Goal: Task Accomplishment & Management: Use online tool/utility

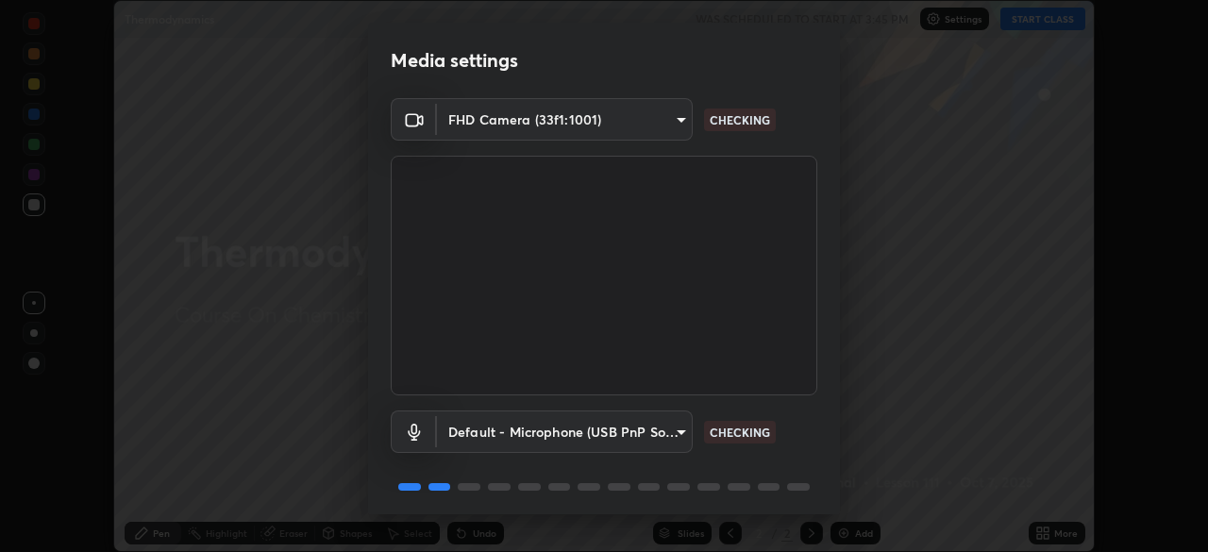
scroll to position [67, 0]
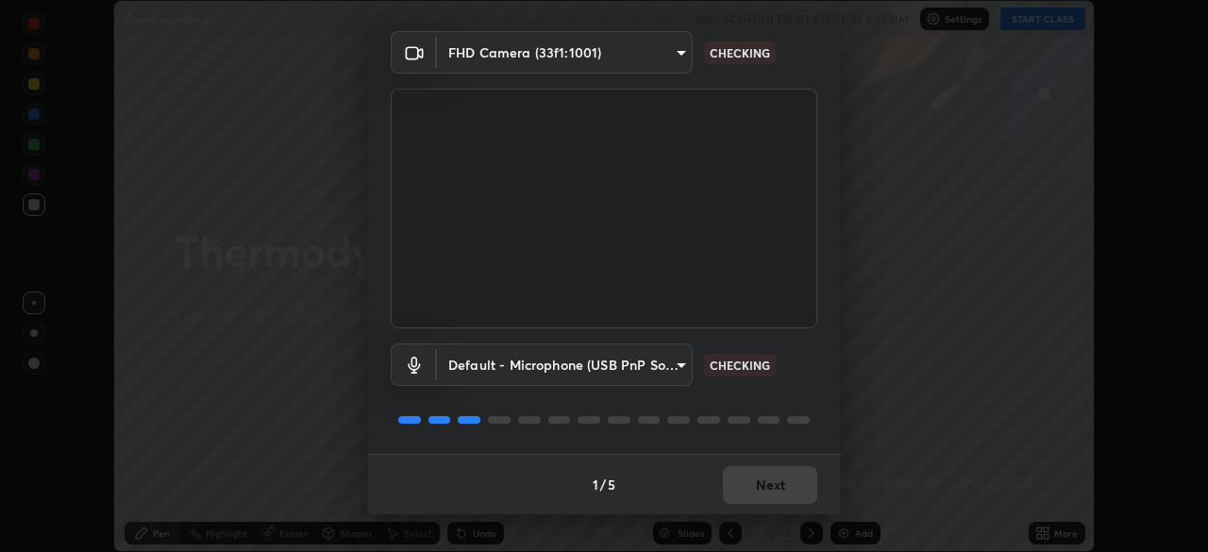
click at [811, 477] on div "1 / 5 Next" at bounding box center [604, 484] width 472 height 60
click at [810, 484] on div "1 / 5 Next" at bounding box center [604, 484] width 472 height 60
click at [805, 488] on div "1 / 5 Next" at bounding box center [604, 484] width 472 height 60
click at [800, 489] on div "1 / 5 Next" at bounding box center [604, 484] width 472 height 60
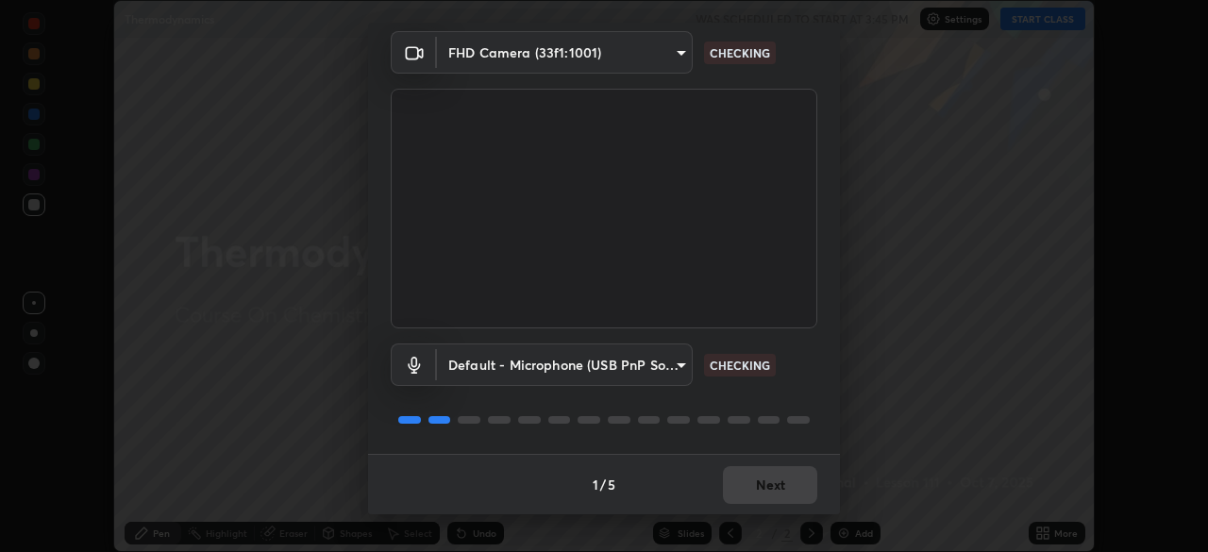
click at [793, 492] on div "1 / 5 Next" at bounding box center [604, 484] width 472 height 60
click at [792, 494] on div "1 / 5 Next" at bounding box center [604, 484] width 472 height 60
click at [789, 498] on div "1 / 5 Next" at bounding box center [604, 484] width 472 height 60
click at [792, 496] on div "1 / 5 Next" at bounding box center [604, 484] width 472 height 60
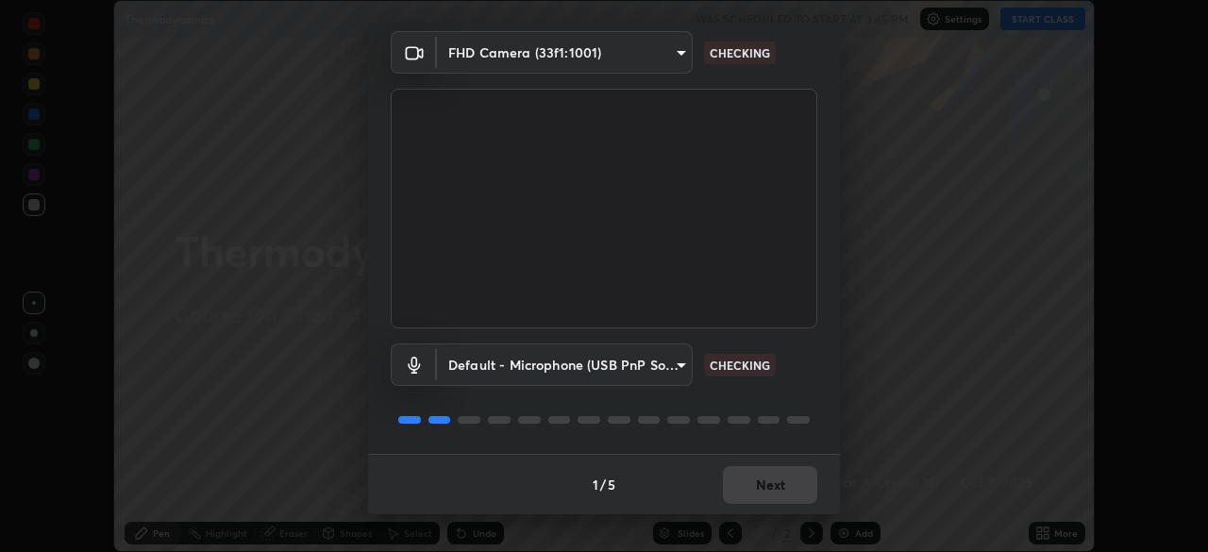
click at [795, 499] on div "1 / 5 Next" at bounding box center [604, 484] width 472 height 60
click at [796, 488] on div "1 / 5 Next" at bounding box center [604, 484] width 472 height 60
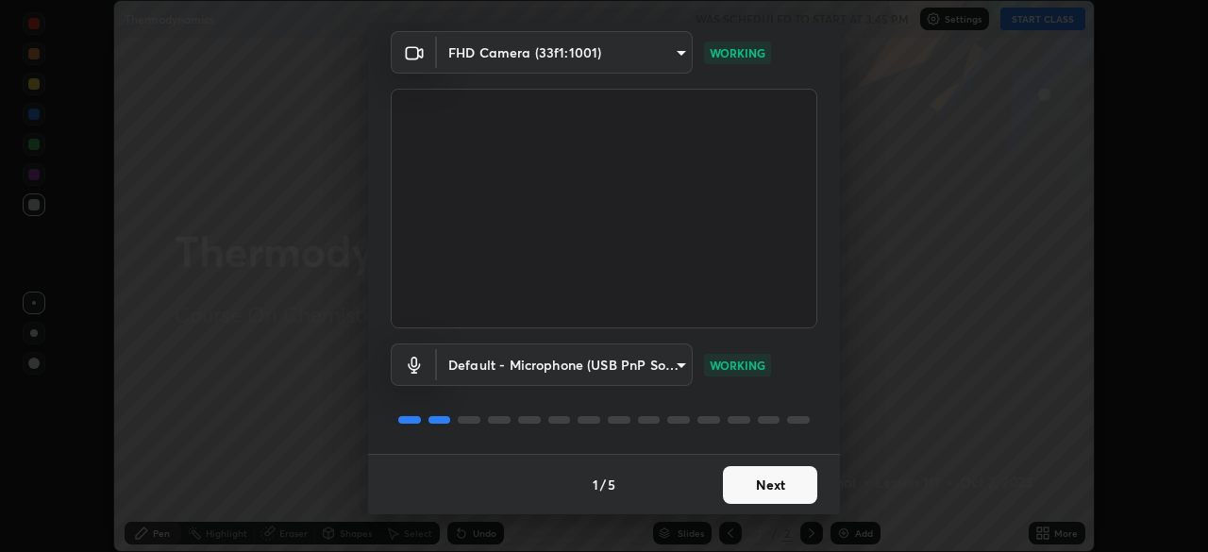
click at [775, 490] on button "Next" at bounding box center [770, 485] width 94 height 38
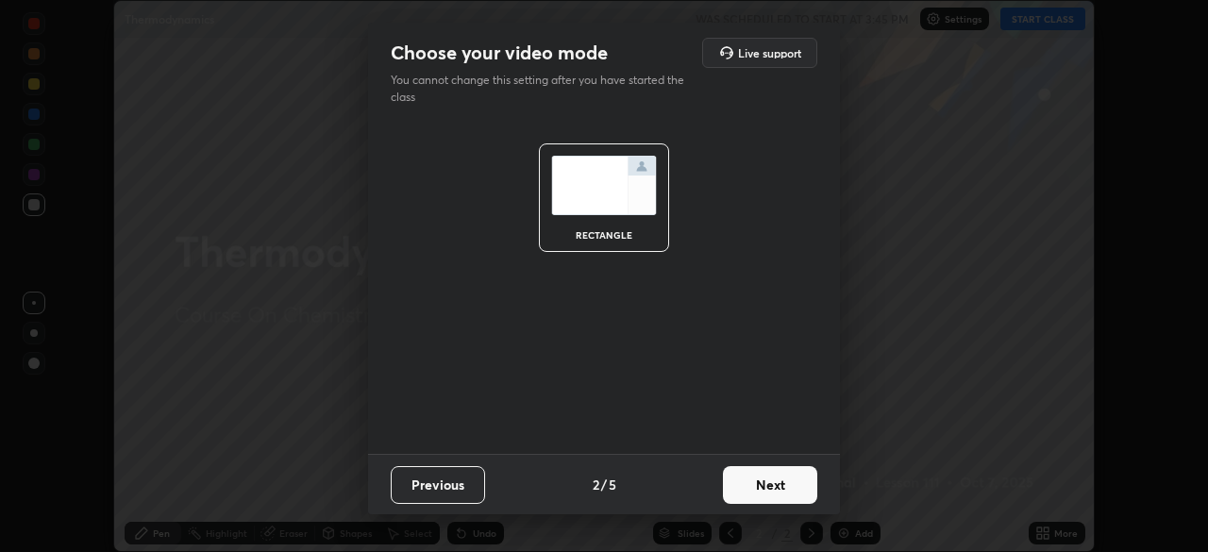
click at [463, 478] on button "Previous" at bounding box center [438, 485] width 94 height 38
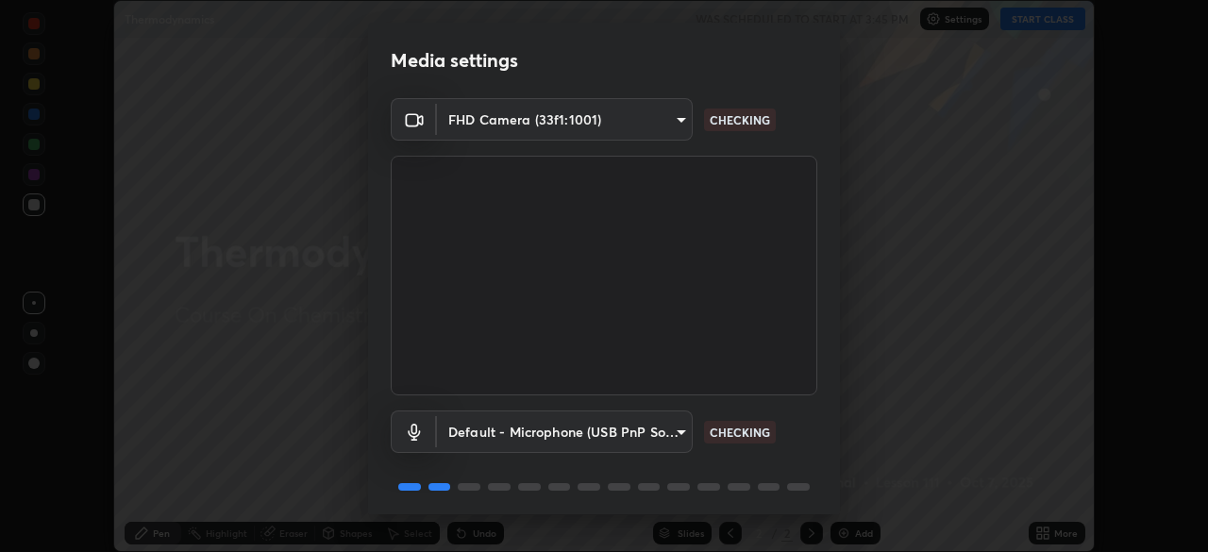
scroll to position [67, 0]
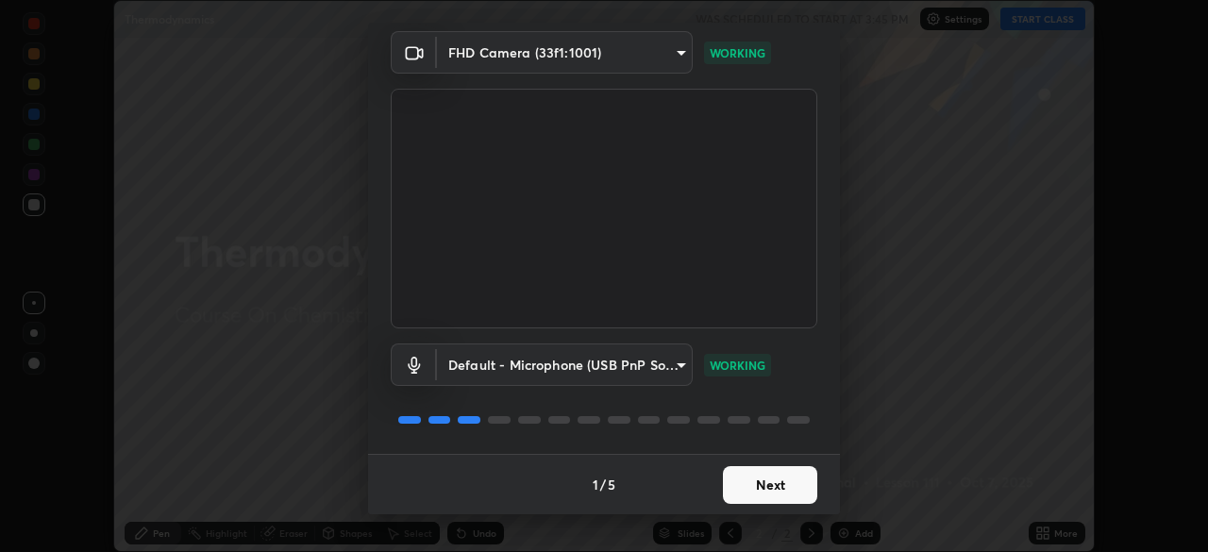
click at [793, 483] on button "Next" at bounding box center [770, 485] width 94 height 38
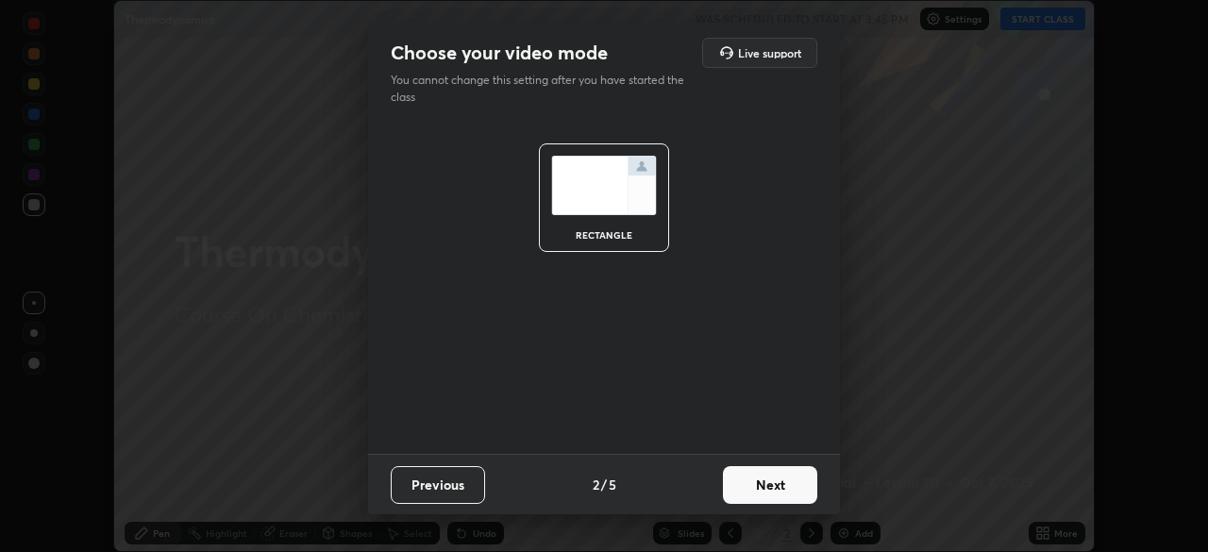
click at [782, 487] on button "Next" at bounding box center [770, 485] width 94 height 38
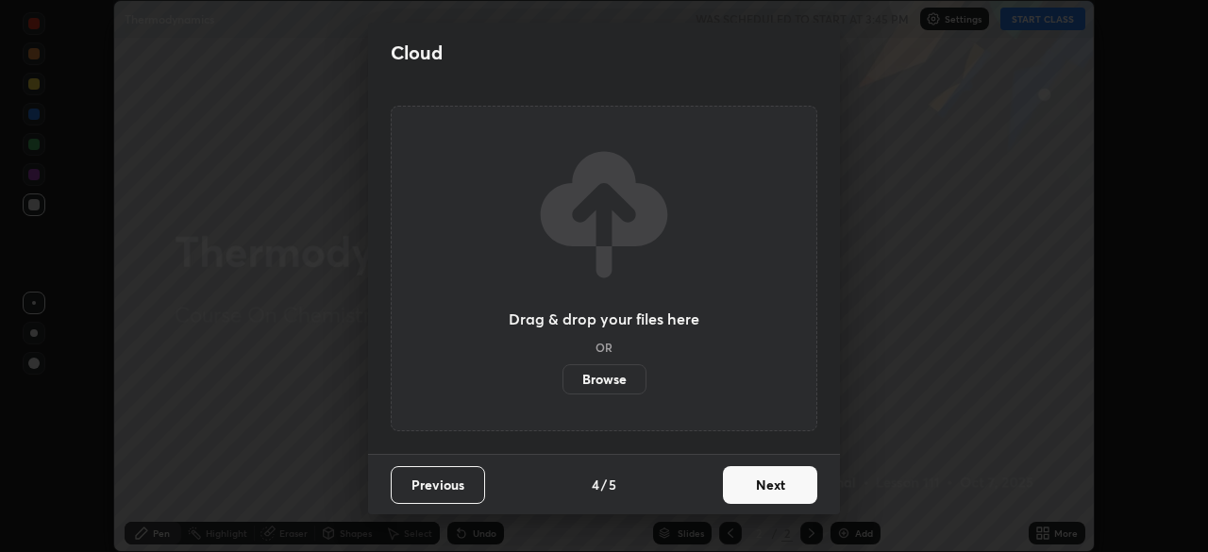
click at [783, 488] on button "Next" at bounding box center [770, 485] width 94 height 38
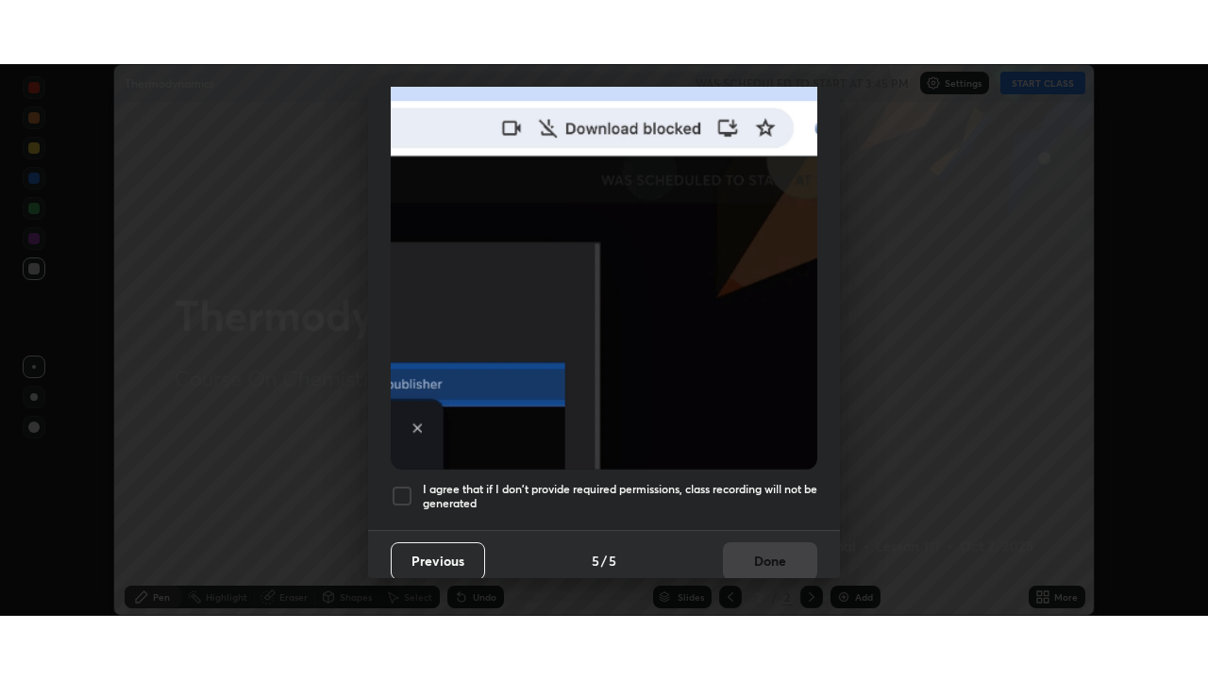
scroll to position [452, 0]
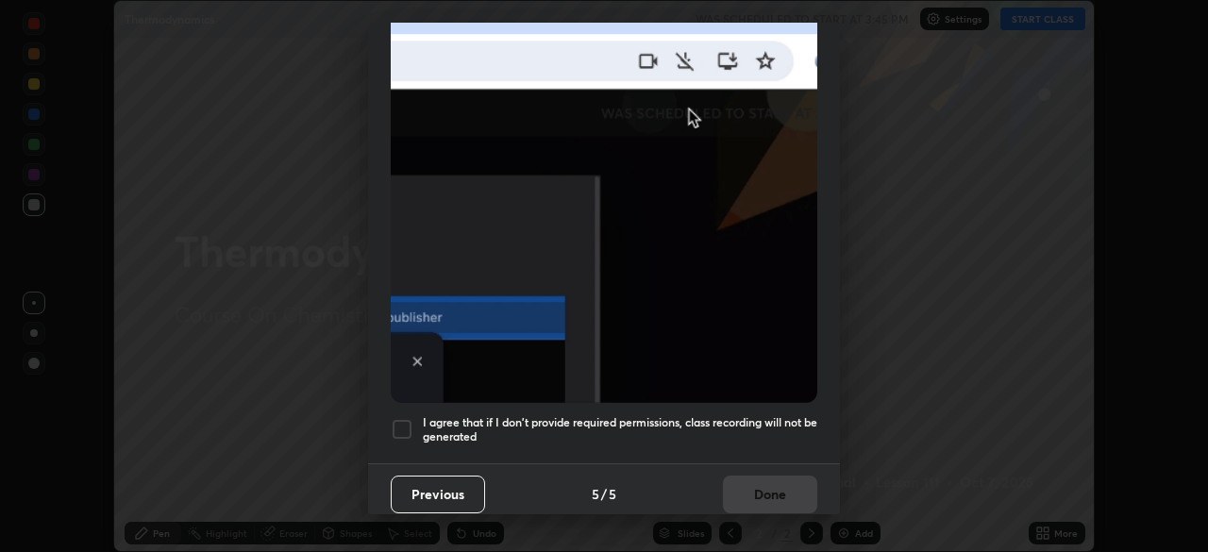
click at [764, 445] on div "Allow "Download multiple files" if prompted: If download blocked popup comes, o…" at bounding box center [604, 66] width 472 height 794
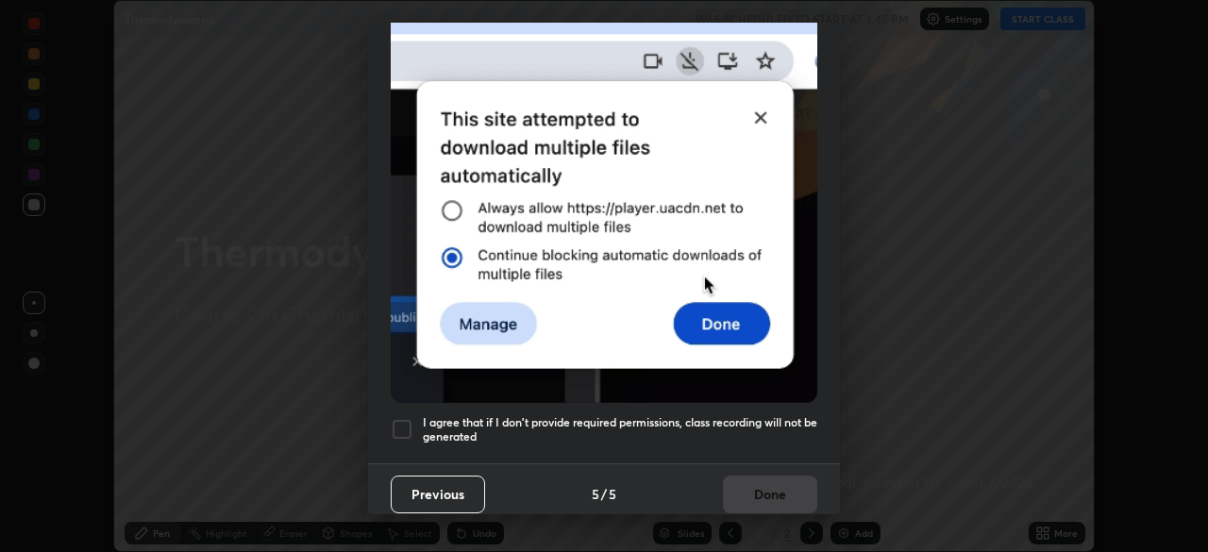
click at [782, 416] on h5 "I agree that if I don't provide required permissions, class recording will not …" at bounding box center [620, 429] width 394 height 29
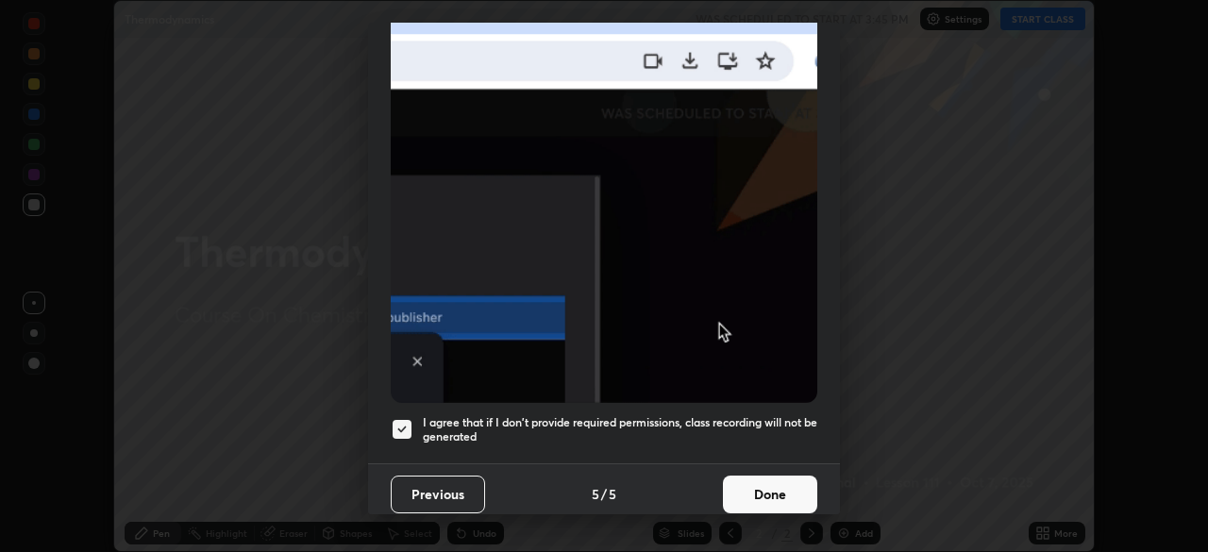
click at [779, 479] on button "Done" at bounding box center [770, 495] width 94 height 38
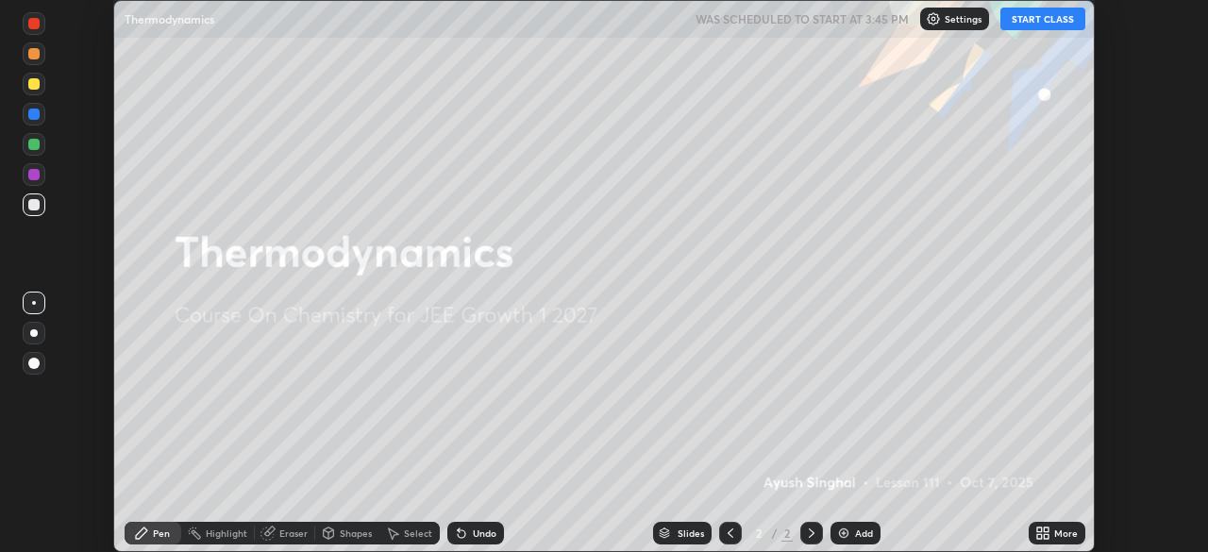
click at [1076, 523] on div "More" at bounding box center [1056, 533] width 57 height 23
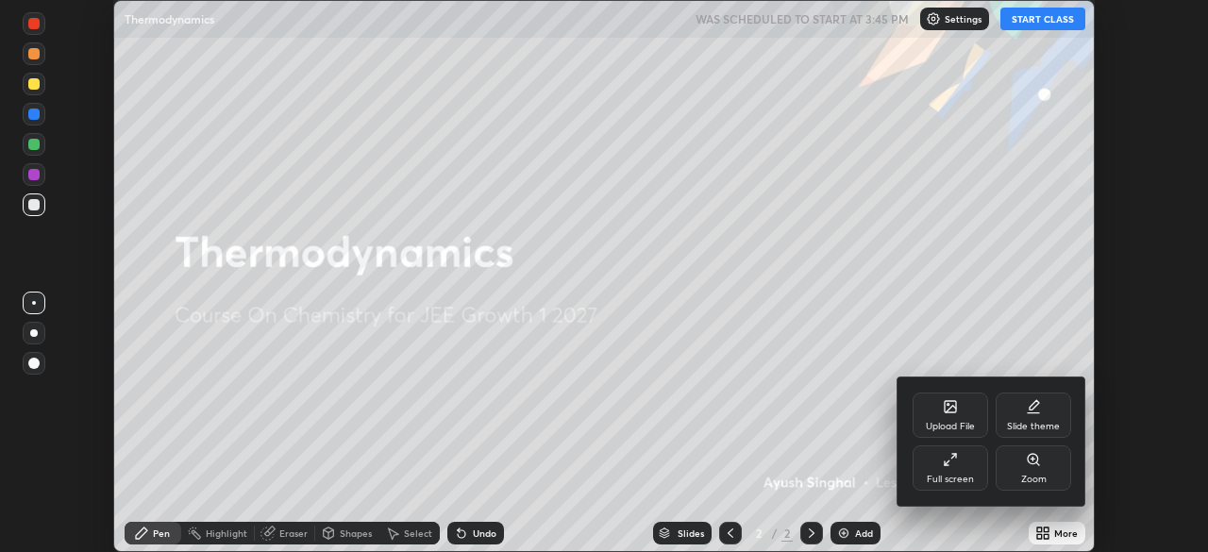
click at [968, 466] on div "Full screen" at bounding box center [949, 467] width 75 height 45
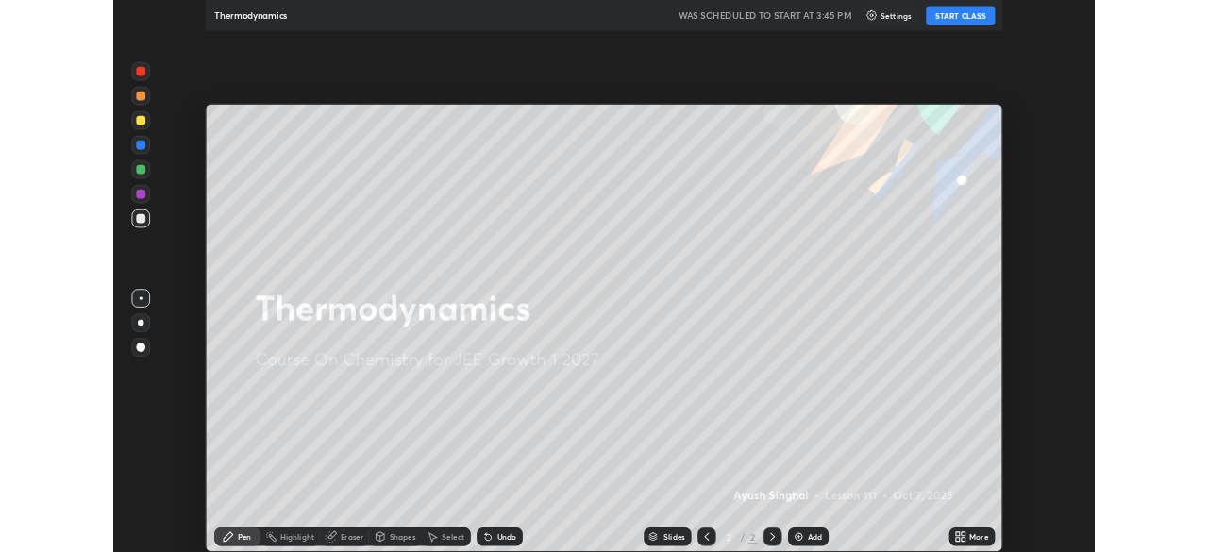
scroll to position [679, 1208]
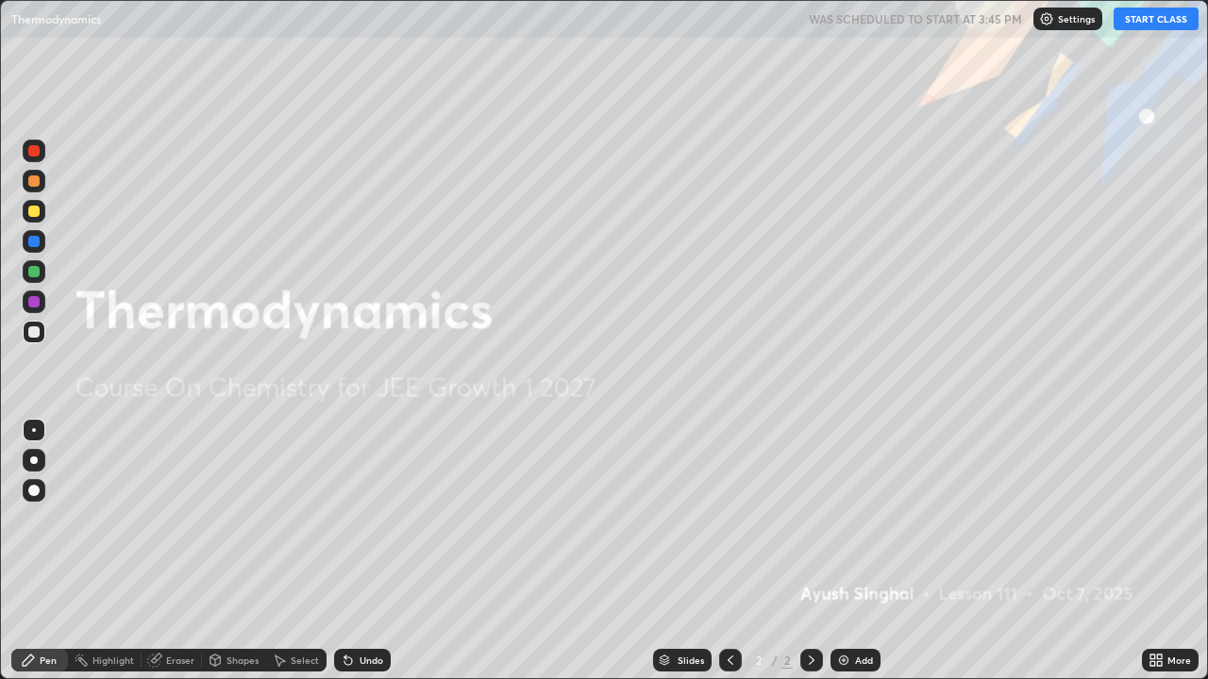
click at [858, 551] on div "Add" at bounding box center [855, 660] width 50 height 23
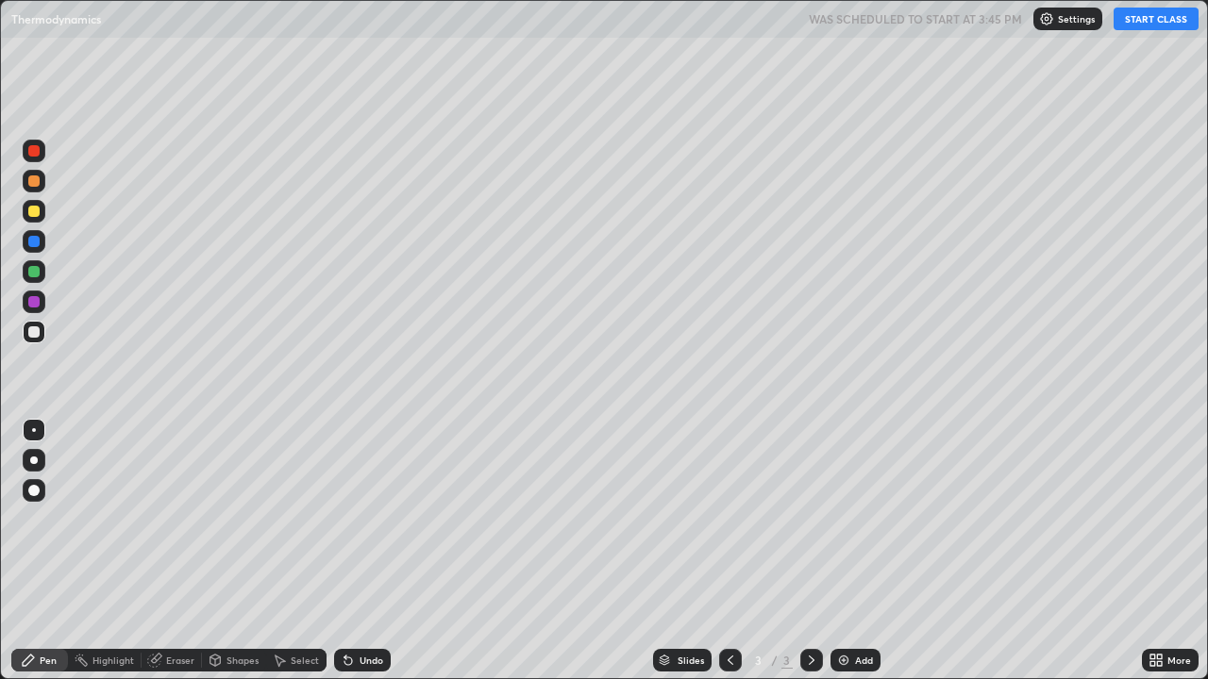
click at [361, 551] on div "Undo" at bounding box center [362, 660] width 57 height 23
click at [359, 551] on div "Undo" at bounding box center [371, 660] width 24 height 9
click at [30, 333] on div at bounding box center [33, 331] width 11 height 11
click at [1138, 19] on button "START CLASS" at bounding box center [1155, 19] width 85 height 23
click at [42, 329] on div at bounding box center [34, 332] width 23 height 23
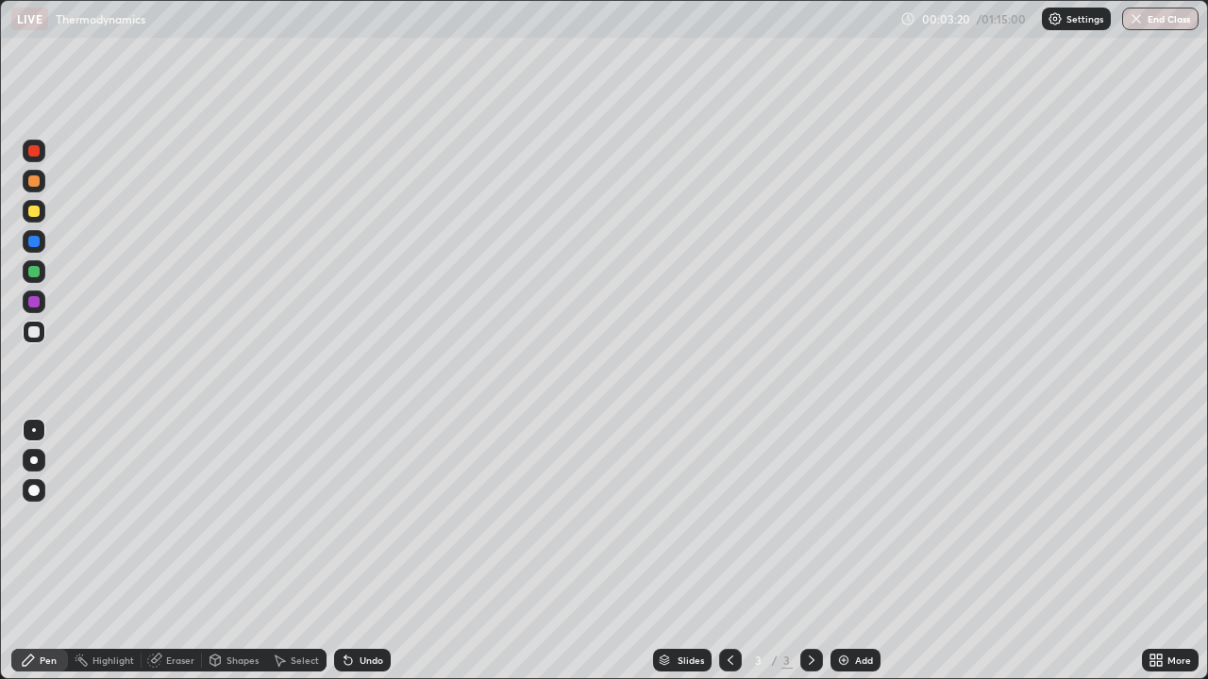
click at [42, 275] on div at bounding box center [34, 271] width 23 height 23
click at [39, 329] on div at bounding box center [33, 331] width 11 height 11
click at [35, 211] on div at bounding box center [33, 211] width 11 height 11
click at [35, 180] on div at bounding box center [33, 180] width 11 height 11
click at [38, 243] on div at bounding box center [33, 241] width 11 height 11
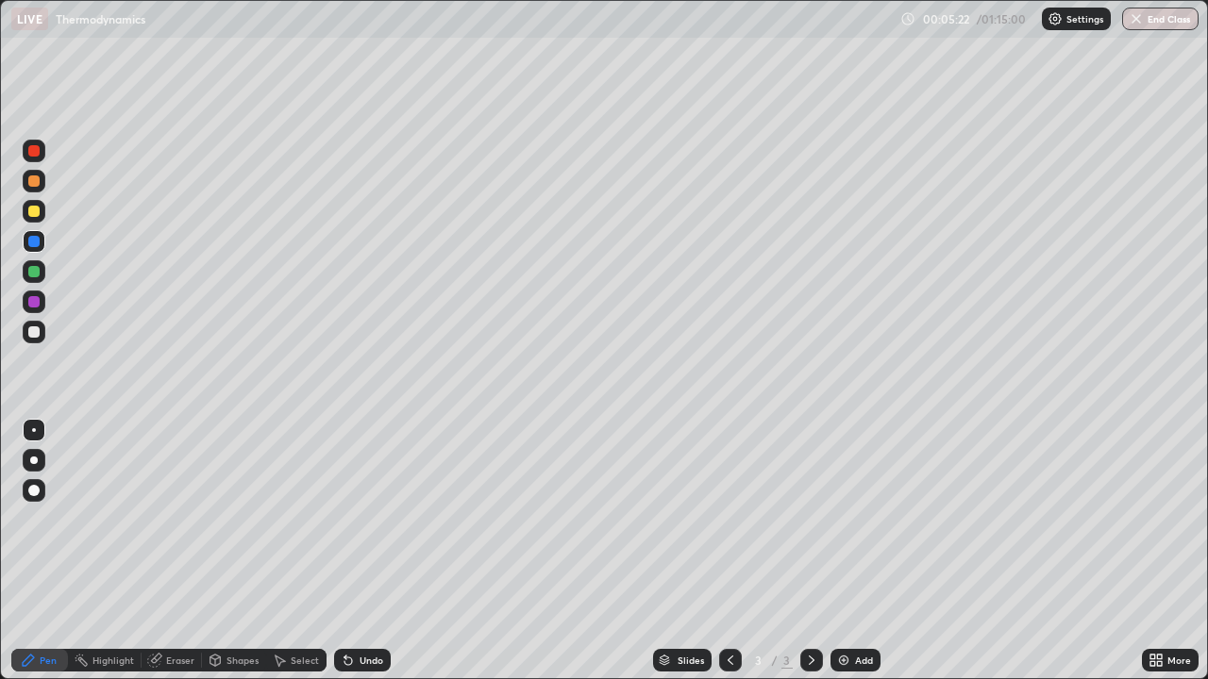
click at [344, 551] on icon at bounding box center [345, 657] width 2 height 2
click at [344, 551] on icon at bounding box center [348, 662] width 8 height 8
click at [336, 551] on div "Undo" at bounding box center [362, 660] width 57 height 23
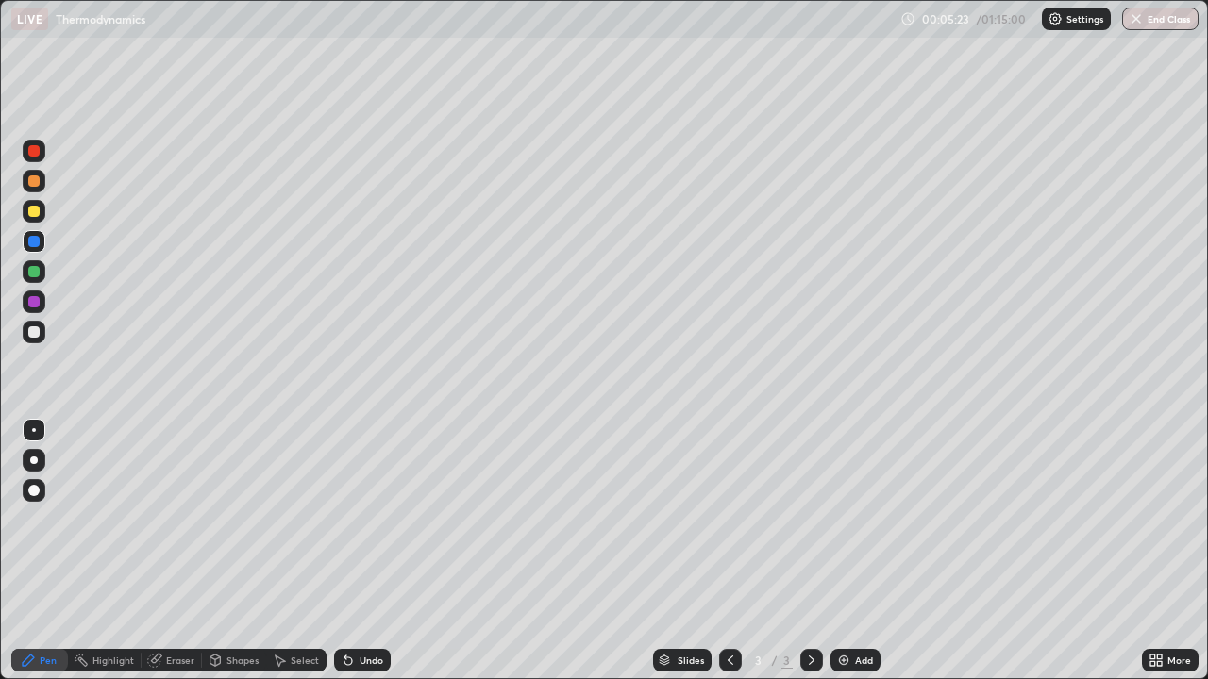
click at [336, 551] on div "Undo" at bounding box center [362, 660] width 57 height 23
click at [335, 551] on div "Undo" at bounding box center [362, 660] width 57 height 23
click at [36, 303] on div at bounding box center [33, 301] width 11 height 11
click at [37, 328] on div at bounding box center [33, 331] width 11 height 11
click at [366, 551] on div "Undo" at bounding box center [371, 660] width 24 height 9
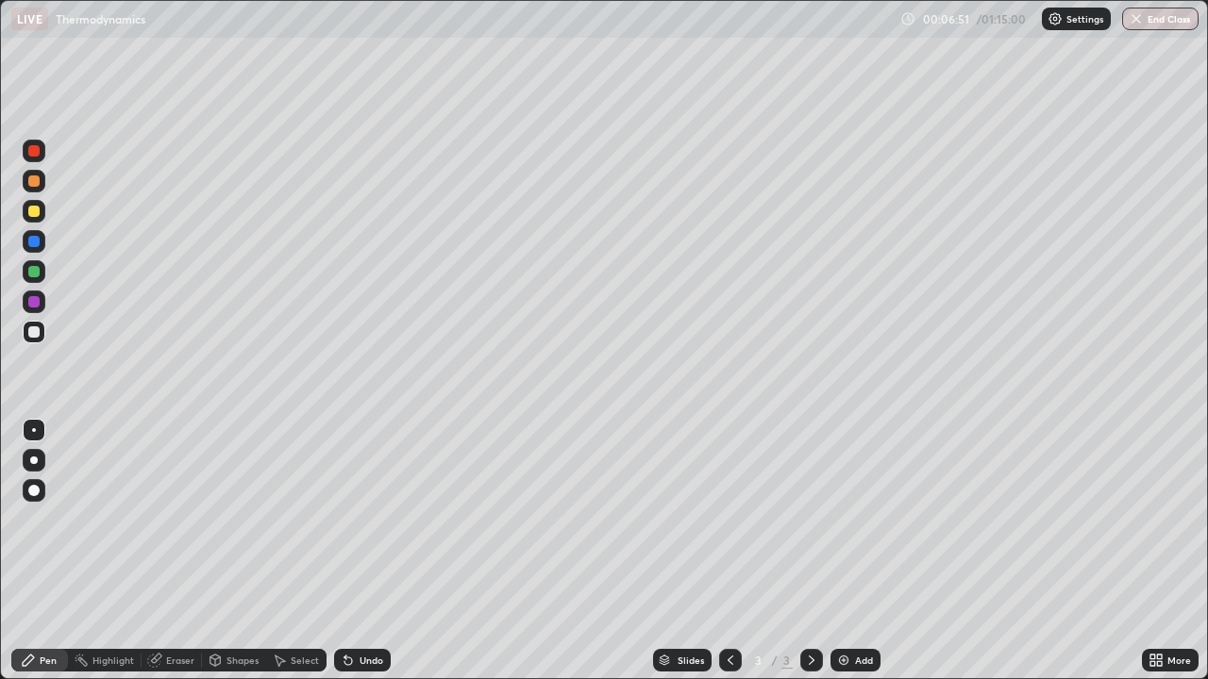
click at [373, 551] on div "Undo" at bounding box center [362, 660] width 57 height 23
click at [365, 551] on div "Undo" at bounding box center [371, 660] width 24 height 9
click at [362, 551] on div "Undo" at bounding box center [371, 660] width 24 height 9
click at [359, 551] on div "Undo" at bounding box center [371, 660] width 24 height 9
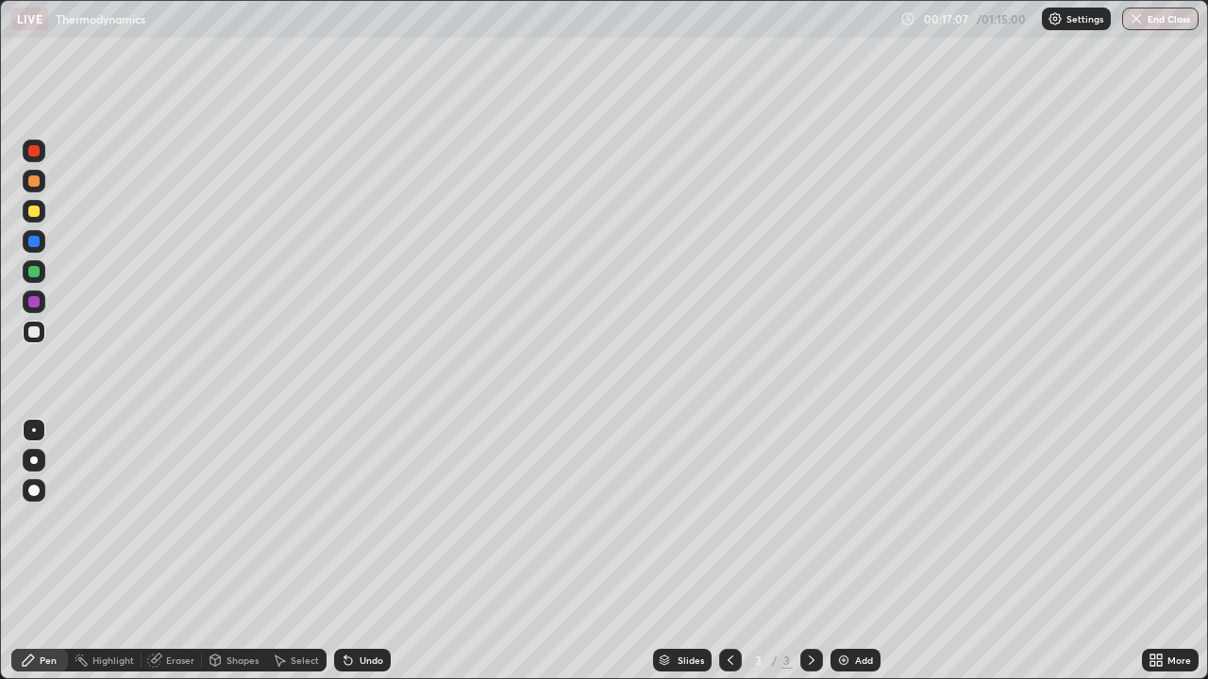
click at [361, 551] on div "Undo" at bounding box center [371, 660] width 24 height 9
click at [365, 551] on div "Undo" at bounding box center [371, 660] width 24 height 9
click at [373, 551] on div "Undo" at bounding box center [362, 660] width 57 height 23
click at [181, 551] on div "Eraser" at bounding box center [180, 660] width 28 height 9
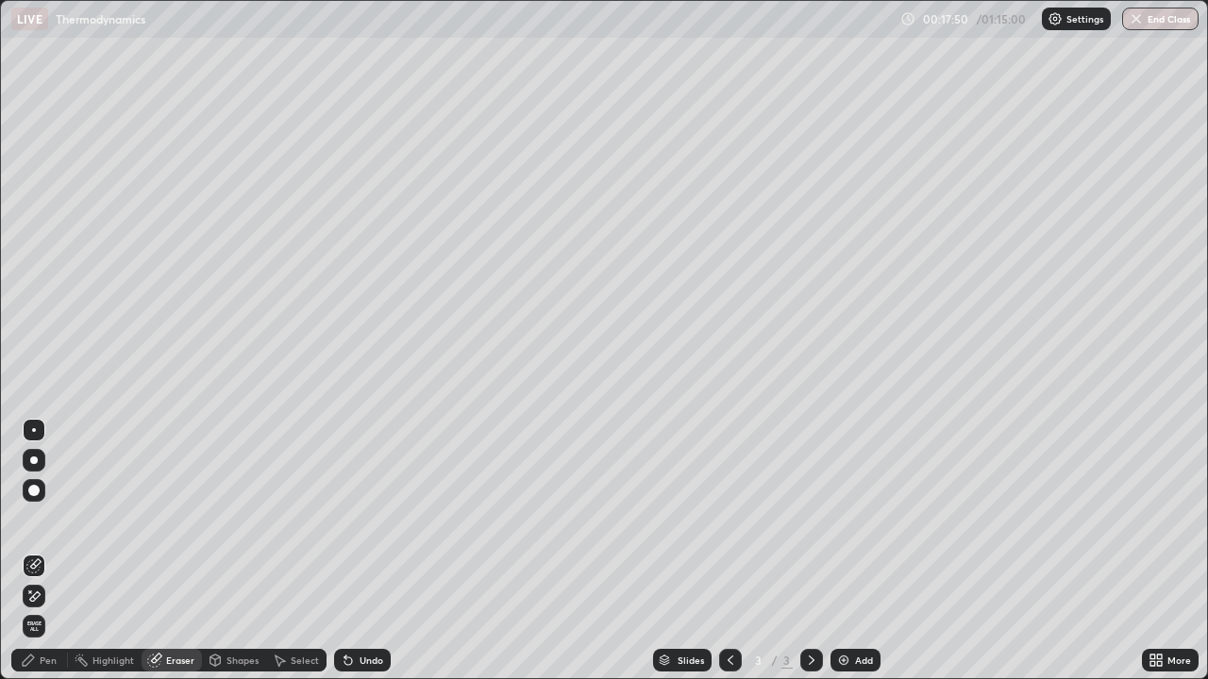
click at [46, 551] on div "Pen" at bounding box center [48, 660] width 17 height 9
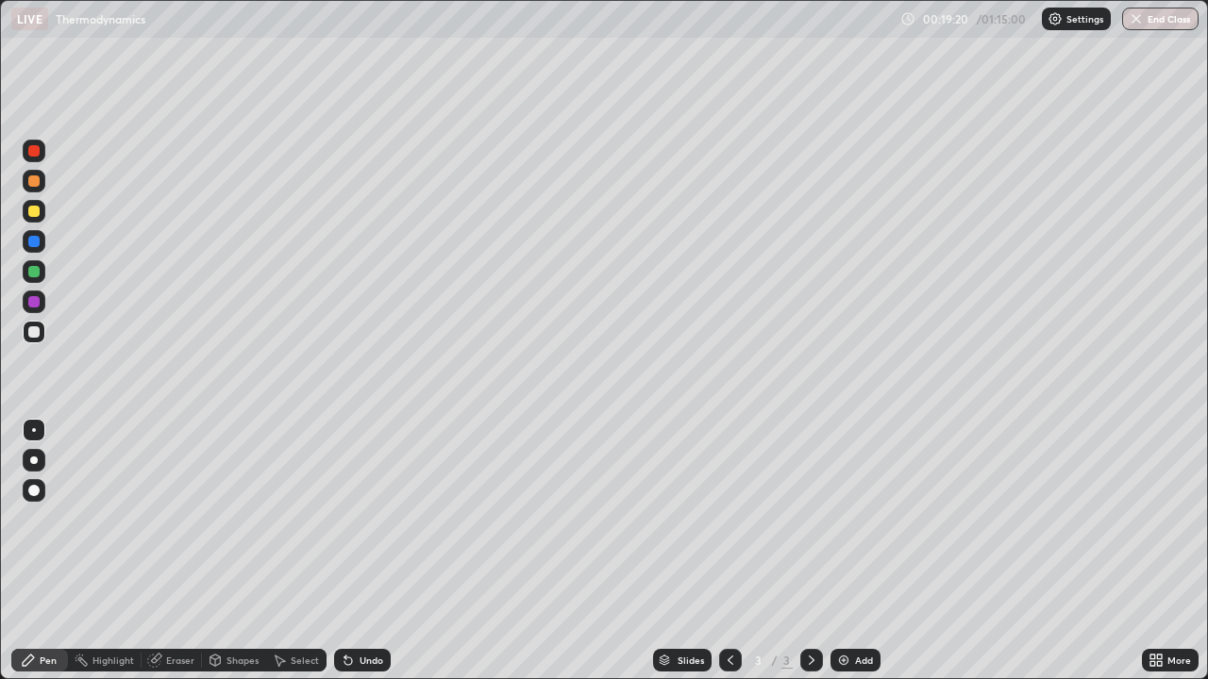
click at [362, 551] on div "Undo" at bounding box center [362, 660] width 57 height 23
click at [180, 551] on div "Eraser" at bounding box center [180, 660] width 28 height 9
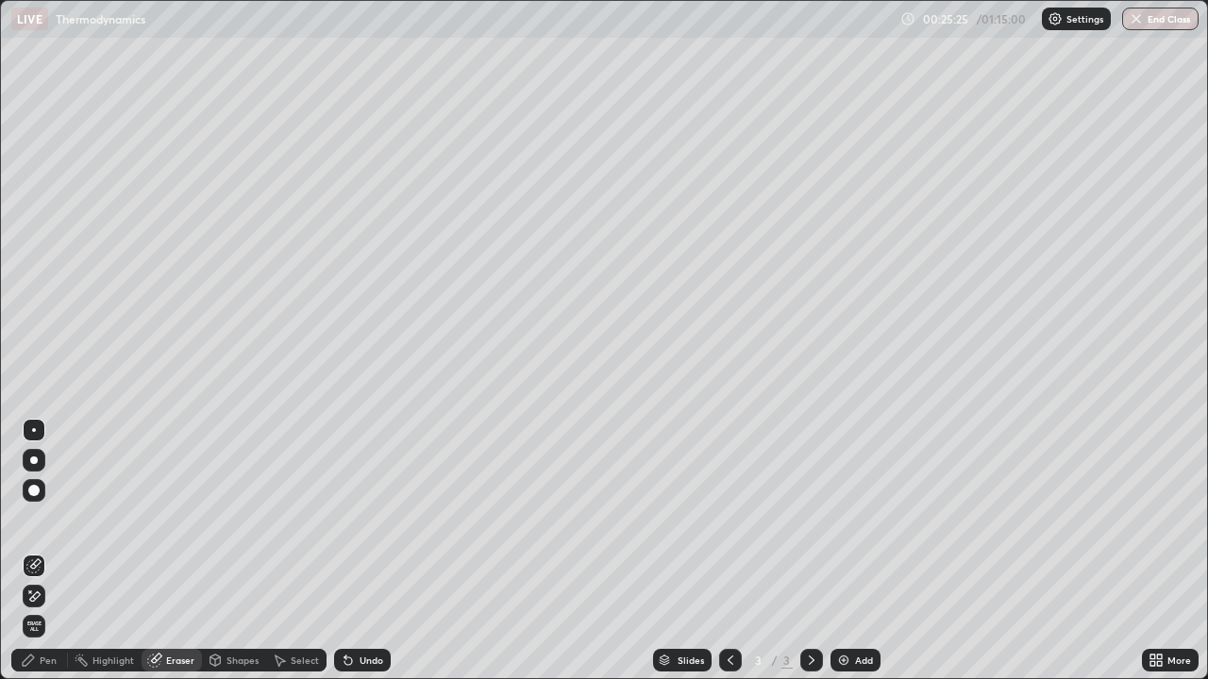
click at [60, 551] on div "Pen" at bounding box center [39, 660] width 57 height 23
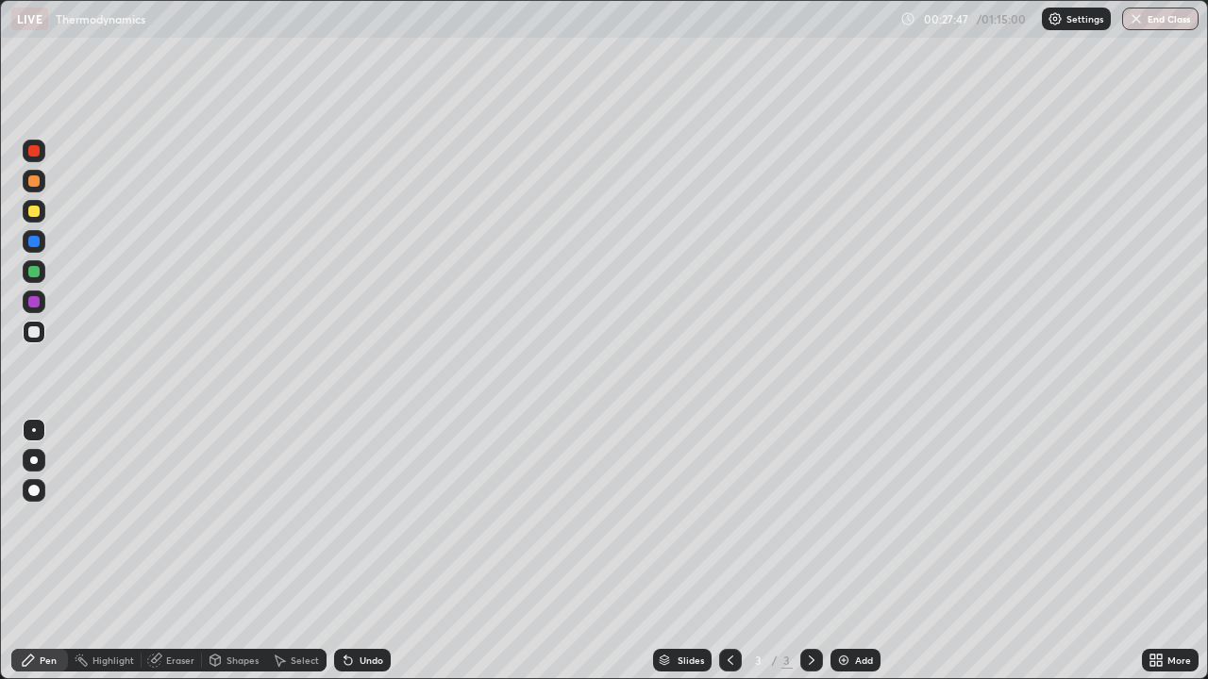
click at [809, 551] on icon at bounding box center [811, 660] width 15 height 15
click at [846, 551] on img at bounding box center [843, 660] width 15 height 15
click at [42, 332] on div at bounding box center [34, 332] width 23 height 23
click at [35, 331] on div at bounding box center [33, 331] width 11 height 11
click at [34, 214] on div at bounding box center [33, 211] width 11 height 11
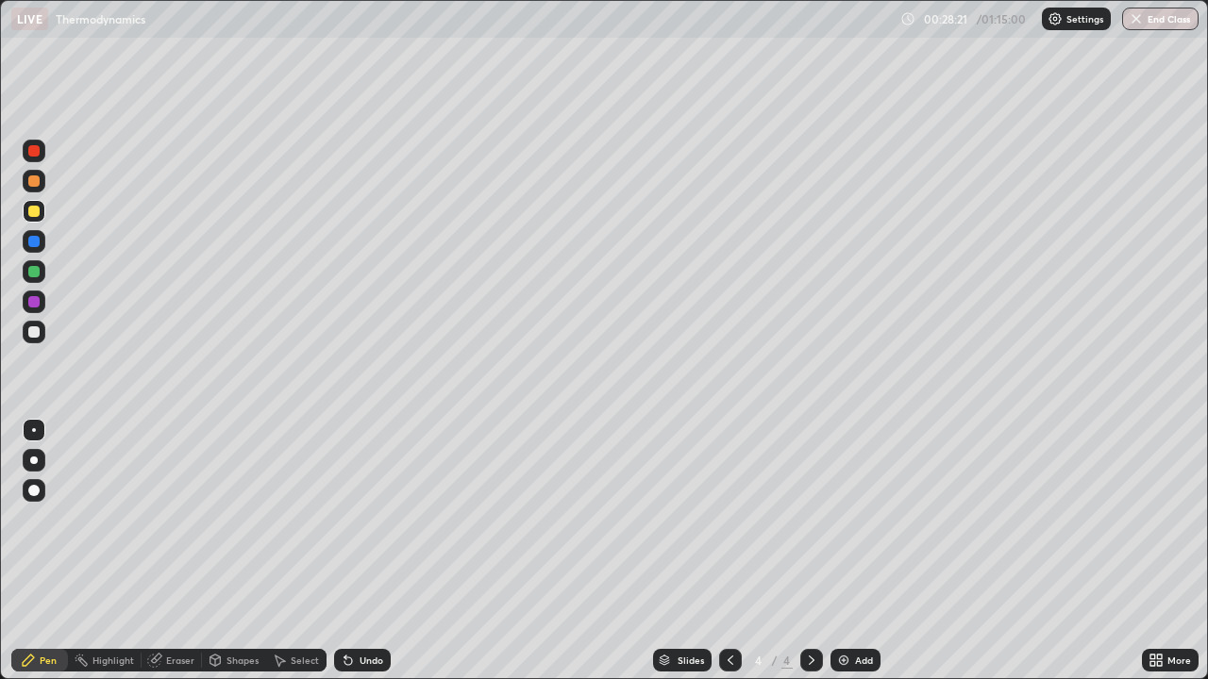
click at [35, 236] on div at bounding box center [33, 241] width 11 height 11
click at [34, 332] on div at bounding box center [33, 331] width 11 height 11
click at [355, 551] on div "Undo" at bounding box center [362, 660] width 57 height 23
click at [344, 551] on icon at bounding box center [345, 657] width 2 height 2
click at [347, 551] on icon at bounding box center [348, 662] width 8 height 8
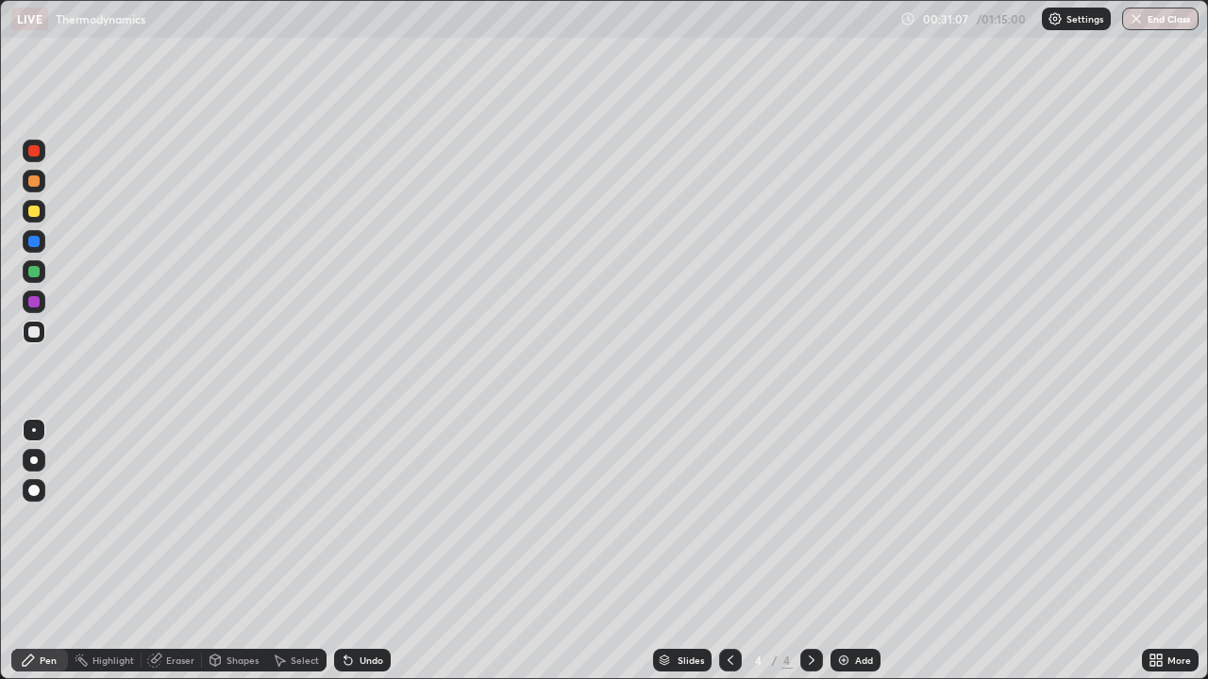
click at [346, 551] on icon at bounding box center [348, 662] width 8 height 8
click at [348, 551] on icon at bounding box center [348, 662] width 8 height 8
click at [359, 551] on div "Undo" at bounding box center [362, 660] width 57 height 23
click at [344, 551] on icon at bounding box center [345, 657] width 2 height 2
click at [340, 551] on div "Undo" at bounding box center [362, 660] width 57 height 23
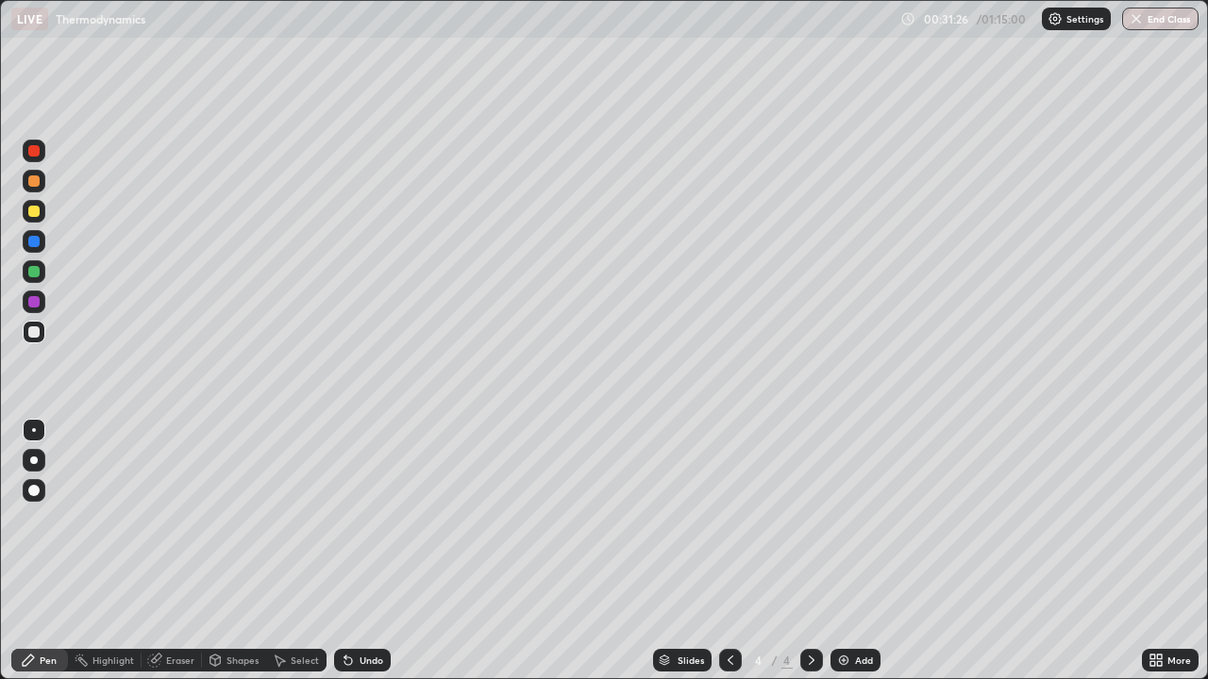
click at [337, 551] on div "Undo" at bounding box center [358, 661] width 64 height 38
click at [333, 551] on div "Undo" at bounding box center [358, 661] width 64 height 38
click at [359, 551] on div "Undo" at bounding box center [362, 660] width 57 height 23
click at [359, 551] on div "Undo" at bounding box center [371, 660] width 24 height 9
click at [363, 551] on div "Undo" at bounding box center [362, 660] width 57 height 23
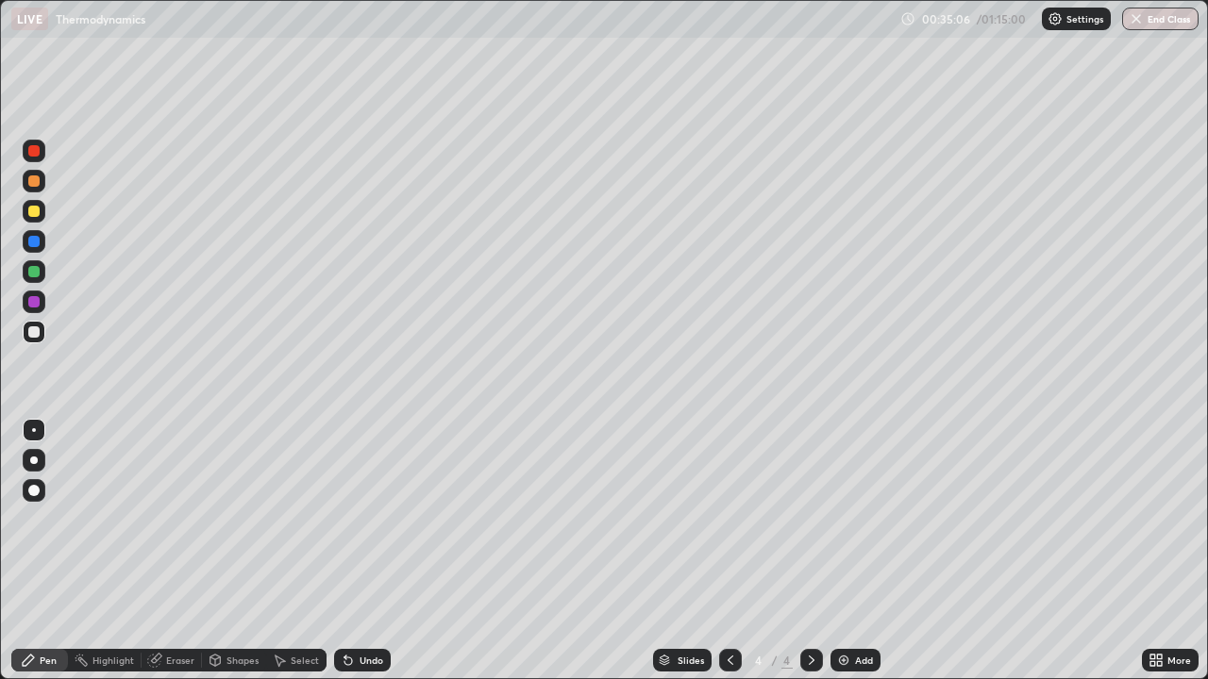
click at [370, 551] on div "Undo" at bounding box center [371, 660] width 24 height 9
click at [376, 551] on div "Undo" at bounding box center [362, 660] width 57 height 23
click at [857, 551] on div "Add" at bounding box center [864, 660] width 18 height 9
click at [726, 551] on div at bounding box center [730, 660] width 23 height 23
click at [36, 210] on div at bounding box center [33, 211] width 11 height 11
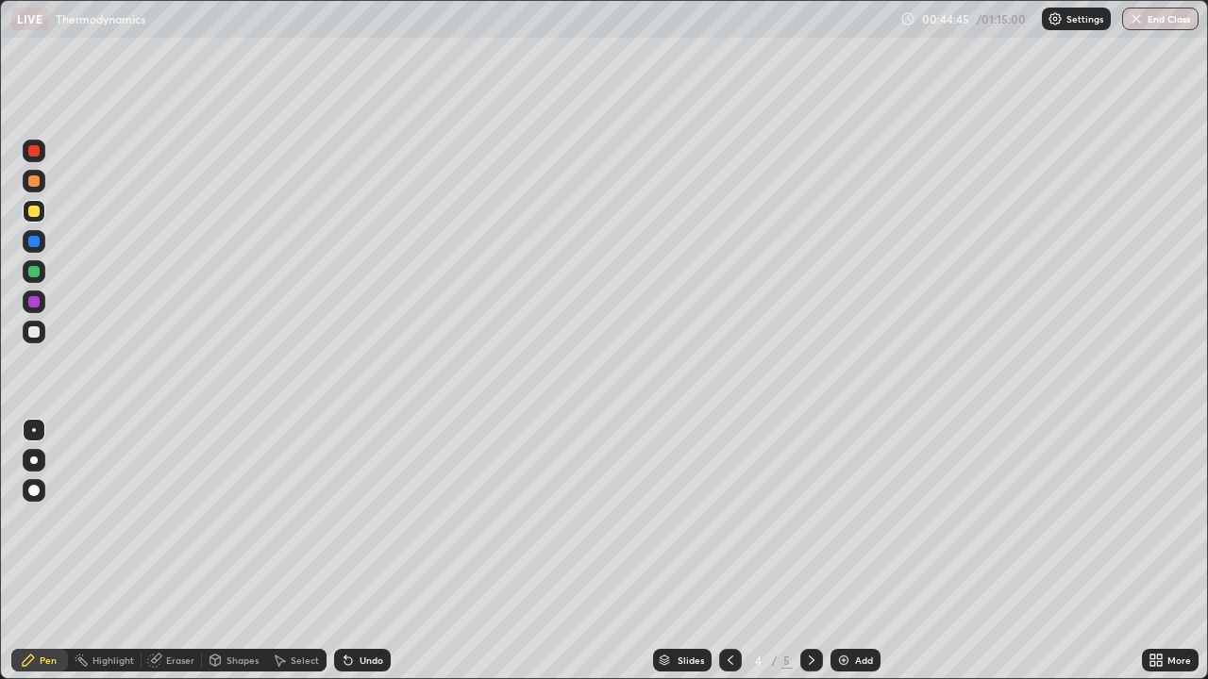
click at [371, 551] on div "Undo" at bounding box center [362, 660] width 57 height 23
click at [361, 551] on div "Undo" at bounding box center [371, 660] width 24 height 9
click at [359, 551] on div "Undo" at bounding box center [371, 660] width 24 height 9
click at [810, 551] on icon at bounding box center [811, 660] width 15 height 15
click at [42, 338] on div at bounding box center [34, 332] width 23 height 23
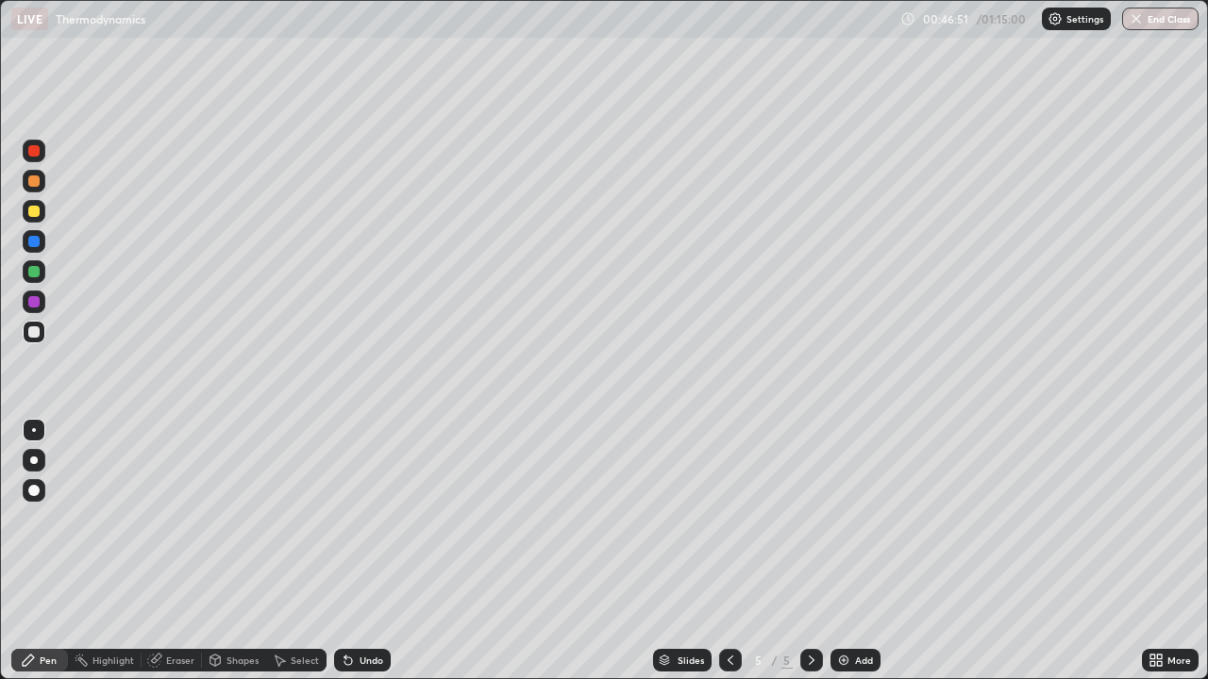
click at [356, 551] on div "Undo" at bounding box center [362, 660] width 57 height 23
click at [36, 213] on div at bounding box center [33, 211] width 11 height 11
click at [226, 551] on div "Shapes" at bounding box center [242, 660] width 32 height 9
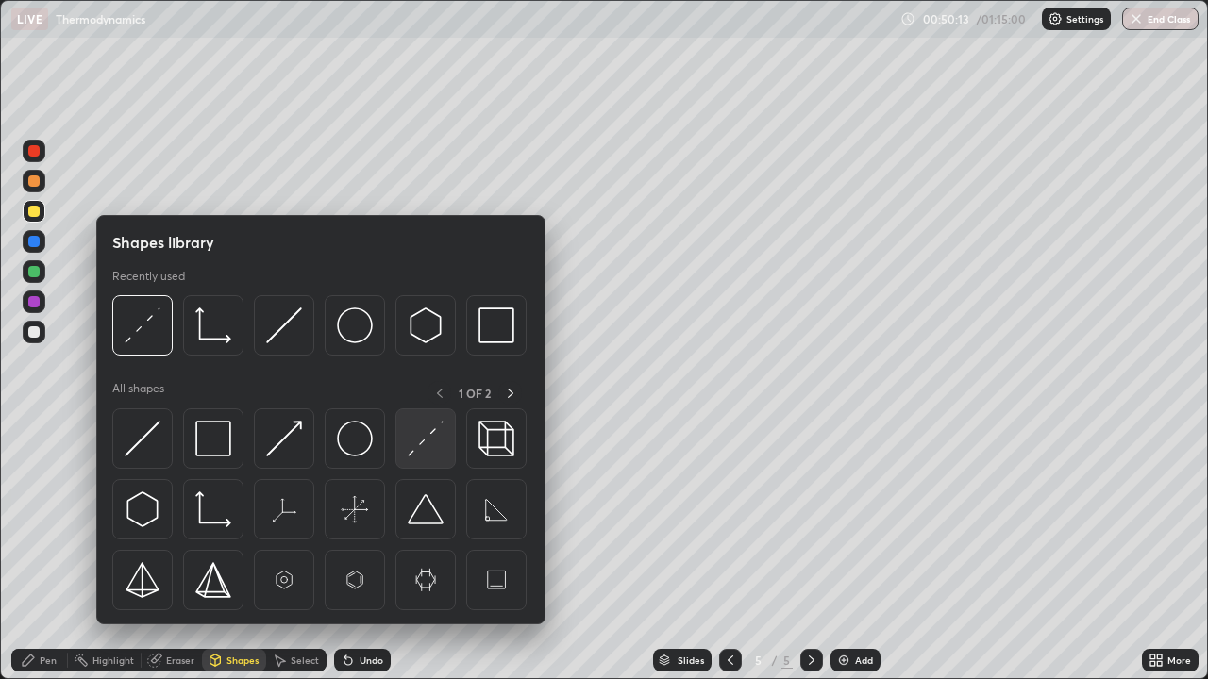
click at [427, 445] on img at bounding box center [426, 439] width 36 height 36
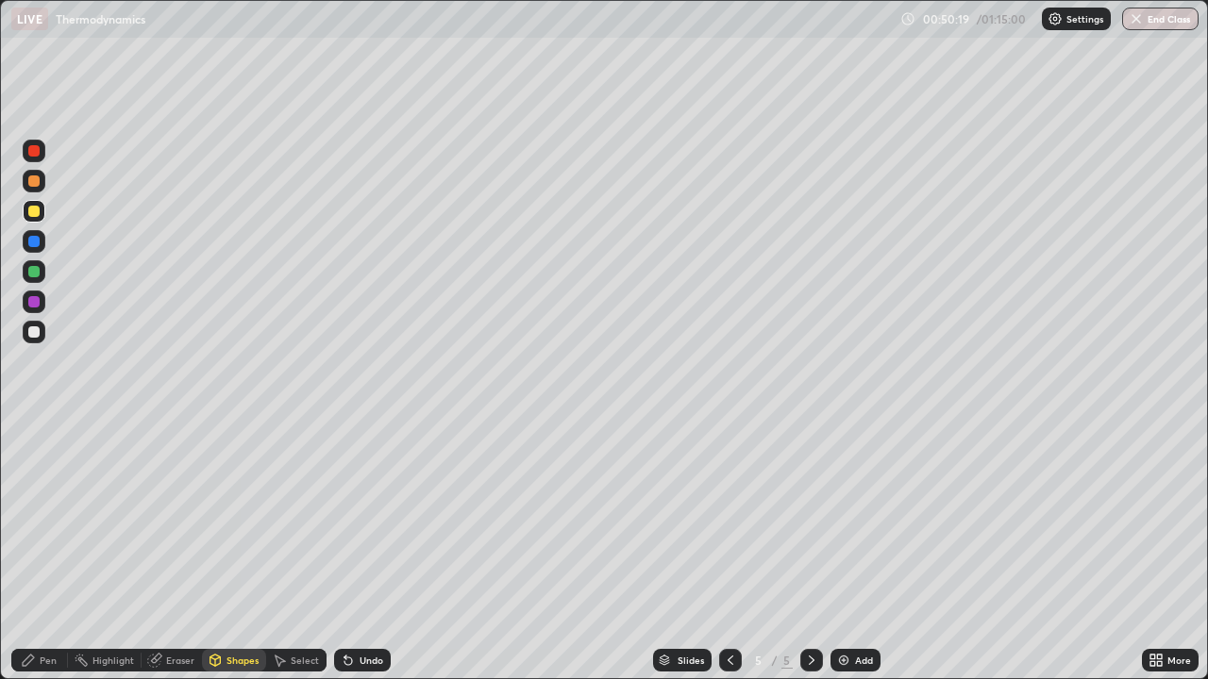
click at [302, 551] on div "Select" at bounding box center [305, 660] width 28 height 9
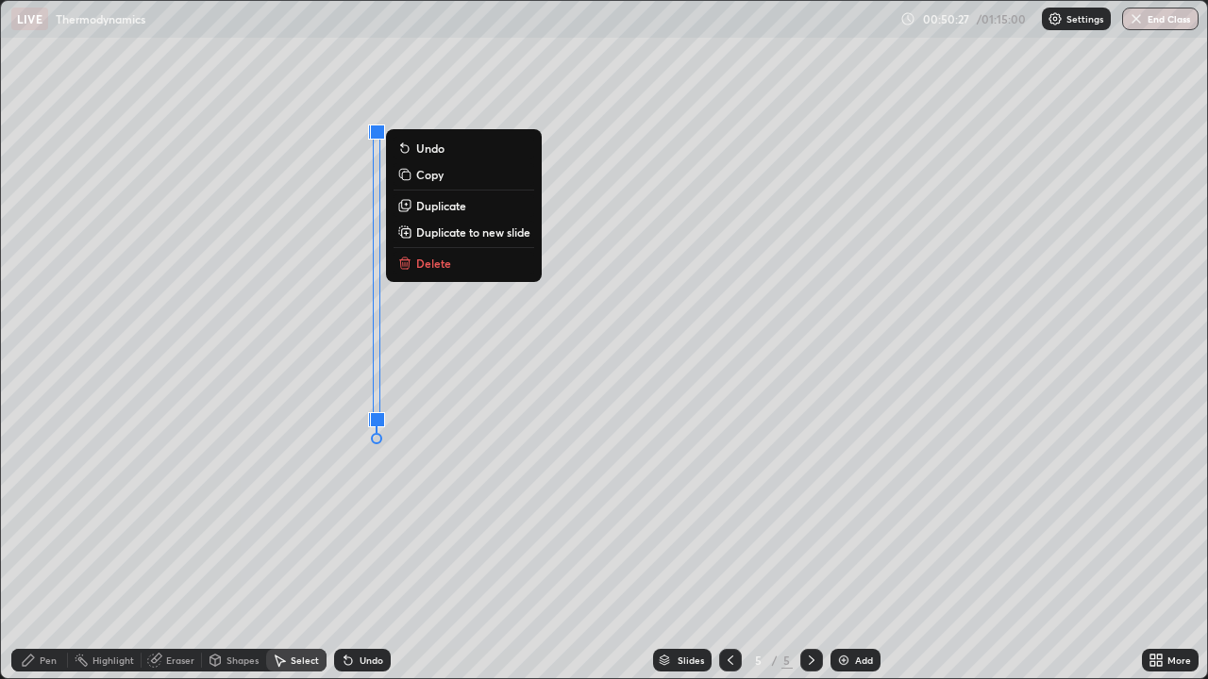
click at [49, 551] on div "Pen" at bounding box center [39, 660] width 57 height 23
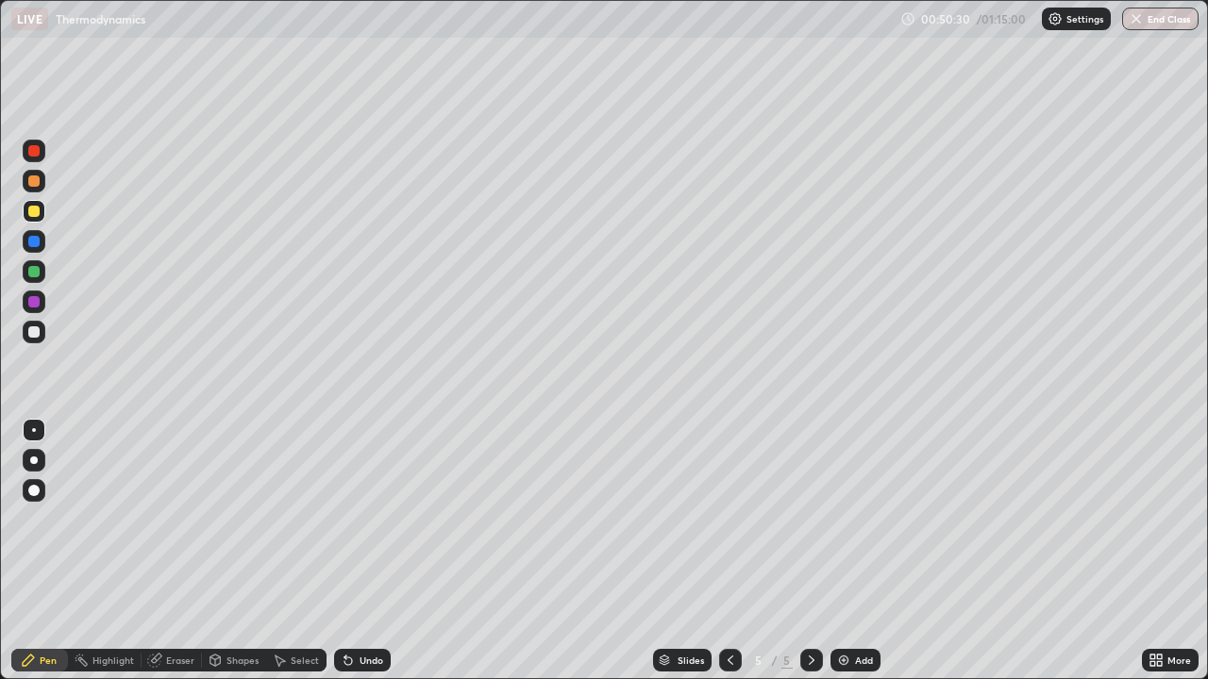
click at [38, 330] on div at bounding box center [33, 331] width 11 height 11
click at [174, 551] on div "Eraser" at bounding box center [180, 660] width 28 height 9
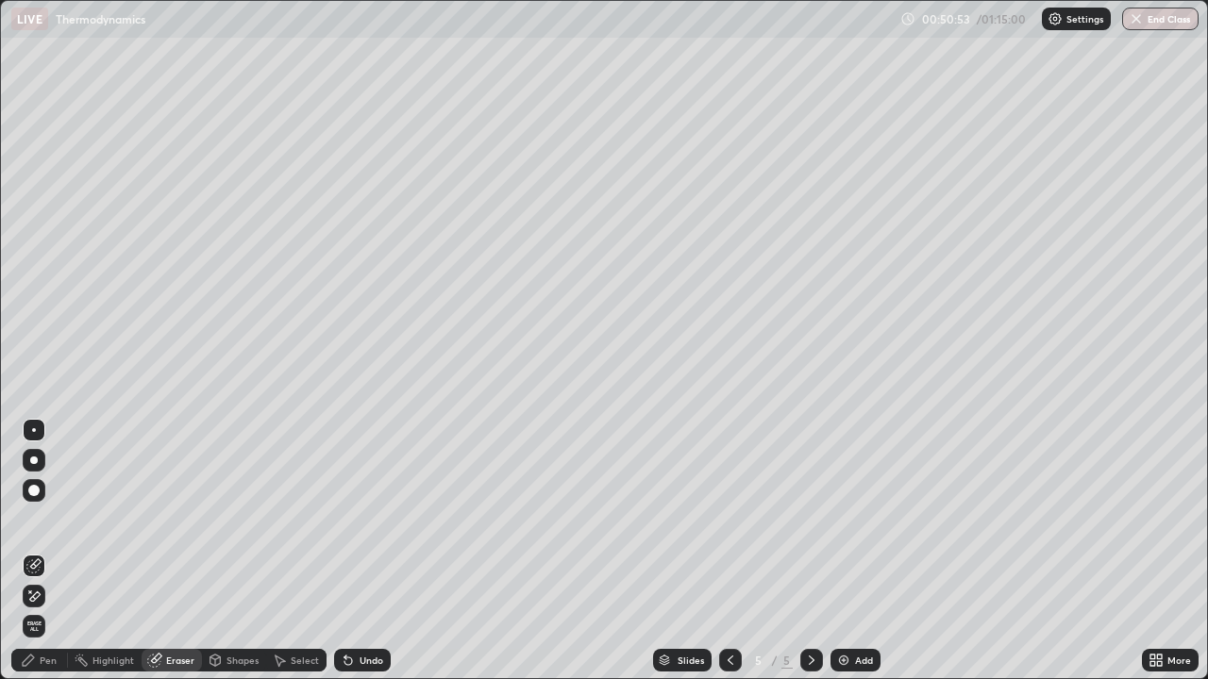
click at [57, 551] on div "Pen" at bounding box center [39, 660] width 57 height 23
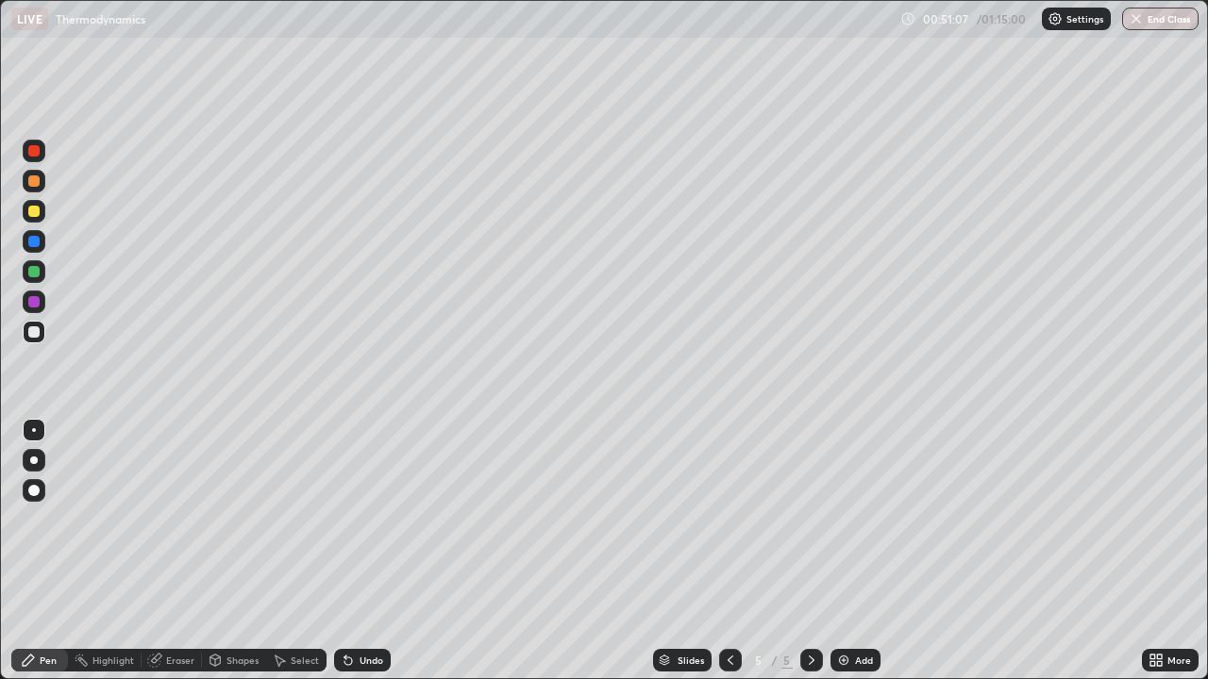
click at [46, 551] on div "Pen" at bounding box center [39, 660] width 57 height 23
click at [363, 551] on div "Undo" at bounding box center [371, 660] width 24 height 9
click at [359, 551] on div "Undo" at bounding box center [371, 660] width 24 height 9
click at [224, 551] on div "Shapes" at bounding box center [234, 660] width 64 height 23
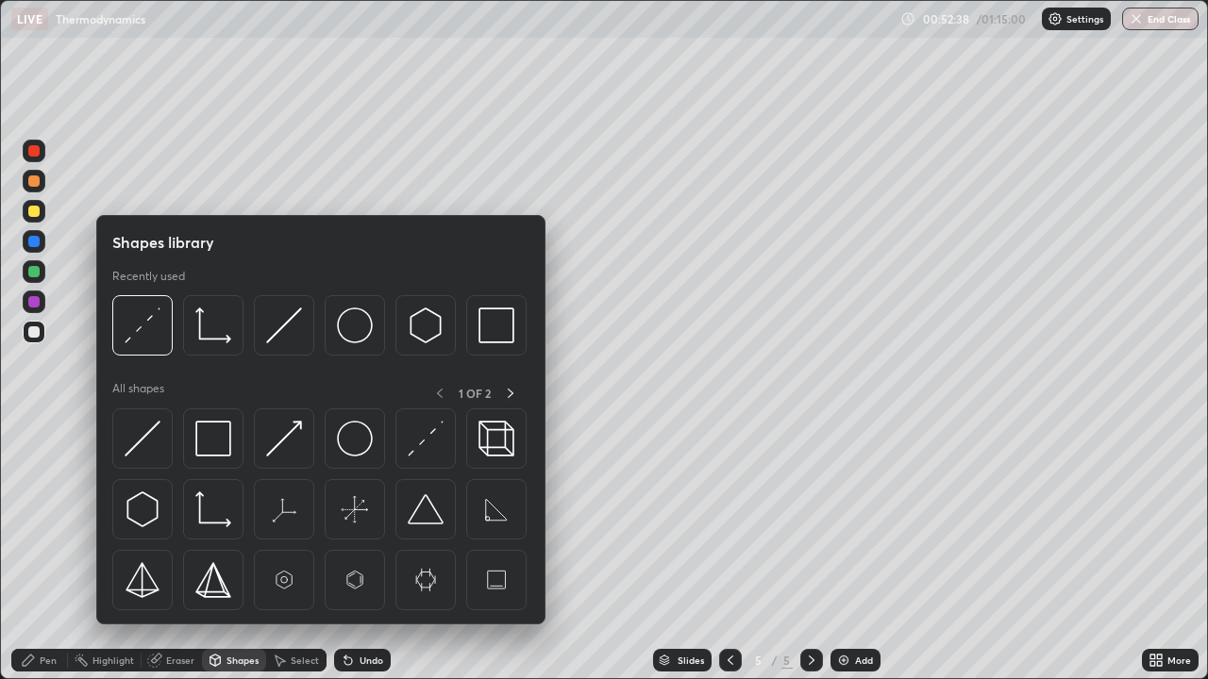
click at [173, 551] on div "Eraser" at bounding box center [180, 660] width 28 height 9
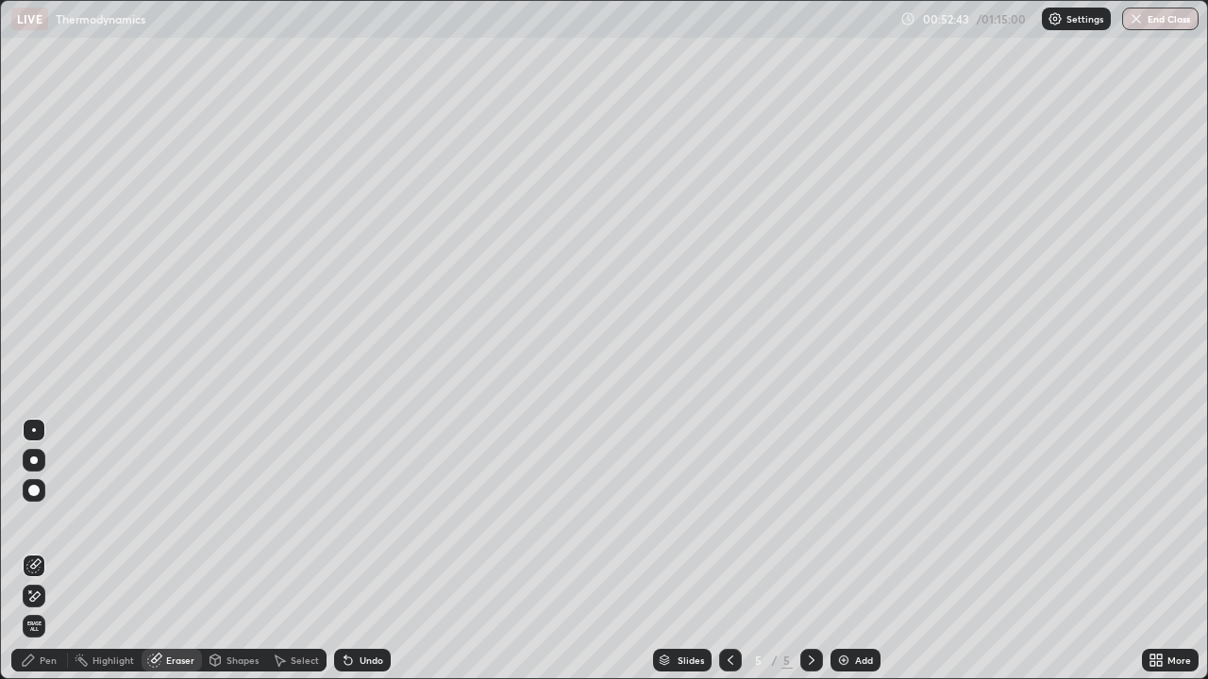
click at [49, 551] on div "Pen" at bounding box center [48, 660] width 17 height 9
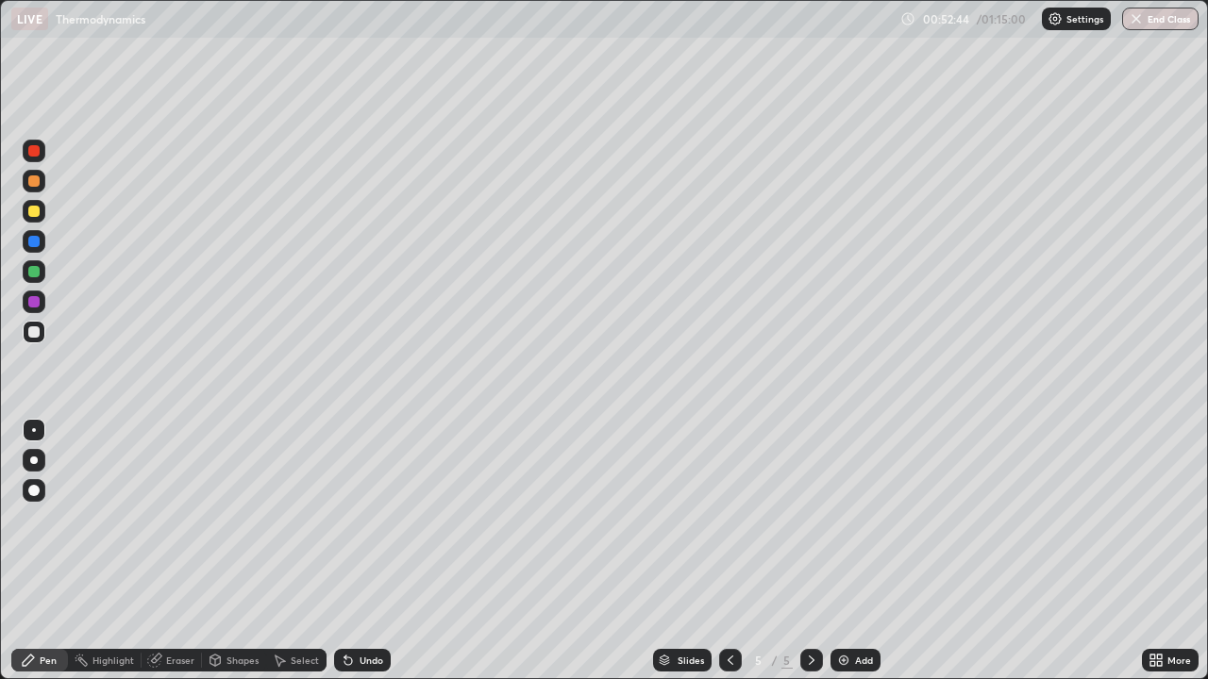
click at [38, 241] on div at bounding box center [33, 241] width 11 height 11
click at [186, 551] on div "Eraser" at bounding box center [180, 660] width 28 height 9
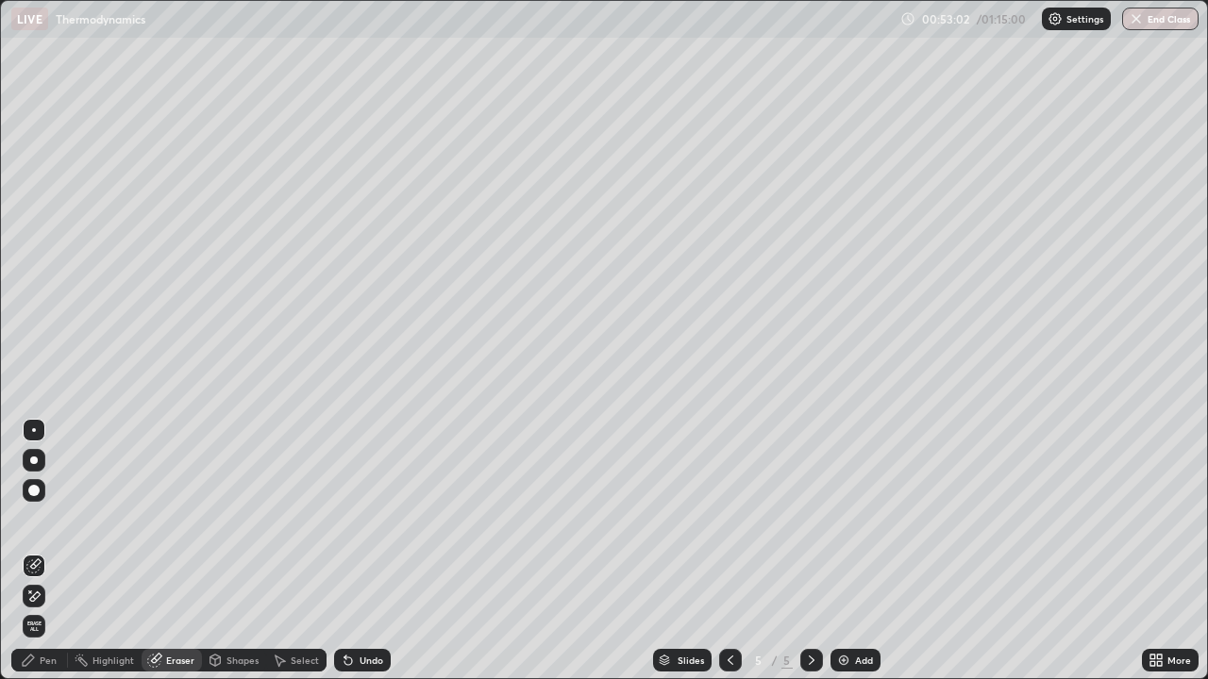
click at [292, 551] on div "Select" at bounding box center [305, 660] width 28 height 9
click at [40, 551] on div "Pen" at bounding box center [39, 660] width 57 height 23
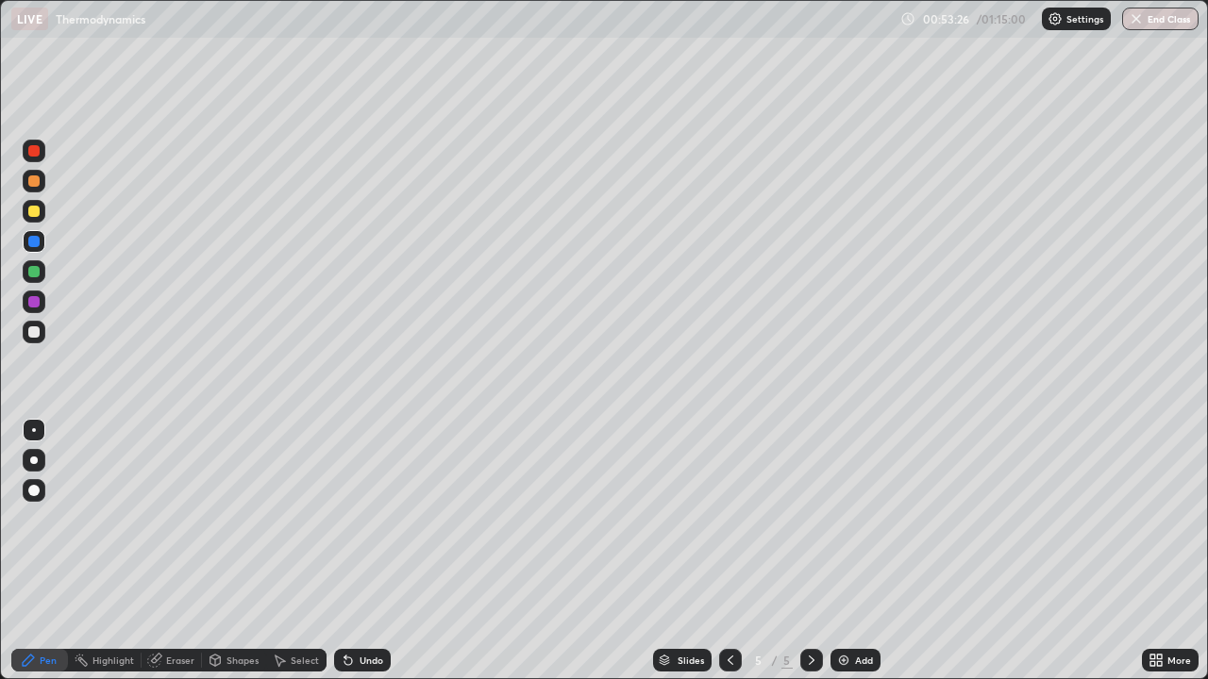
click at [35, 181] on div at bounding box center [33, 180] width 11 height 11
click at [287, 551] on div "Select" at bounding box center [296, 660] width 60 height 23
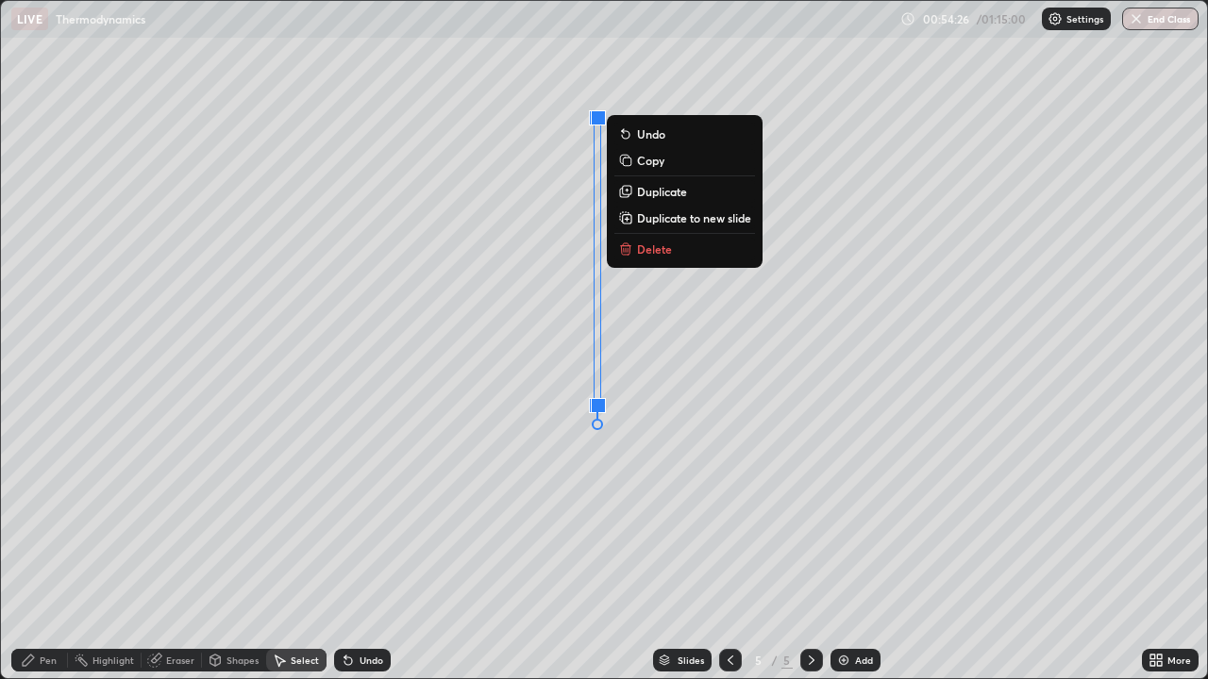
click at [53, 551] on div "Pen" at bounding box center [48, 660] width 17 height 9
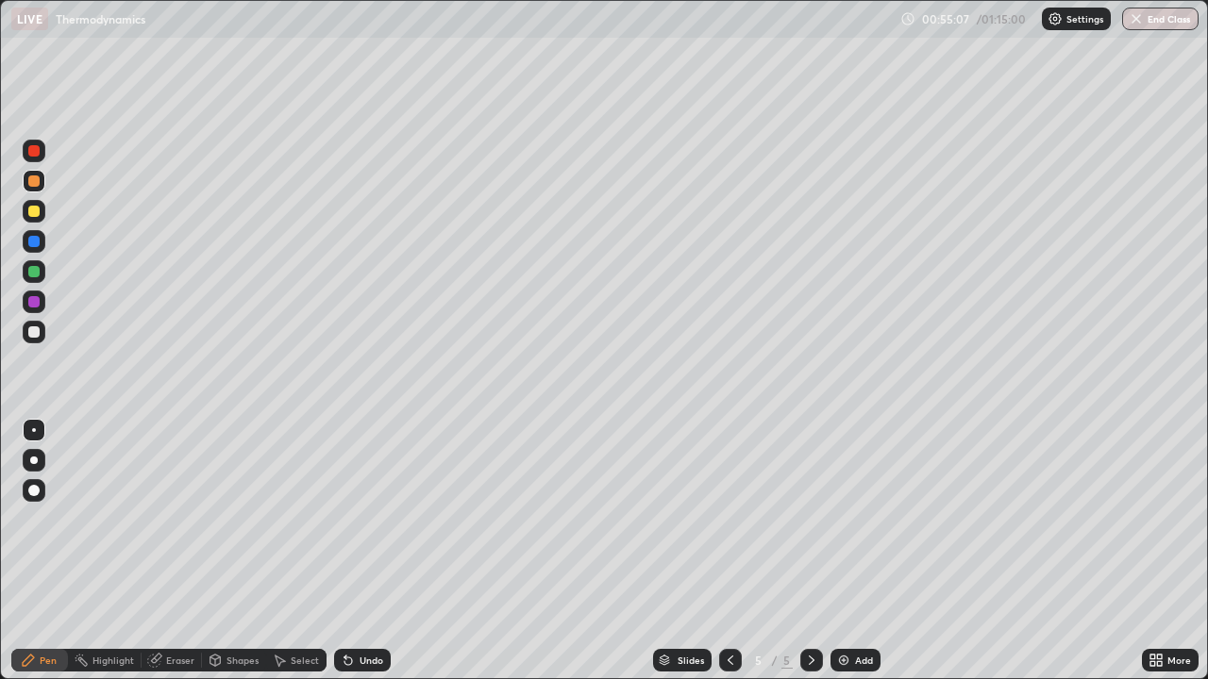
click at [1170, 551] on div "More" at bounding box center [1179, 660] width 24 height 9
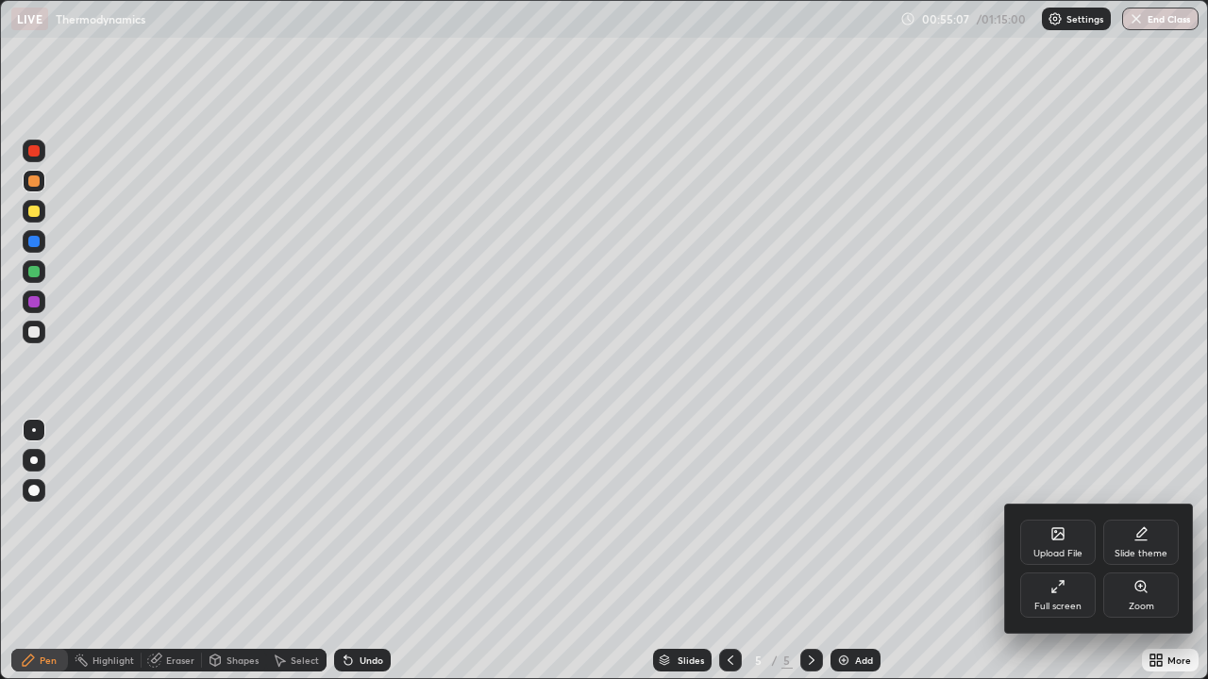
click at [1085, 551] on div "Full screen" at bounding box center [1057, 595] width 75 height 45
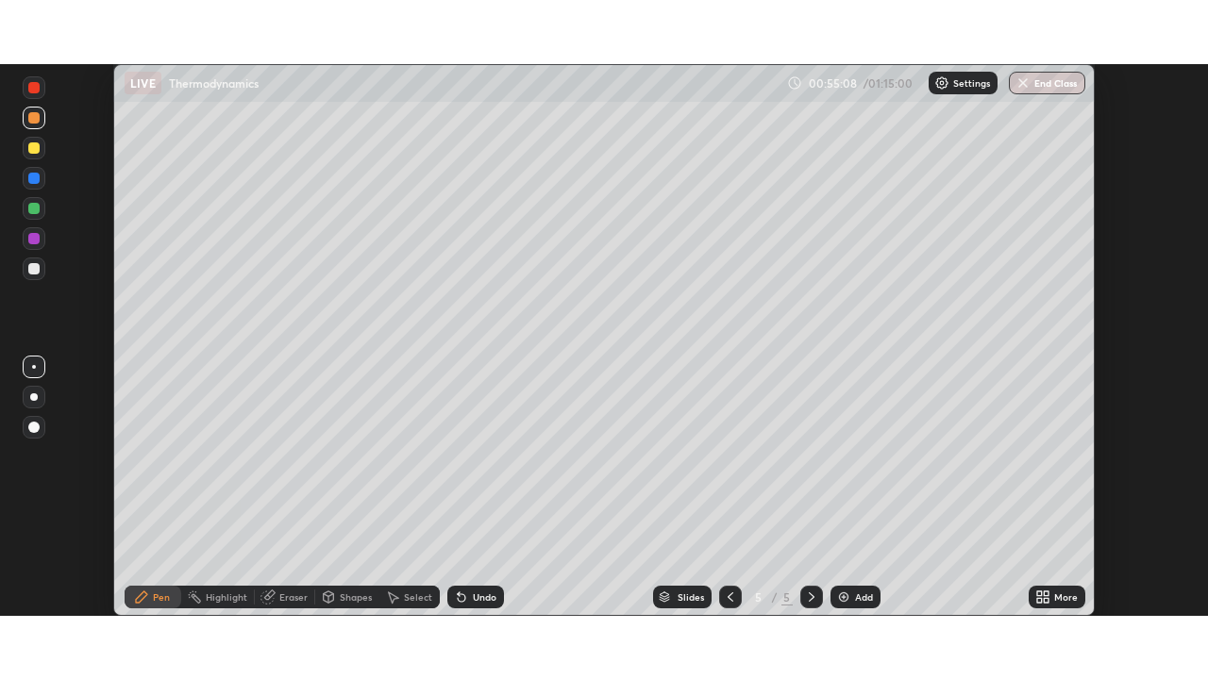
scroll to position [93798, 93142]
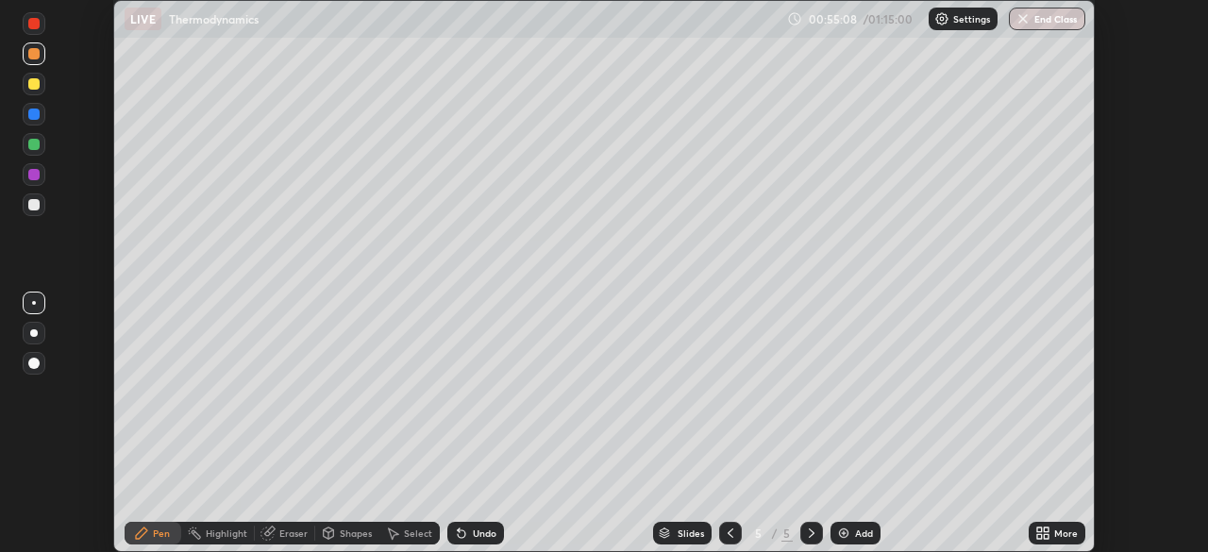
click at [1061, 531] on div "More" at bounding box center [1066, 532] width 24 height 9
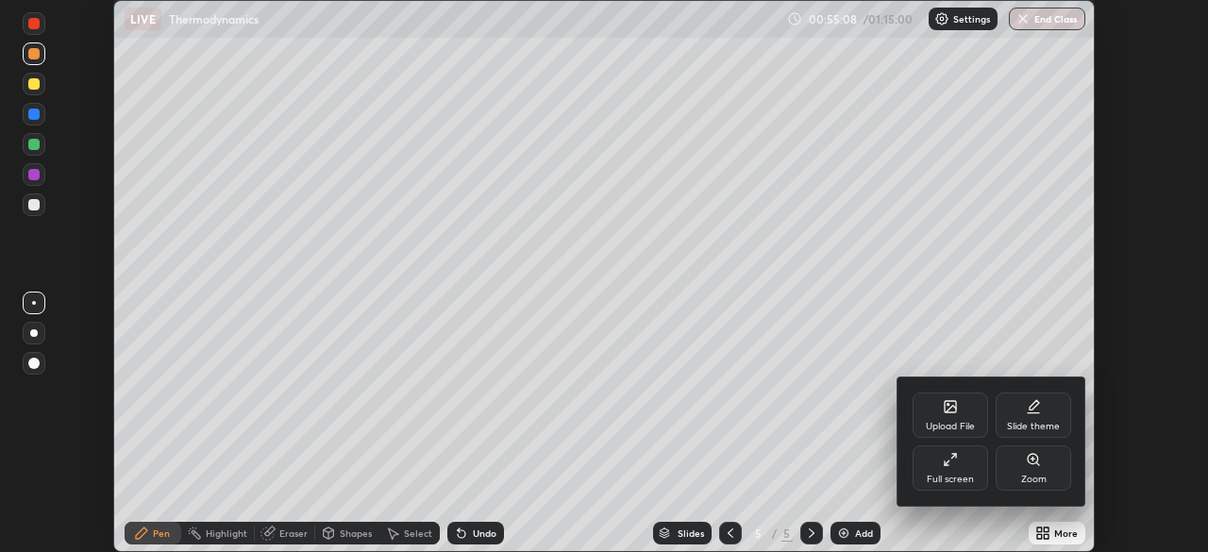
click at [985, 482] on div "Full screen" at bounding box center [949, 467] width 75 height 45
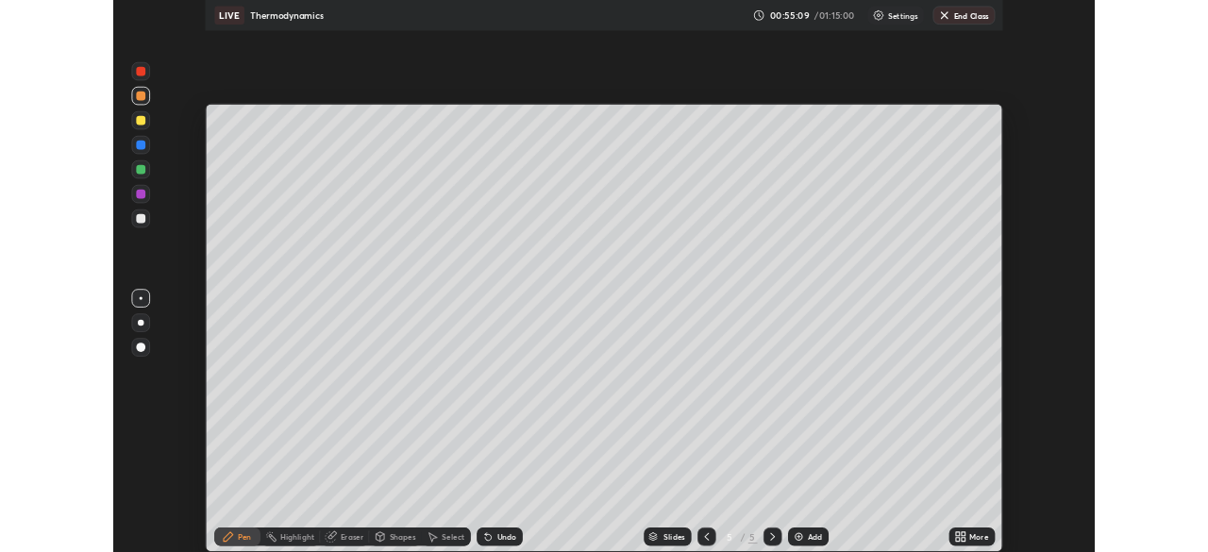
scroll to position [679, 1208]
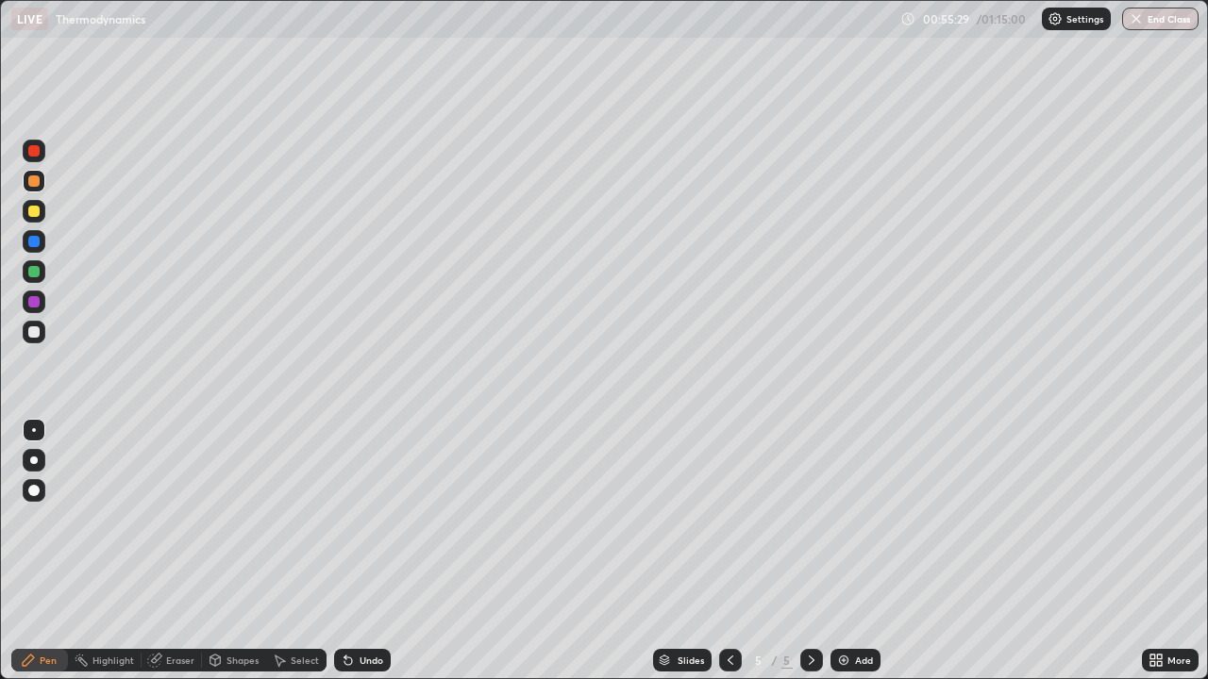
click at [359, 551] on div "Undo" at bounding box center [371, 660] width 24 height 9
click at [349, 551] on icon at bounding box center [348, 662] width 8 height 8
click at [342, 551] on div "Undo" at bounding box center [362, 660] width 57 height 23
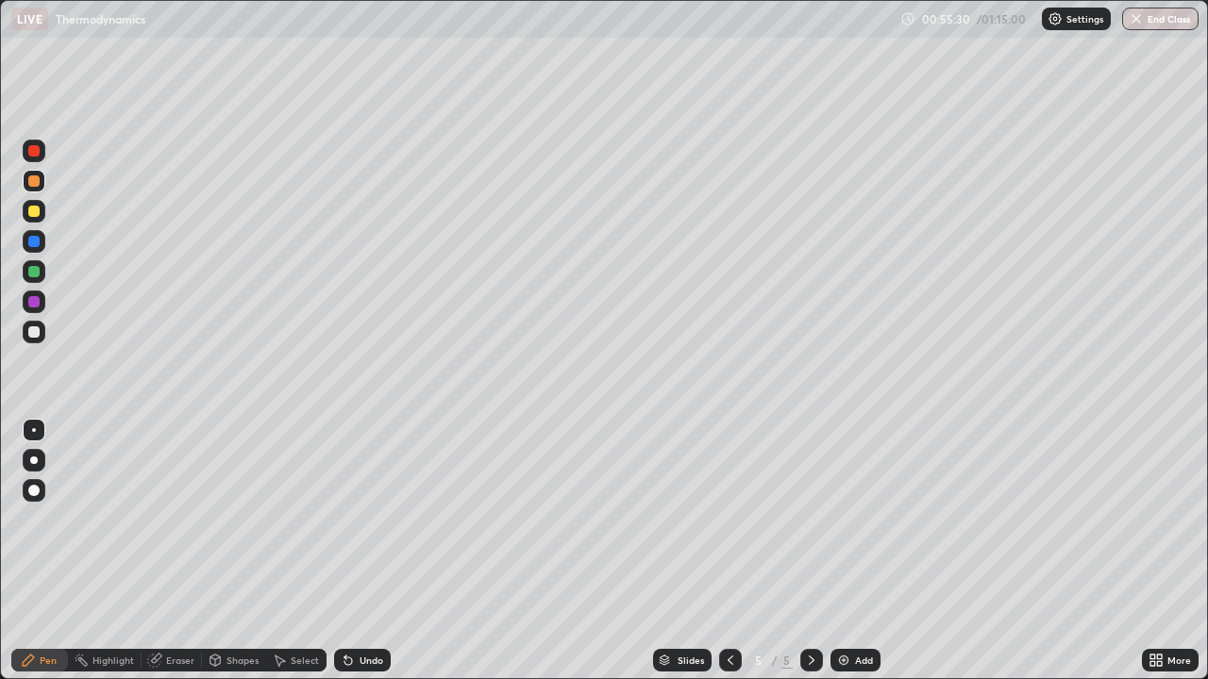
click at [342, 551] on div "Undo" at bounding box center [362, 660] width 57 height 23
click at [354, 551] on div "Undo" at bounding box center [362, 660] width 57 height 23
click at [345, 551] on icon at bounding box center [348, 662] width 8 height 8
click at [729, 551] on icon at bounding box center [730, 660] width 6 height 9
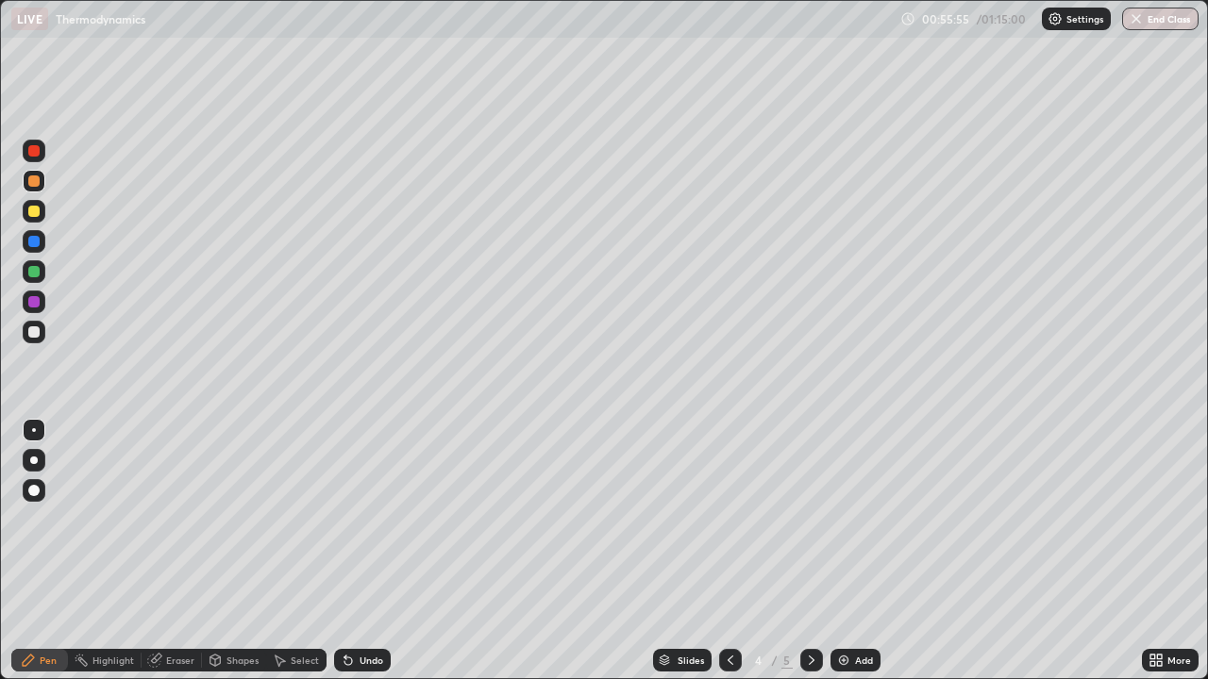
click at [727, 551] on icon at bounding box center [730, 660] width 15 height 15
click at [352, 551] on div "Undo" at bounding box center [362, 660] width 57 height 23
click at [810, 551] on icon at bounding box center [811, 660] width 15 height 15
click at [804, 551] on icon at bounding box center [811, 660] width 15 height 15
click at [236, 551] on div "Shapes" at bounding box center [242, 660] width 32 height 9
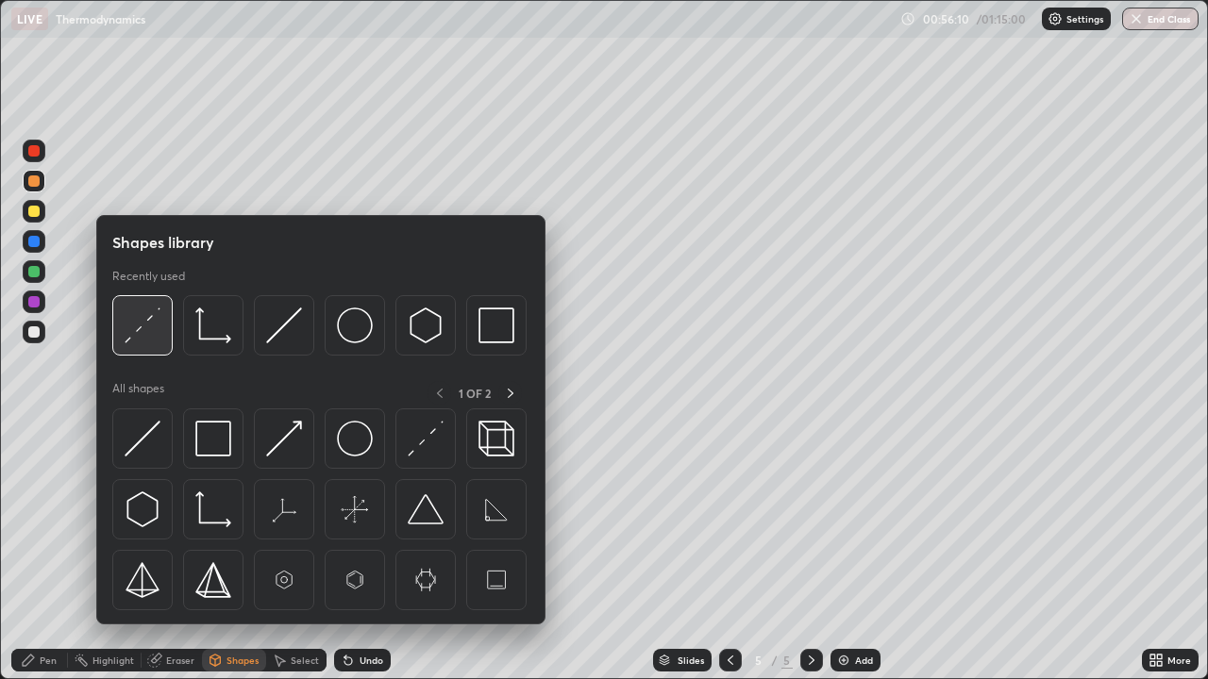
click at [156, 331] on img at bounding box center [143, 326] width 36 height 36
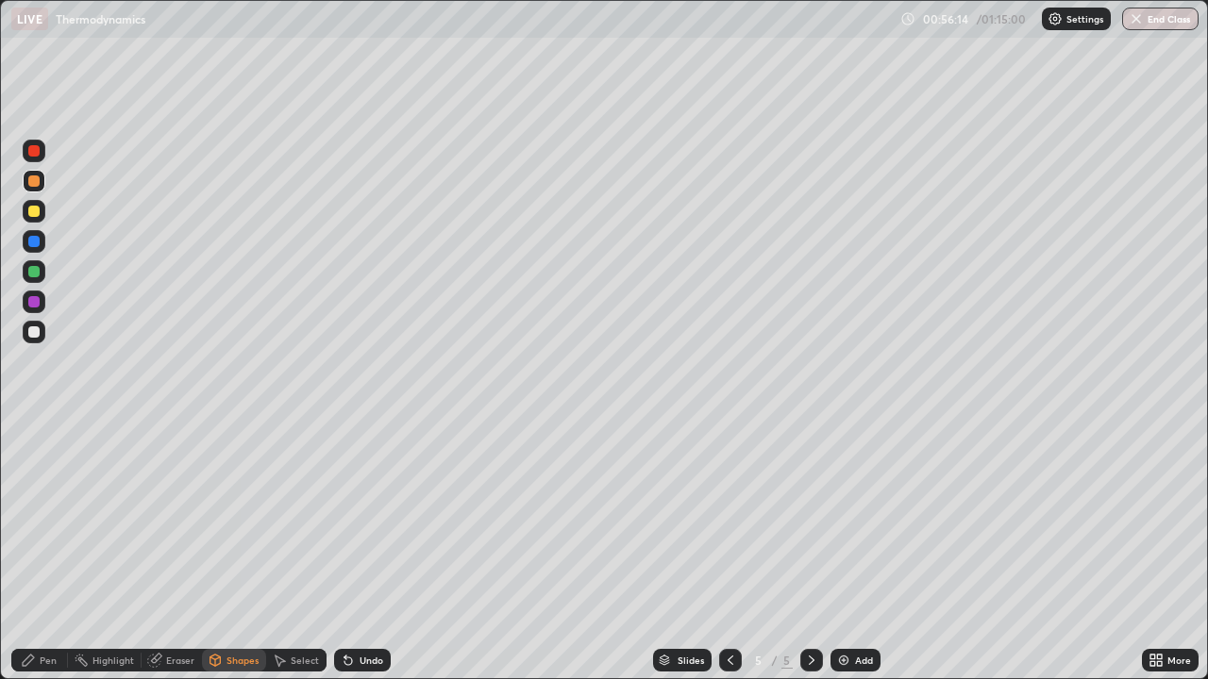
click at [298, 551] on div "Select" at bounding box center [305, 660] width 28 height 9
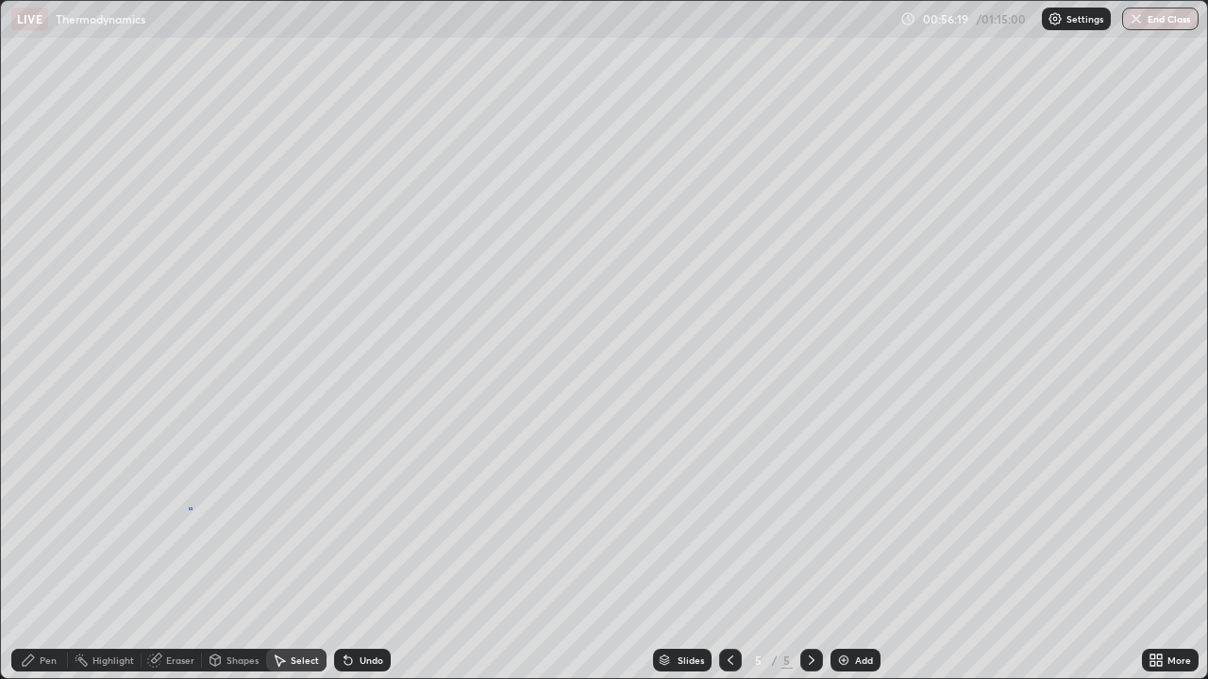
click at [189, 508] on div "0 ° Undo Copy Duplicate Duplicate to new slide Delete" at bounding box center [604, 339] width 1206 height 677
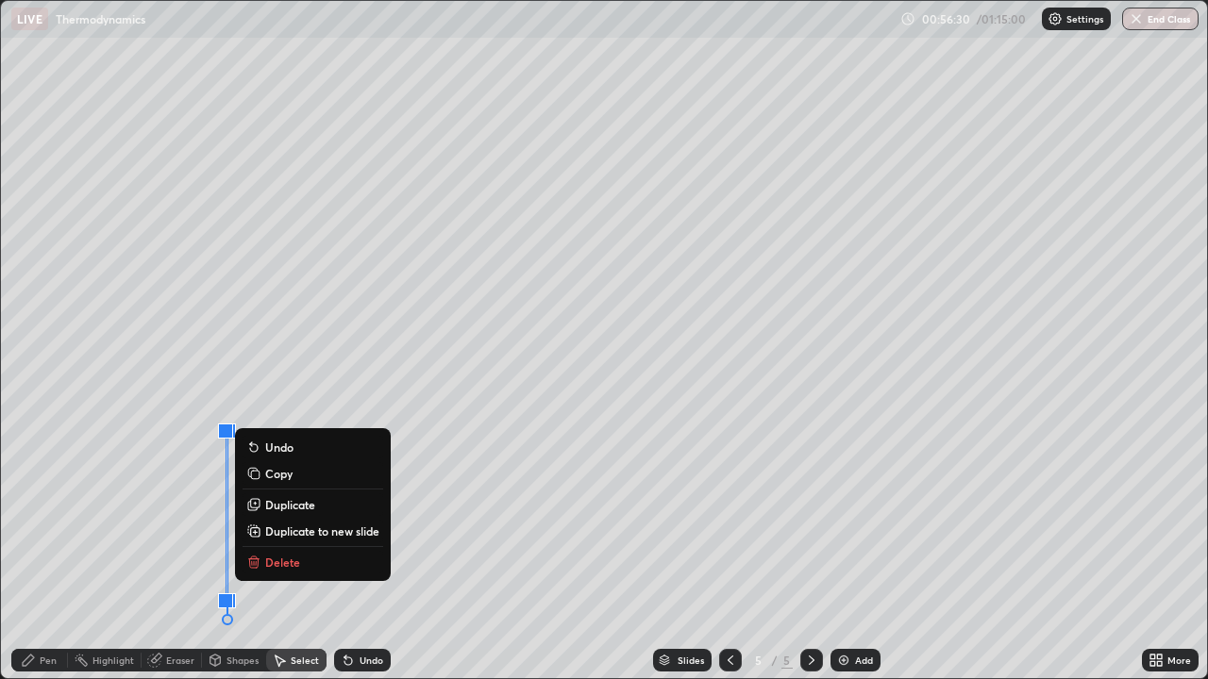
click at [75, 551] on div "0 ° Undo Copy Duplicate Duplicate to new slide Delete" at bounding box center [604, 339] width 1206 height 677
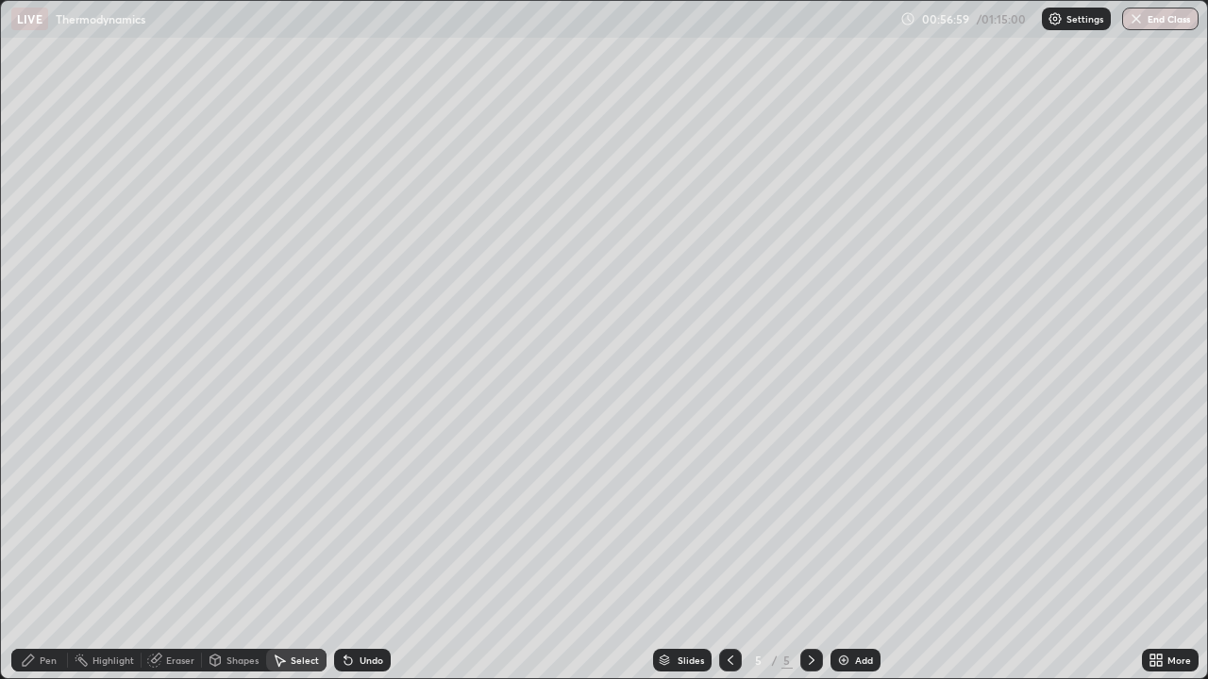
click at [45, 551] on div "Pen" at bounding box center [39, 660] width 57 height 23
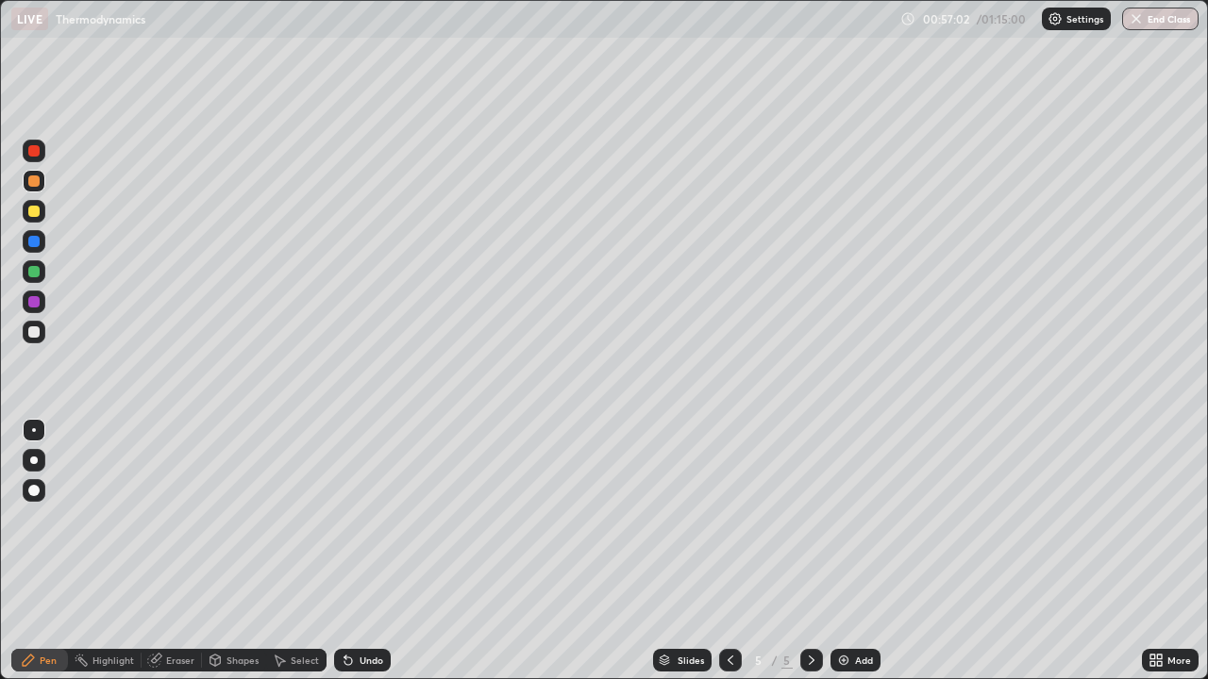
click at [247, 551] on div "Shapes" at bounding box center [242, 660] width 32 height 9
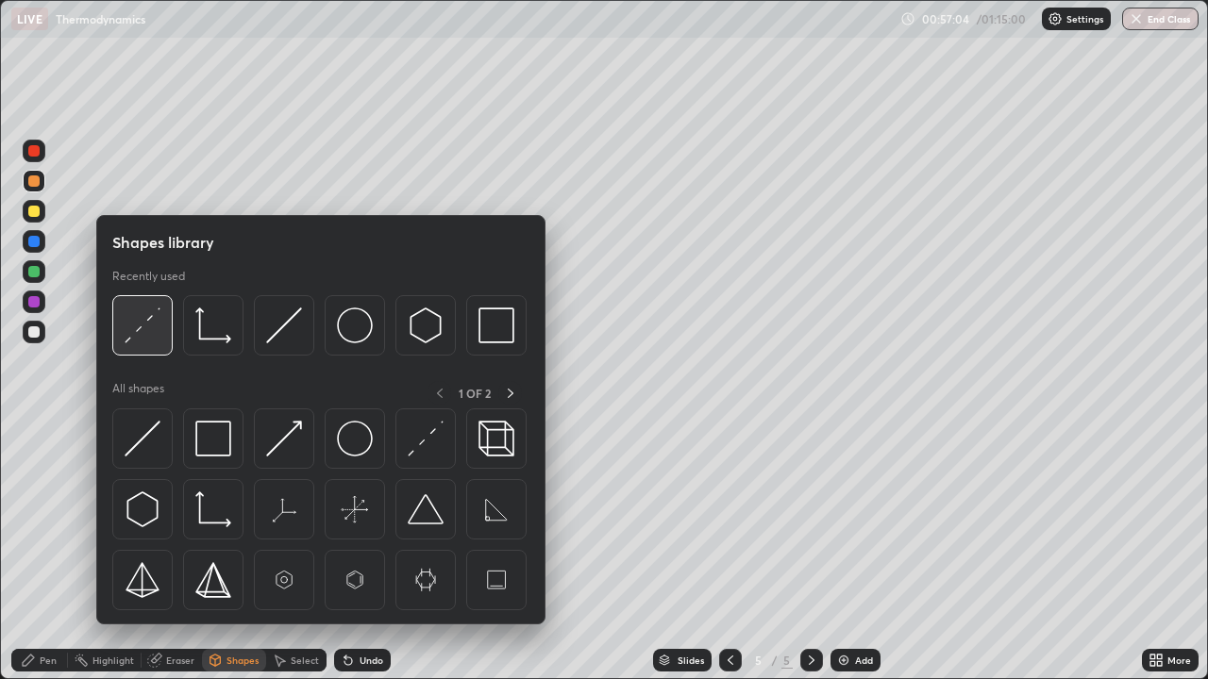
click at [143, 330] on img at bounding box center [143, 326] width 36 height 36
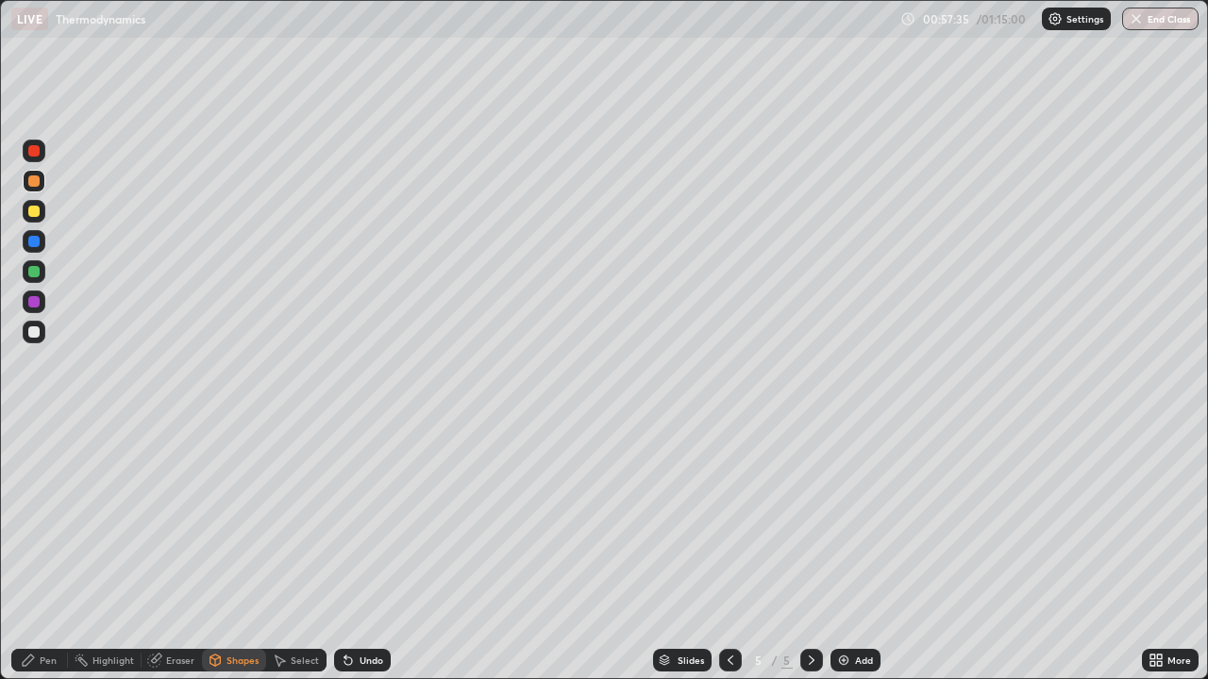
click at [52, 551] on div "Pen" at bounding box center [48, 660] width 17 height 9
click at [35, 332] on div at bounding box center [33, 331] width 11 height 11
click at [857, 551] on div "Add" at bounding box center [864, 660] width 18 height 9
click at [730, 551] on div at bounding box center [730, 660] width 23 height 23
click at [809, 551] on icon at bounding box center [812, 660] width 6 height 9
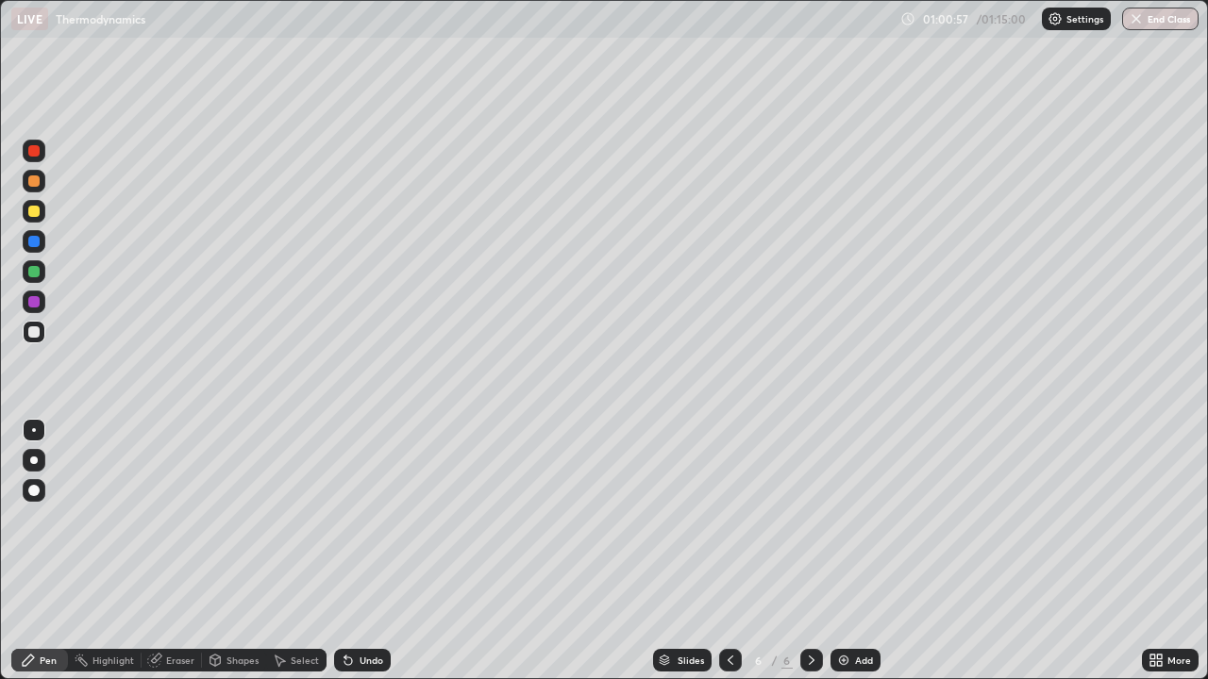
click at [42, 332] on div at bounding box center [34, 332] width 23 height 23
click at [1173, 551] on div "More" at bounding box center [1179, 660] width 24 height 9
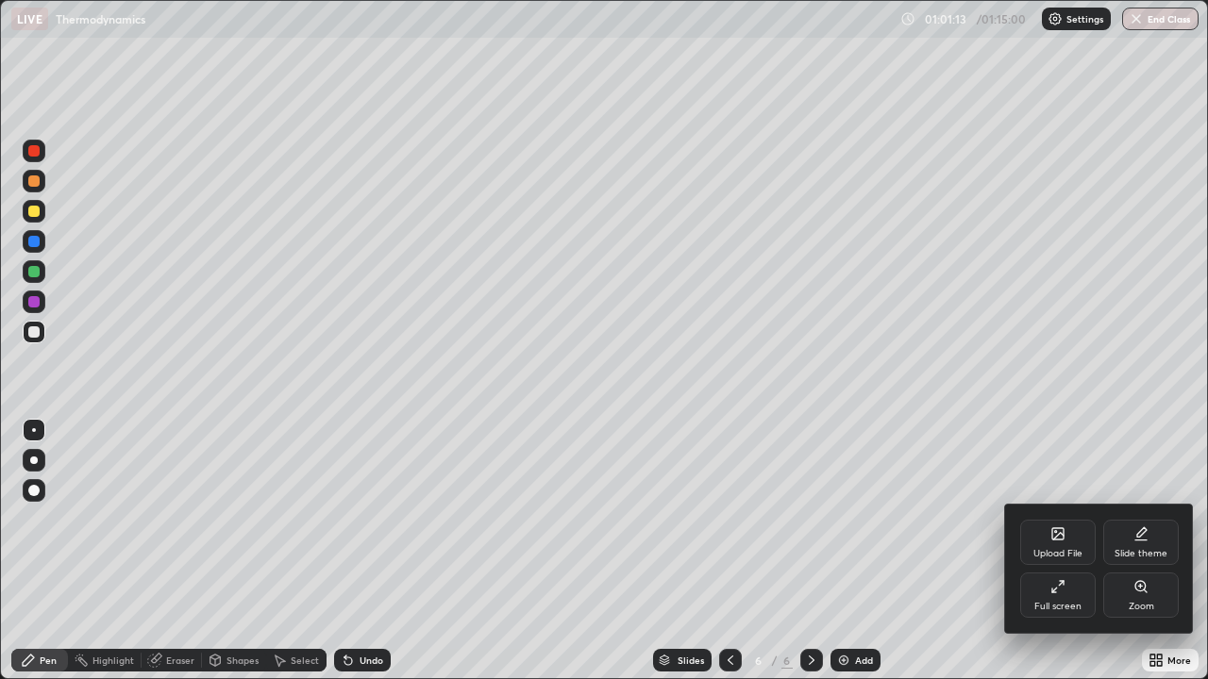
click at [1055, 551] on icon at bounding box center [1057, 586] width 15 height 15
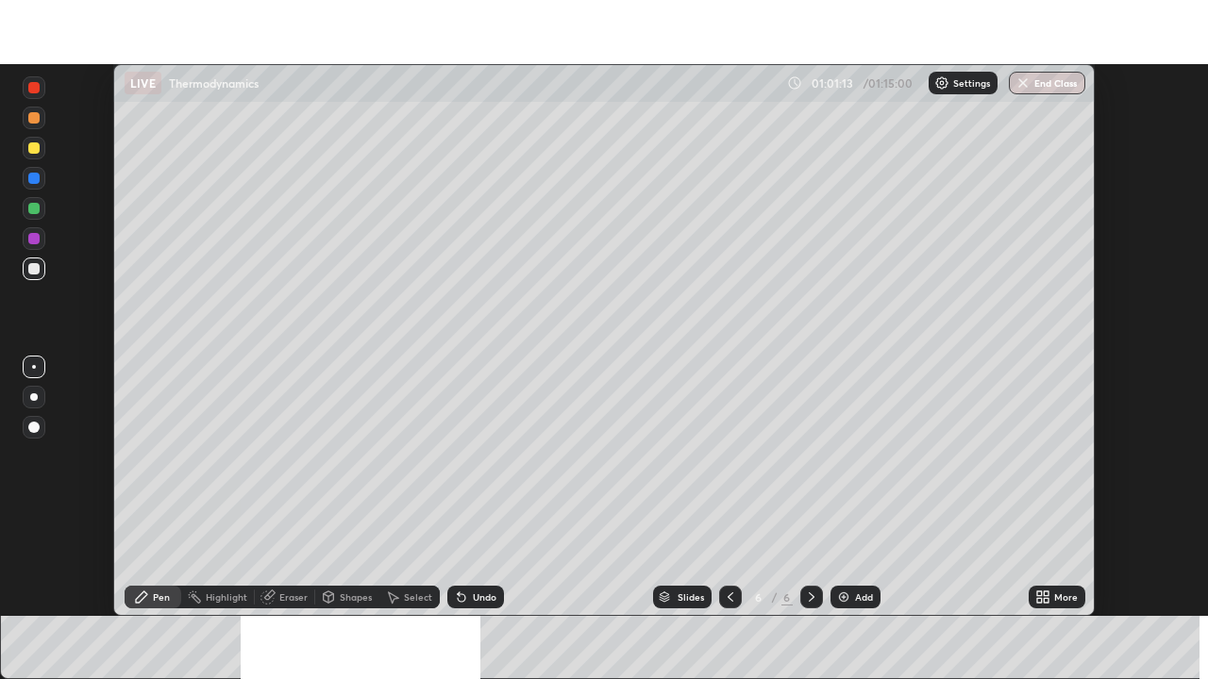
scroll to position [93798, 93142]
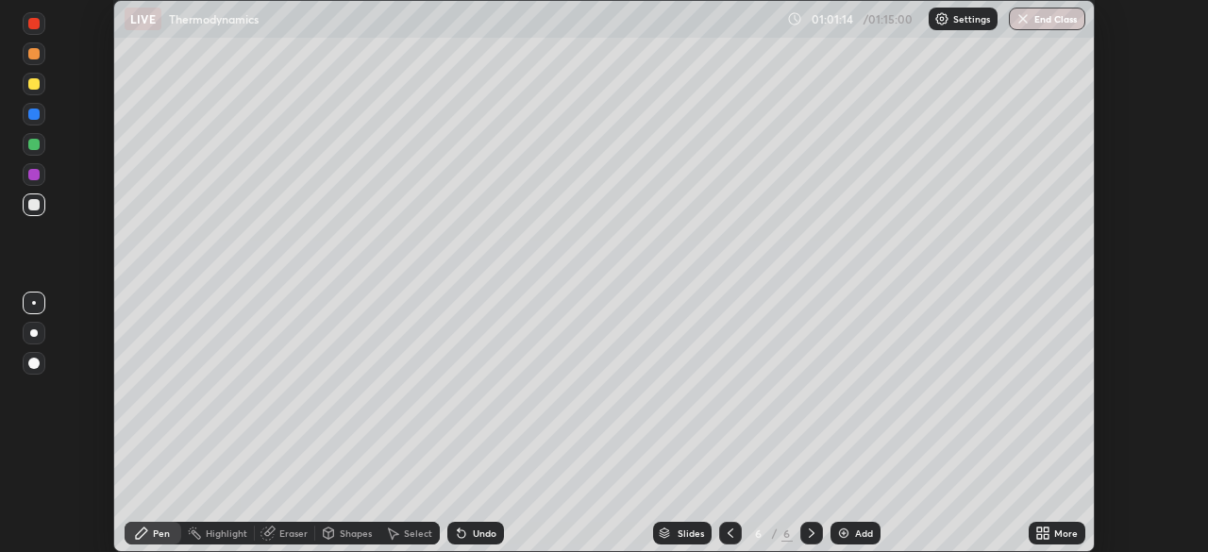
click at [1053, 528] on div "More" at bounding box center [1056, 533] width 57 height 23
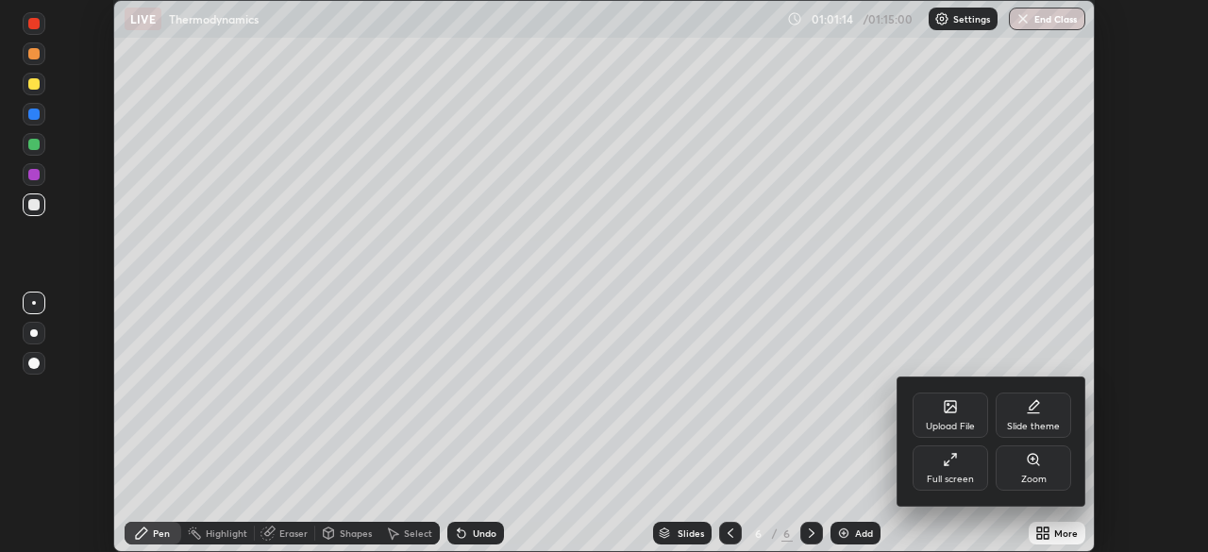
click at [965, 469] on div "Full screen" at bounding box center [949, 467] width 75 height 45
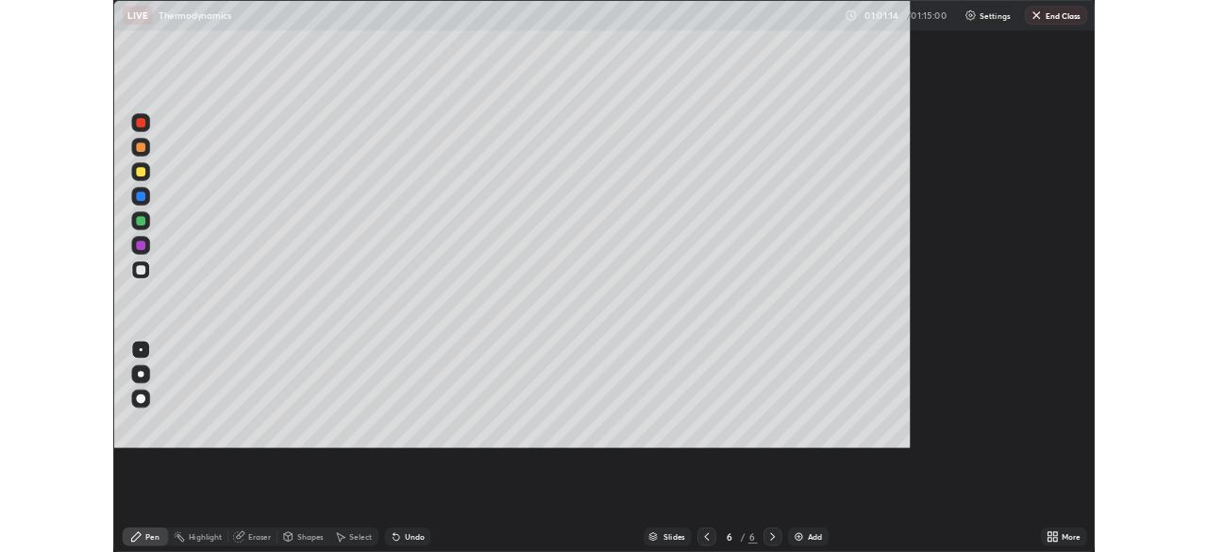
scroll to position [679, 1208]
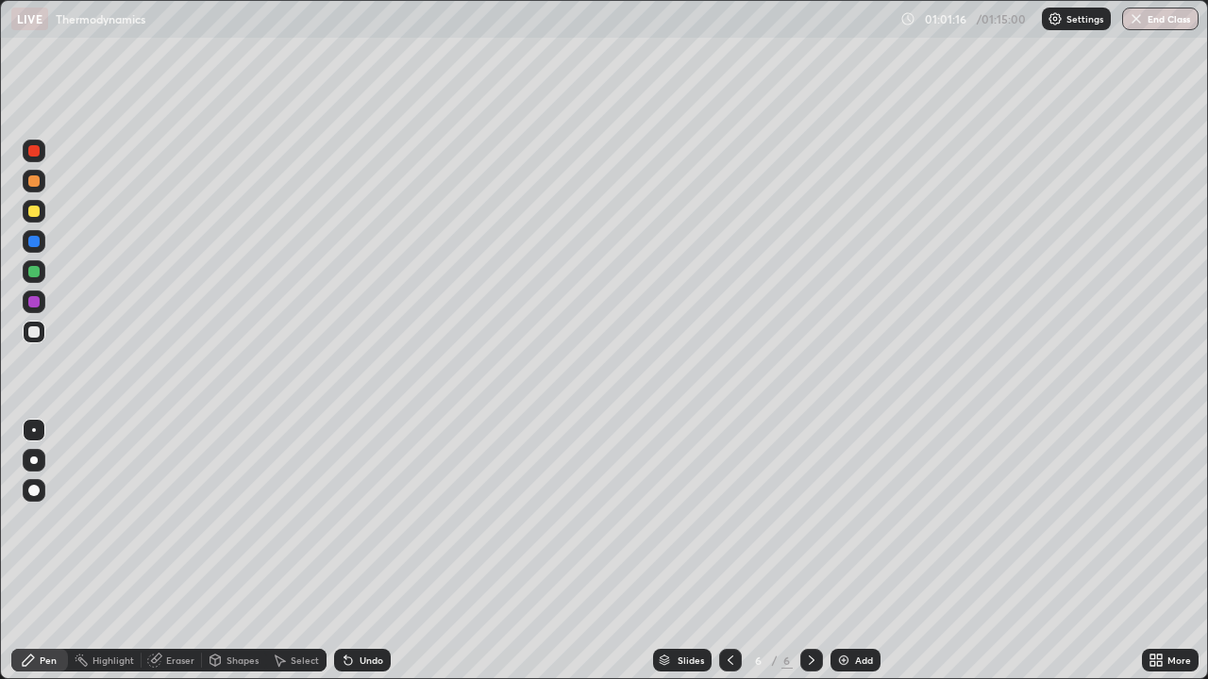
click at [35, 325] on div at bounding box center [34, 332] width 23 height 23
click at [37, 332] on div at bounding box center [33, 331] width 11 height 11
click at [37, 269] on div at bounding box center [33, 271] width 11 height 11
click at [35, 335] on div at bounding box center [33, 331] width 11 height 11
click at [32, 331] on div at bounding box center [33, 331] width 11 height 11
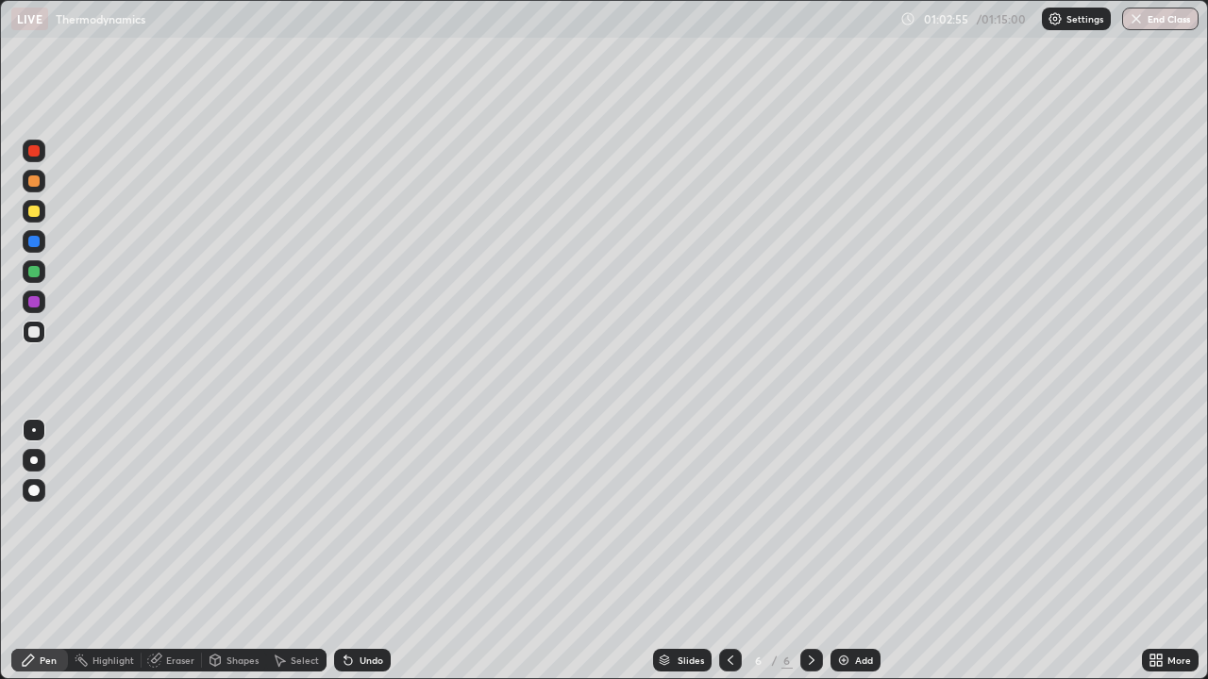
click at [730, 551] on icon at bounding box center [730, 660] width 15 height 15
click at [728, 551] on icon at bounding box center [730, 660] width 15 height 15
click at [811, 551] on icon at bounding box center [812, 660] width 6 height 9
click at [811, 551] on icon at bounding box center [811, 660] width 15 height 15
click at [38, 273] on div at bounding box center [33, 271] width 11 height 11
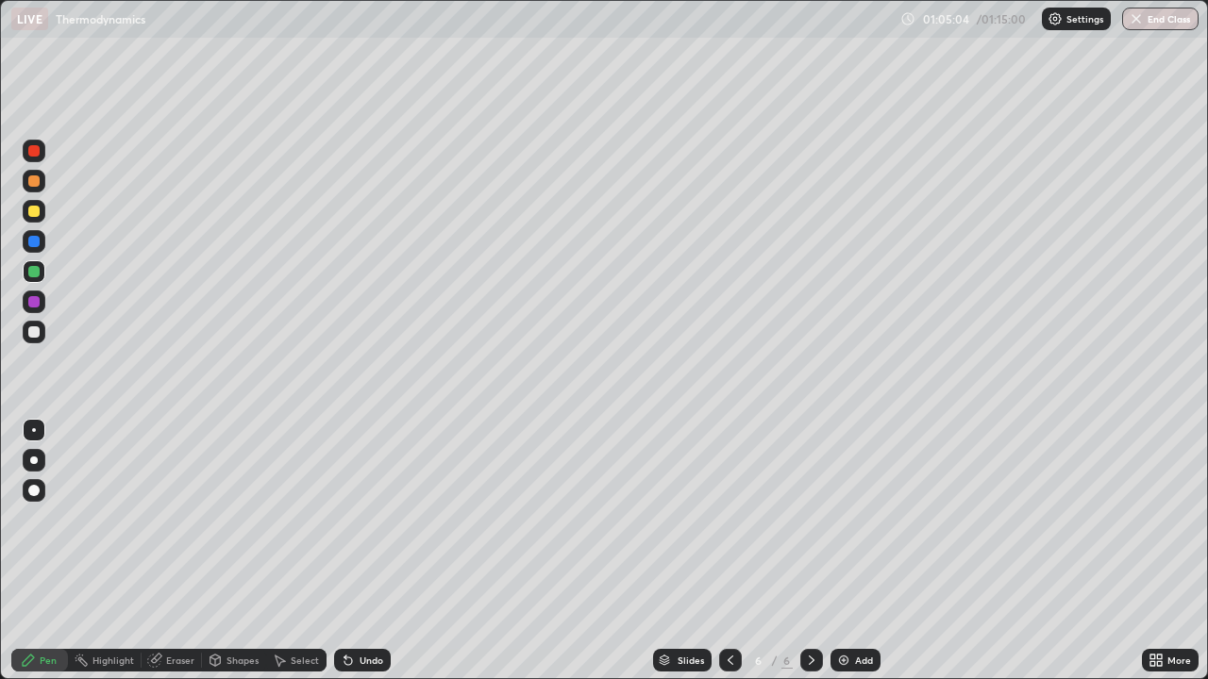
click at [36, 333] on div at bounding box center [33, 331] width 11 height 11
click at [372, 551] on div "Undo" at bounding box center [362, 660] width 57 height 23
click at [376, 551] on div "Undo" at bounding box center [371, 660] width 24 height 9
click at [381, 551] on div "Undo" at bounding box center [362, 660] width 57 height 23
click at [379, 551] on div "Undo" at bounding box center [362, 660] width 57 height 23
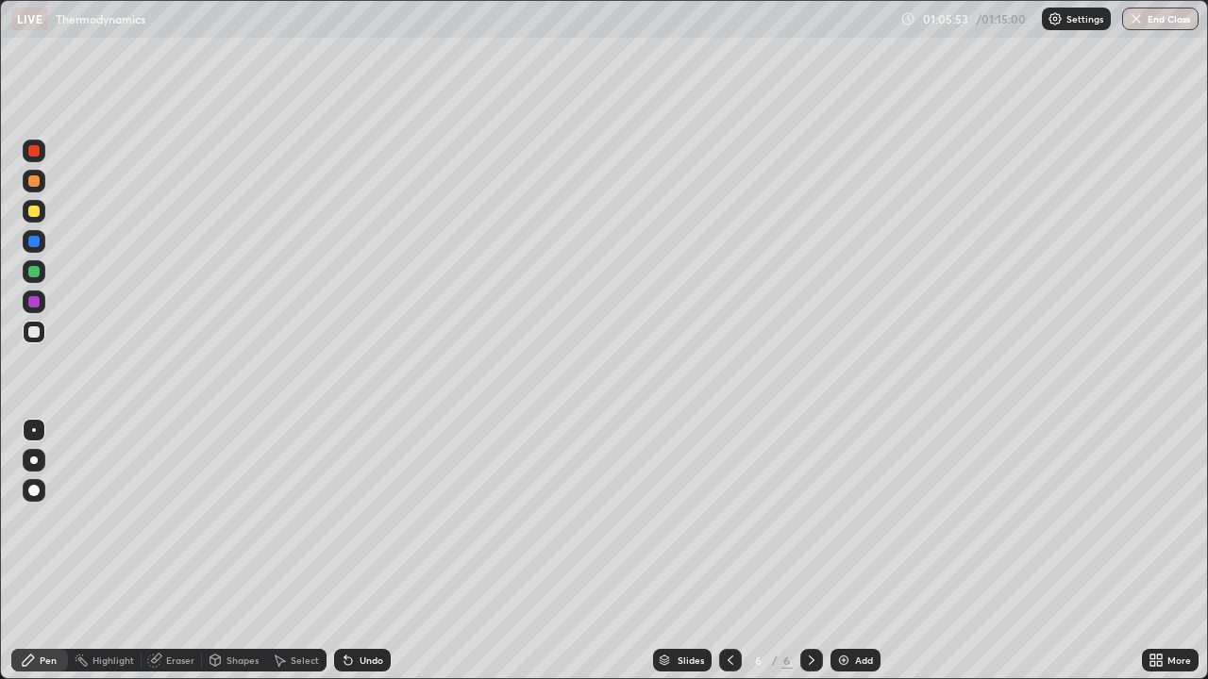
click at [382, 551] on div "Undo" at bounding box center [362, 660] width 57 height 23
click at [41, 272] on div at bounding box center [34, 271] width 23 height 23
click at [38, 328] on div at bounding box center [33, 331] width 11 height 11
click at [855, 551] on div "Add" at bounding box center [864, 660] width 18 height 9
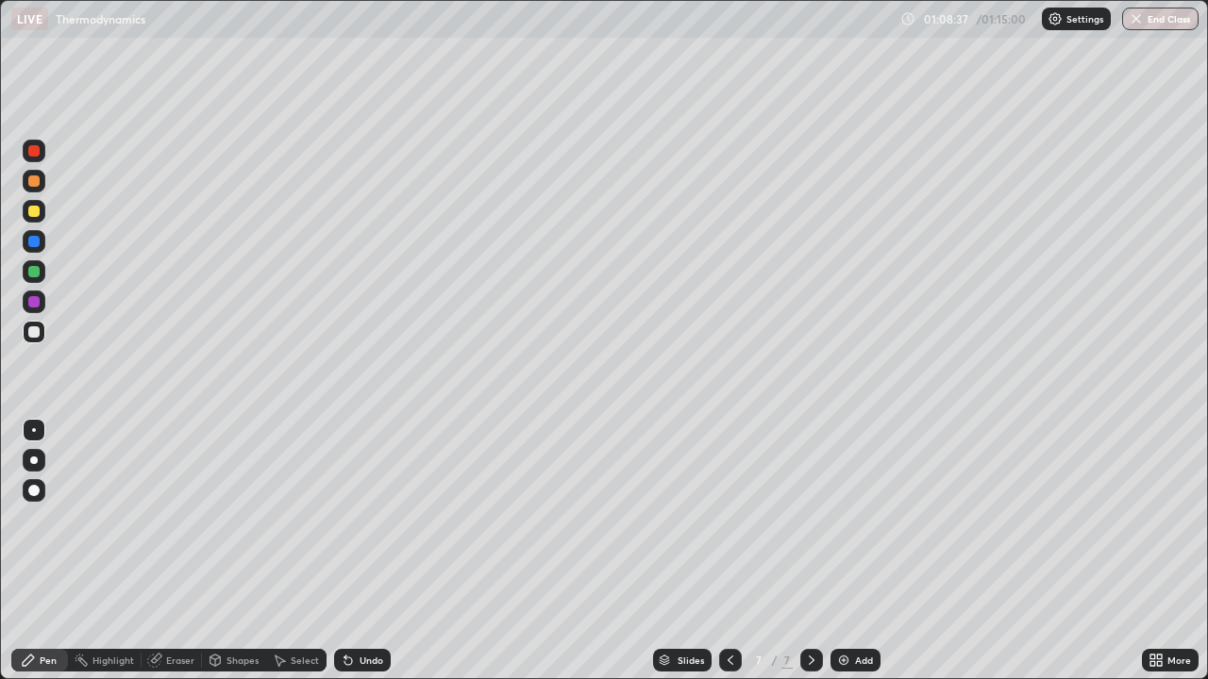
click at [234, 551] on div "Shapes" at bounding box center [242, 660] width 32 height 9
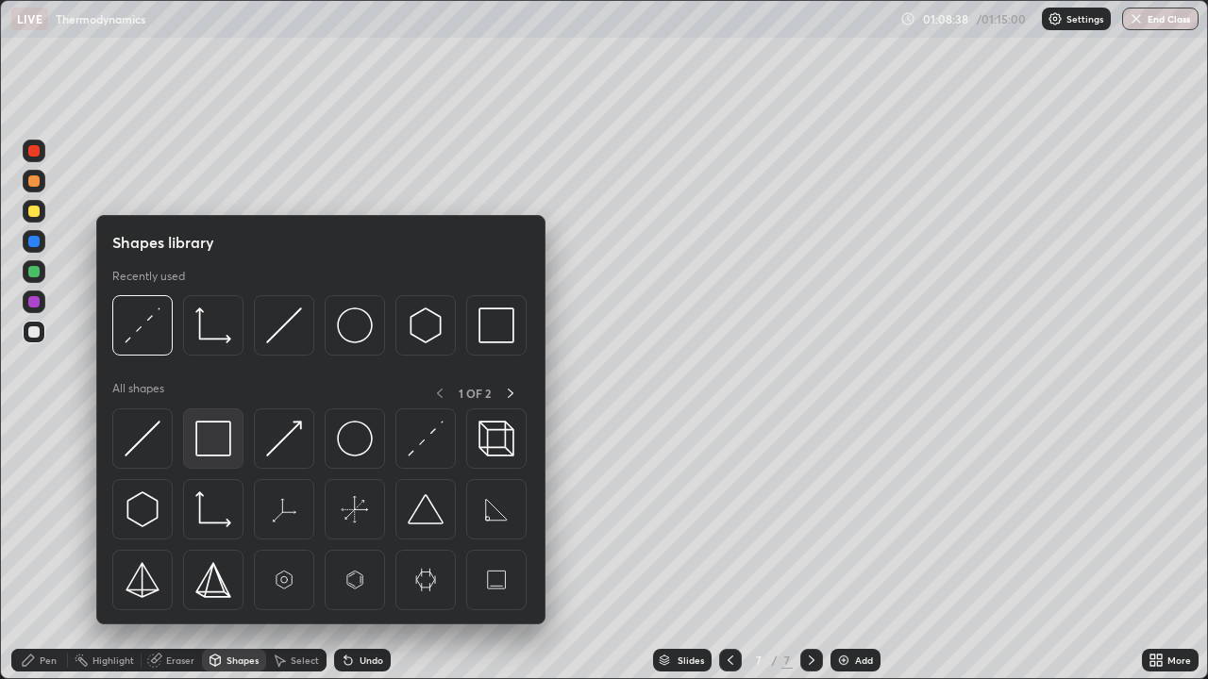
click at [212, 443] on img at bounding box center [213, 439] width 36 height 36
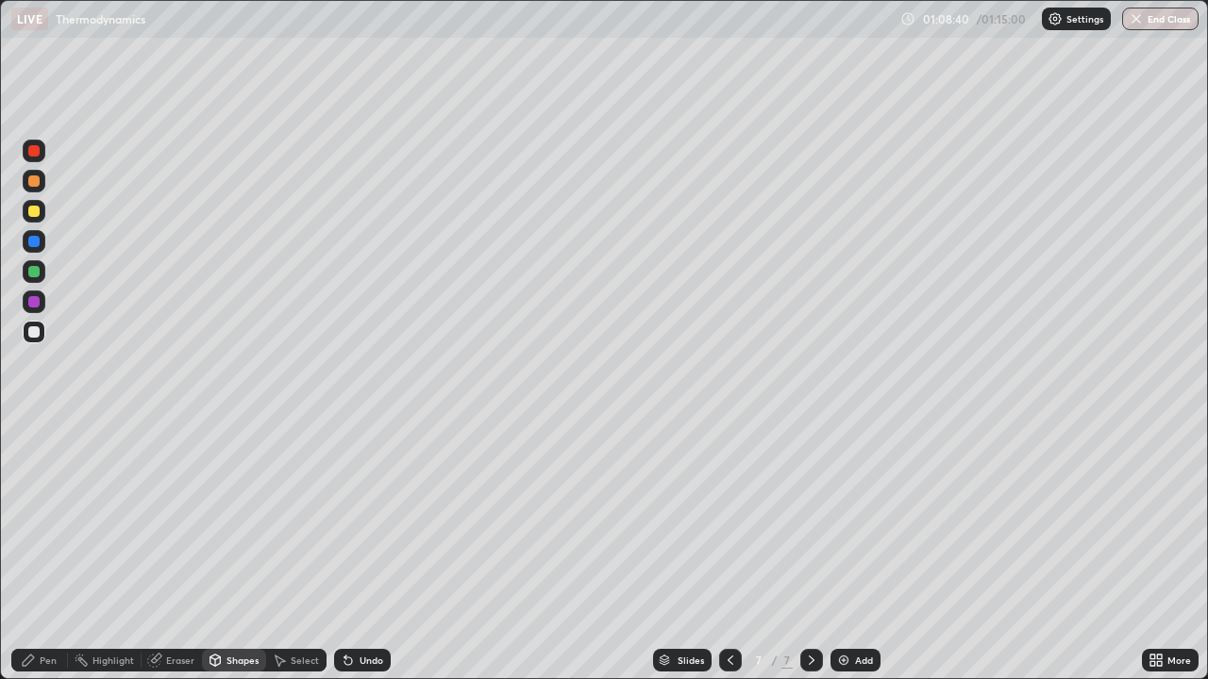
click at [47, 551] on div "Pen" at bounding box center [39, 660] width 57 height 23
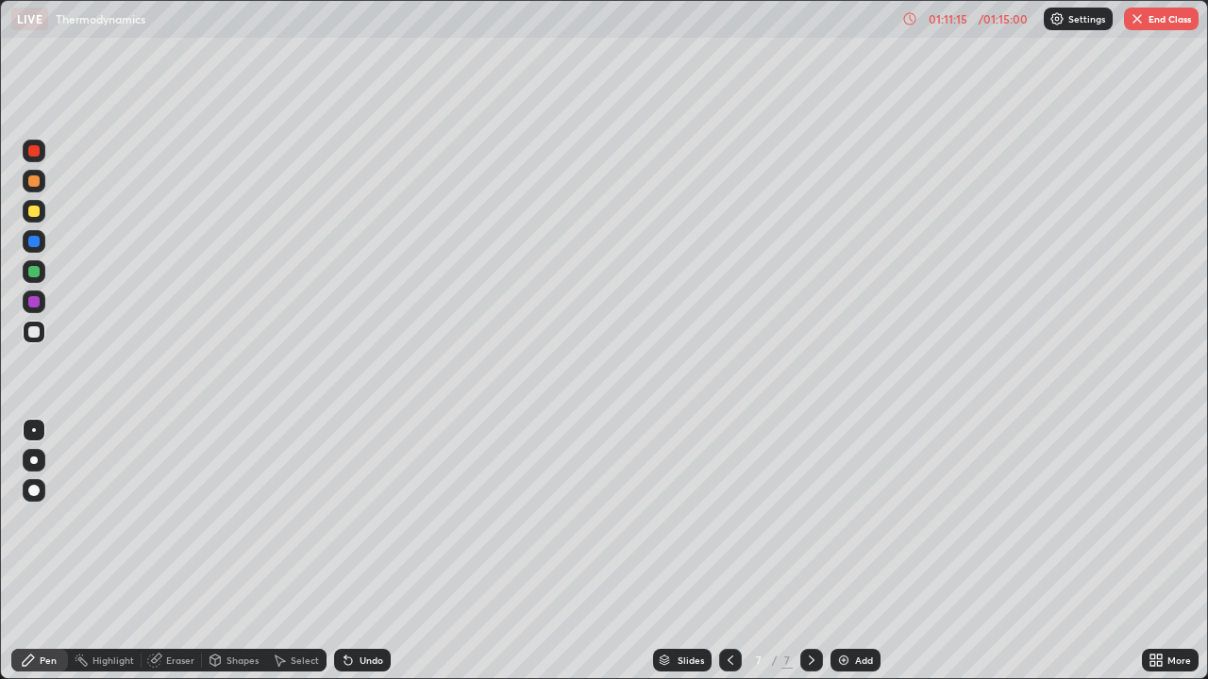
click at [166, 551] on div "Eraser" at bounding box center [180, 660] width 28 height 9
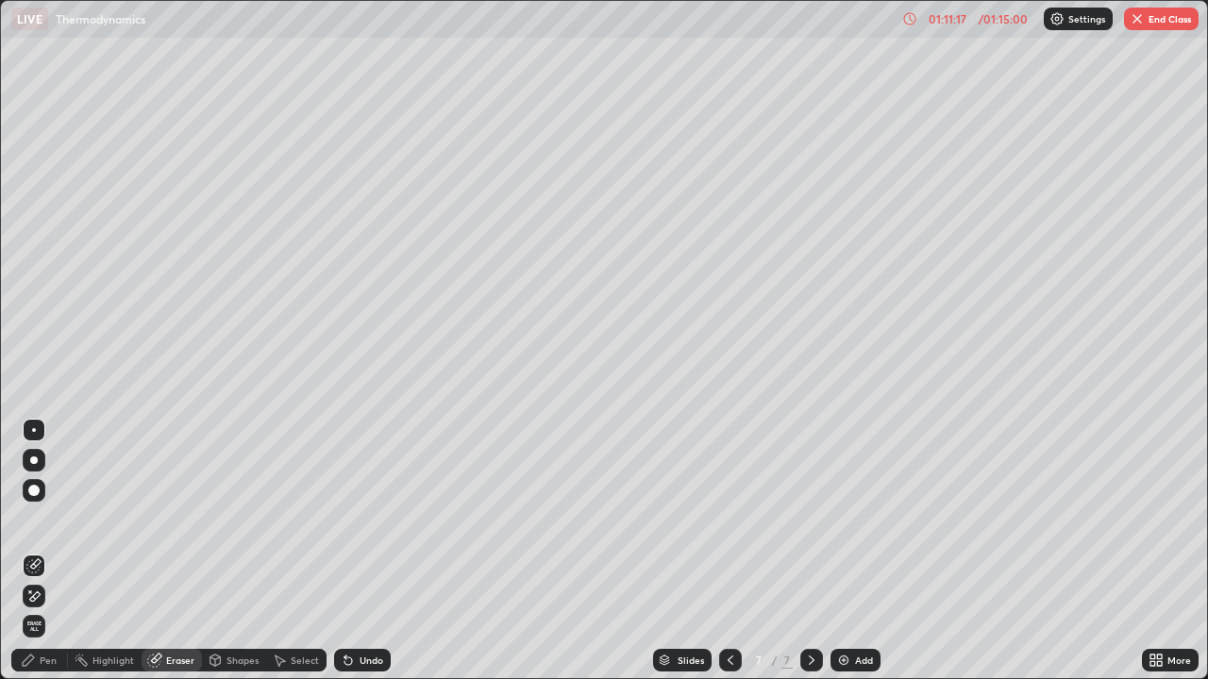
click at [48, 551] on div "Pen" at bounding box center [39, 660] width 57 height 23
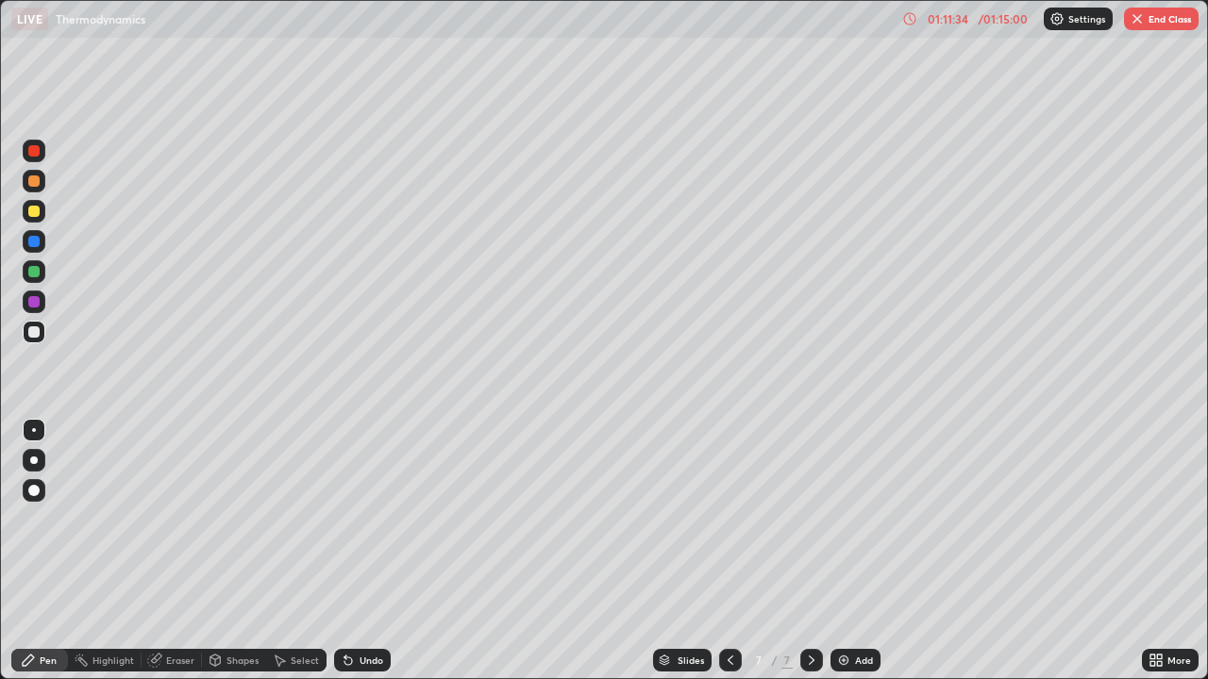
click at [354, 551] on div "Undo" at bounding box center [362, 660] width 57 height 23
click at [344, 551] on icon at bounding box center [345, 657] width 2 height 2
click at [35, 272] on div at bounding box center [33, 271] width 11 height 11
click at [44, 330] on div at bounding box center [34, 332] width 23 height 23
click at [355, 551] on div "Undo" at bounding box center [362, 660] width 57 height 23
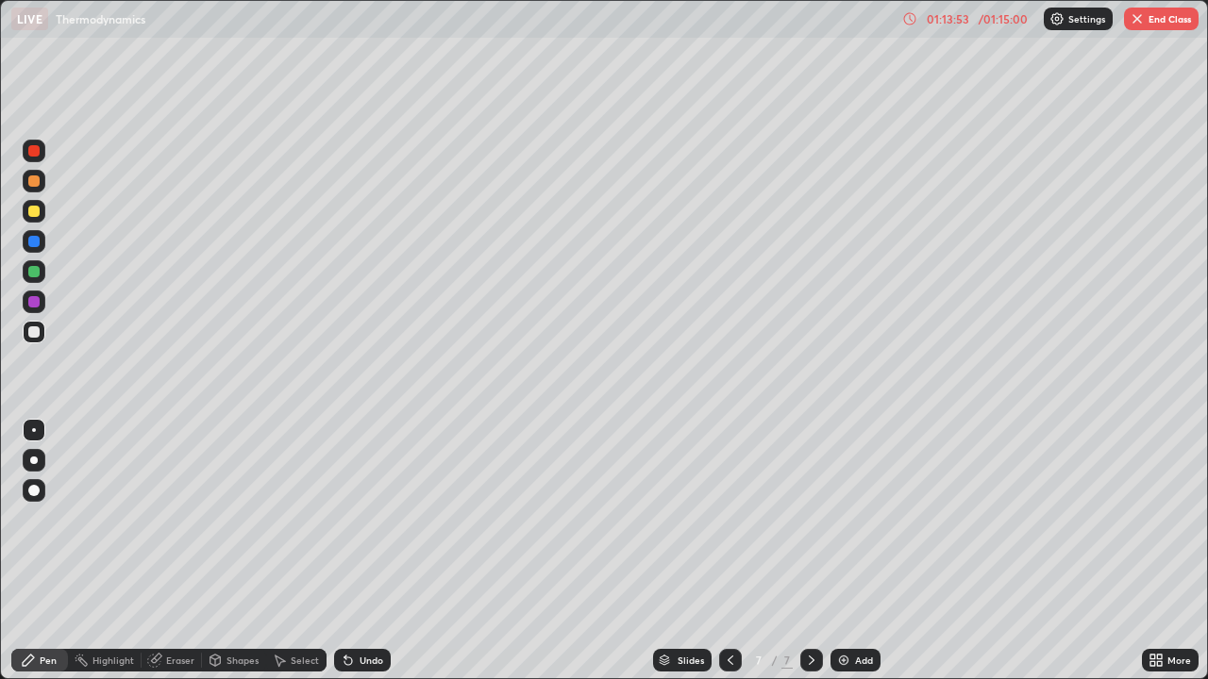
click at [359, 551] on div "Undo" at bounding box center [371, 660] width 24 height 9
click at [360, 551] on div "Undo" at bounding box center [362, 660] width 57 height 23
click at [352, 551] on icon at bounding box center [348, 660] width 15 height 15
click at [348, 551] on icon at bounding box center [348, 662] width 8 height 8
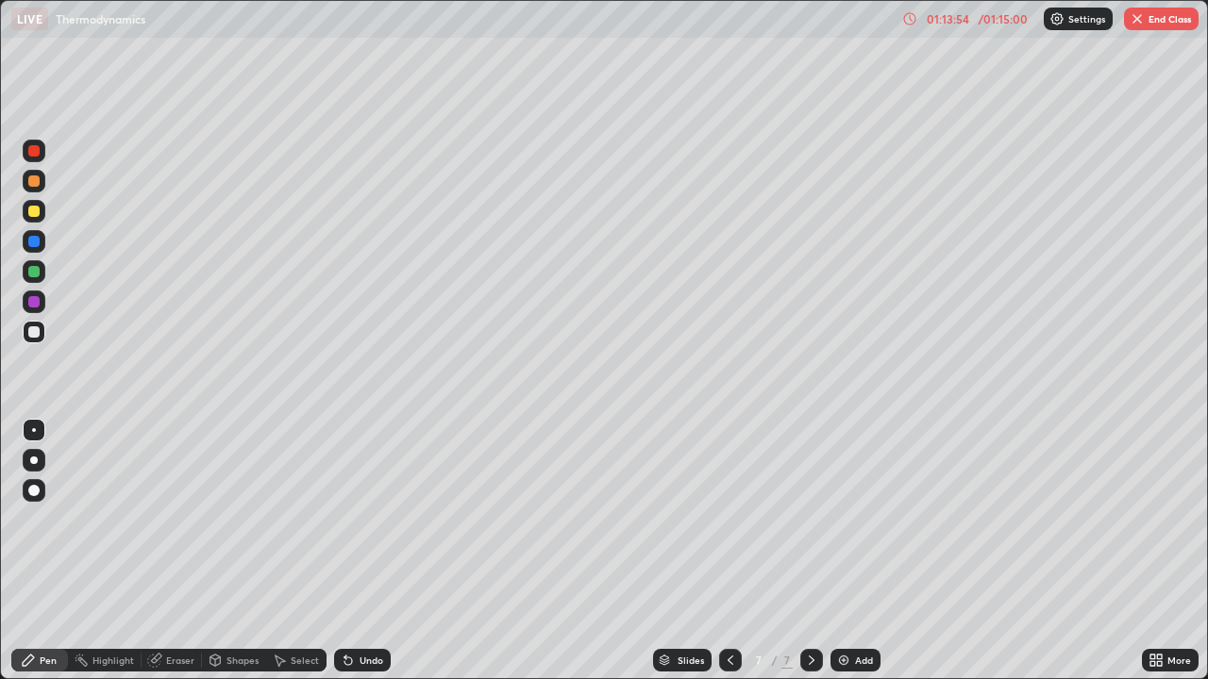
click at [348, 551] on icon at bounding box center [348, 662] width 8 height 8
click at [359, 551] on div "Undo" at bounding box center [371, 660] width 24 height 9
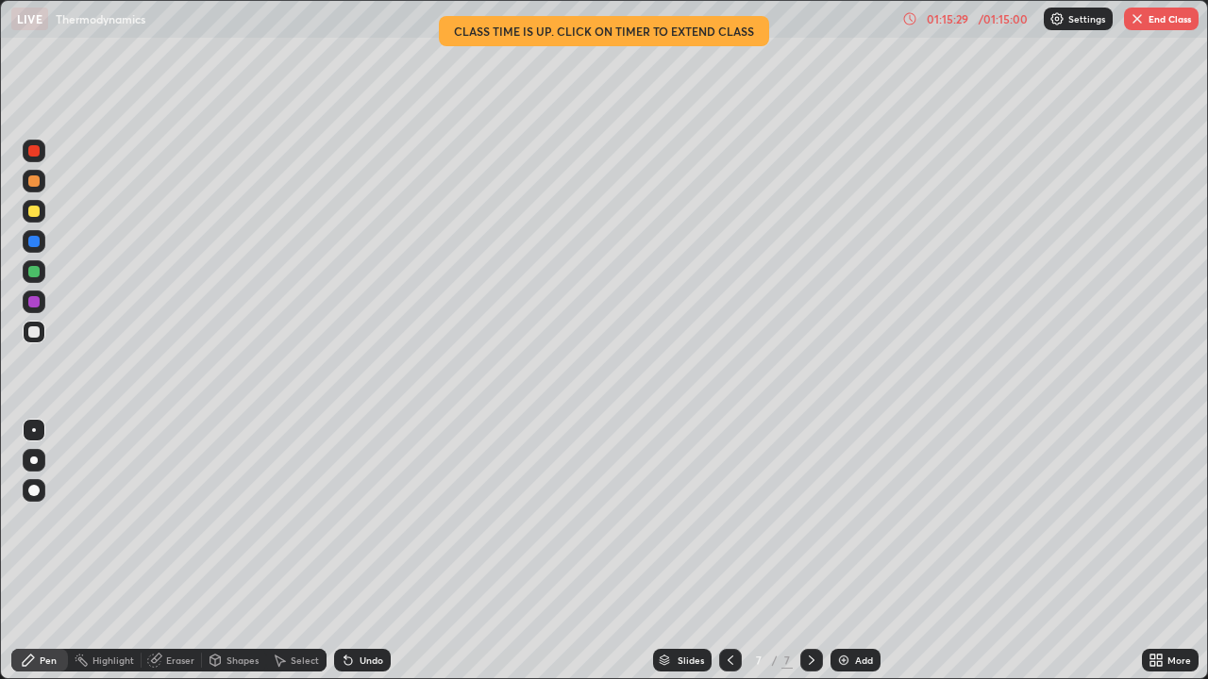
click at [1002, 24] on div "/ 01:15:00" at bounding box center [1003, 18] width 58 height 11
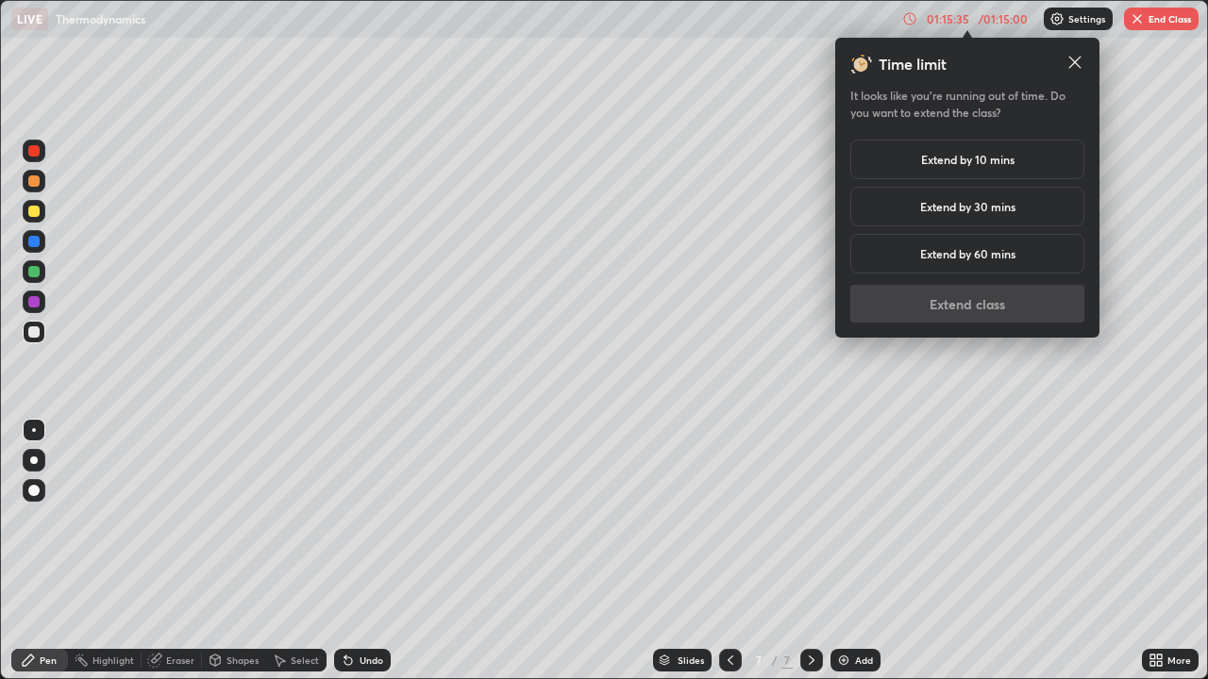
click at [1070, 72] on div at bounding box center [1074, 64] width 19 height 23
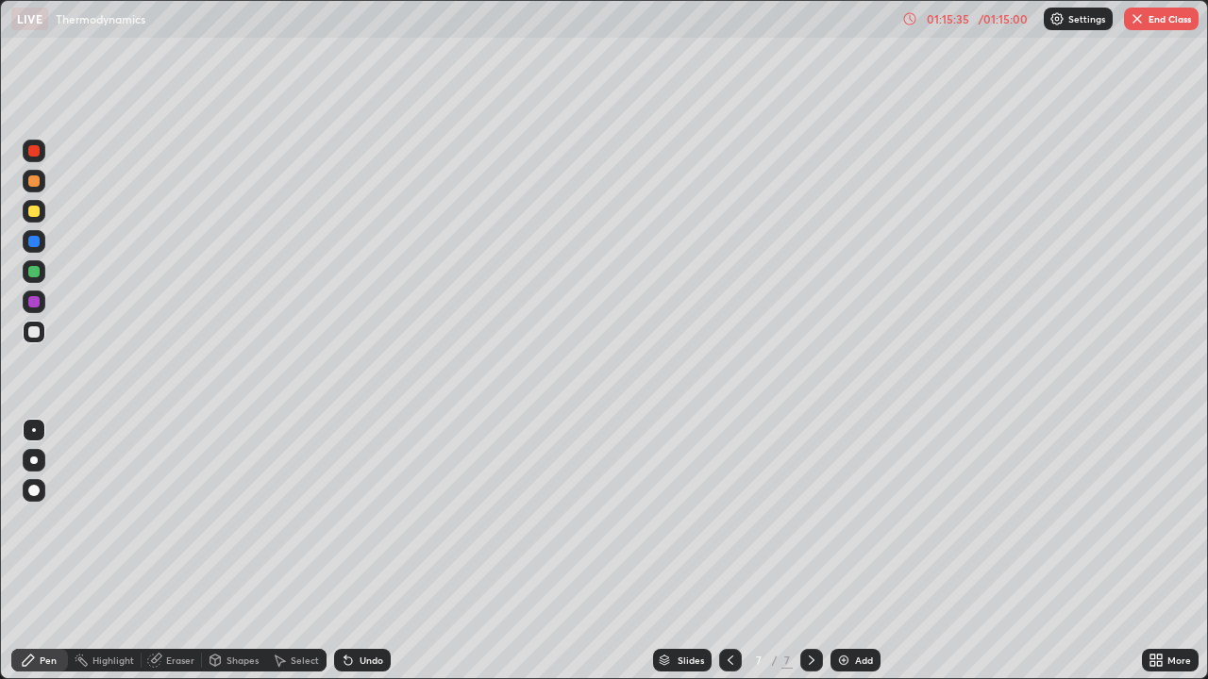
click at [1149, 19] on button "End Class" at bounding box center [1161, 19] width 75 height 23
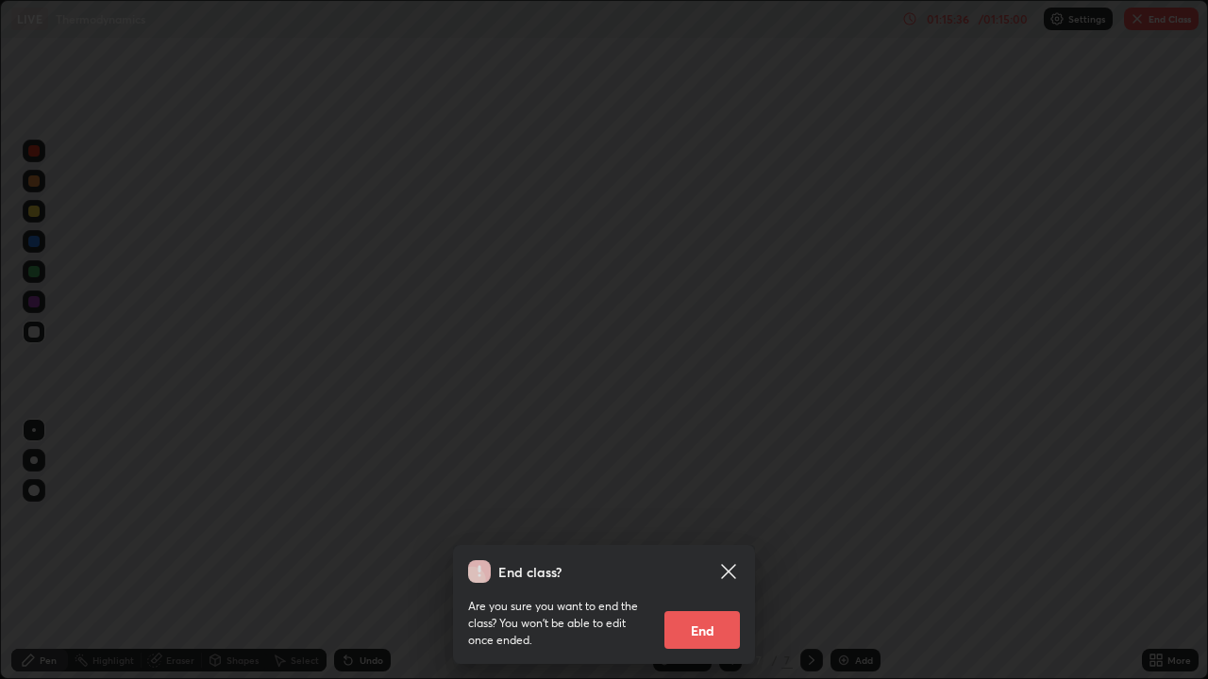
click at [724, 551] on button "End" at bounding box center [701, 630] width 75 height 38
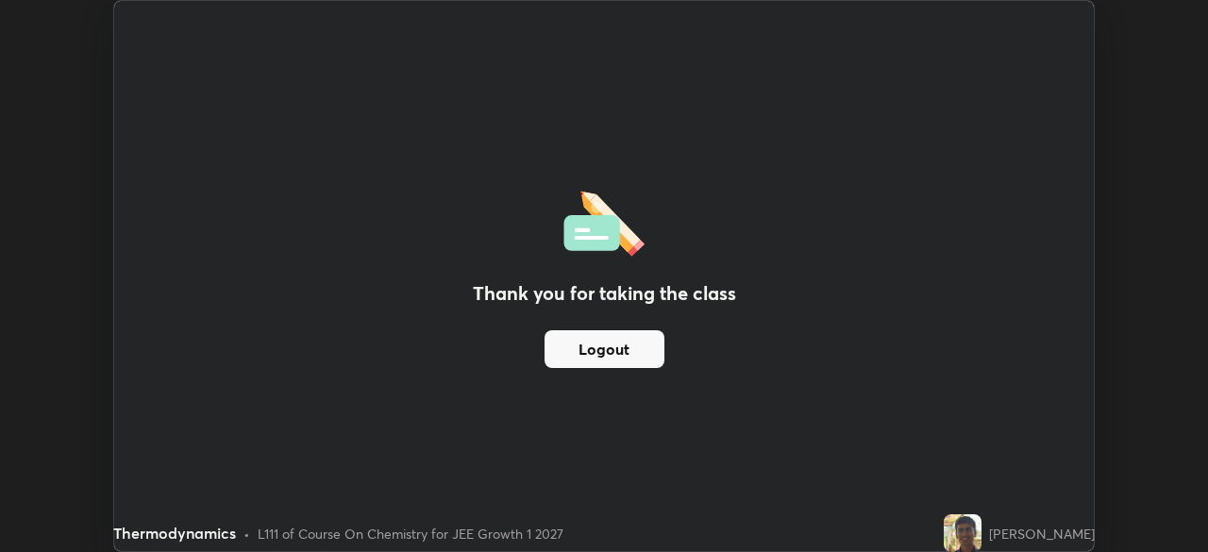
scroll to position [93798, 93142]
